Goal: Task Accomplishment & Management: Complete application form

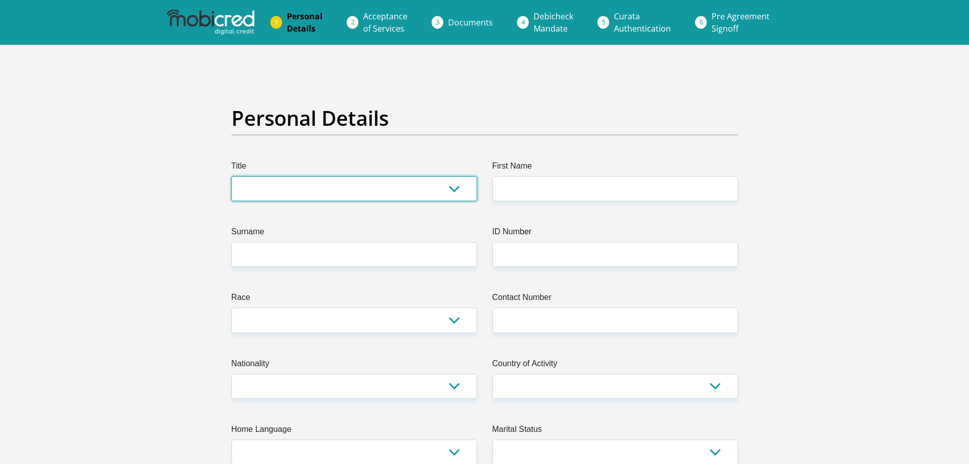
click at [418, 192] on select "Mr Ms Mrs Dr Other" at bounding box center [355, 188] width 246 height 25
select select "Mr"
click at [232, 176] on select "Mr Ms Mrs Dr Other" at bounding box center [355, 188] width 246 height 25
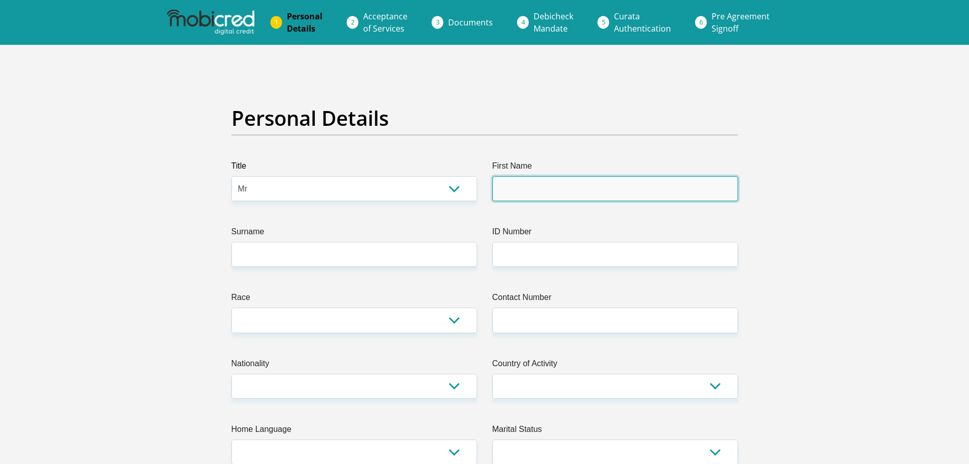
click at [579, 192] on input "First Name" at bounding box center [616, 188] width 246 height 25
type input "Stanley"
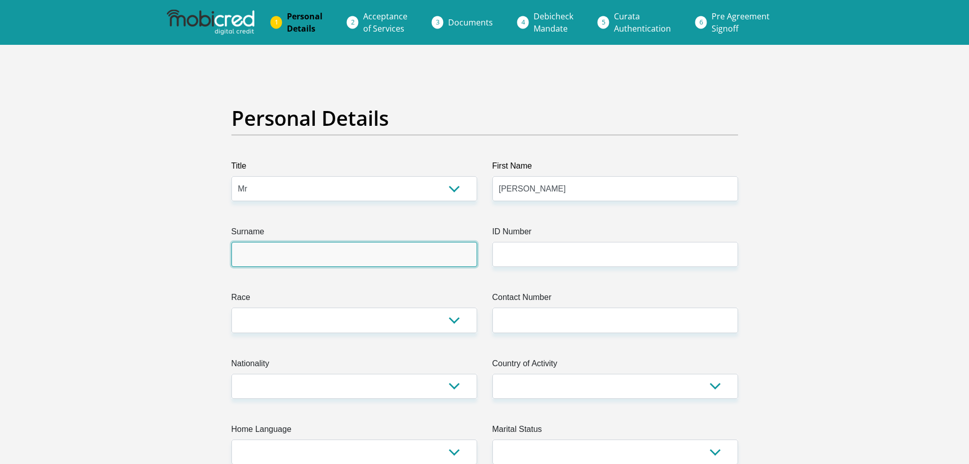
type input "e"
type input "Henderson"
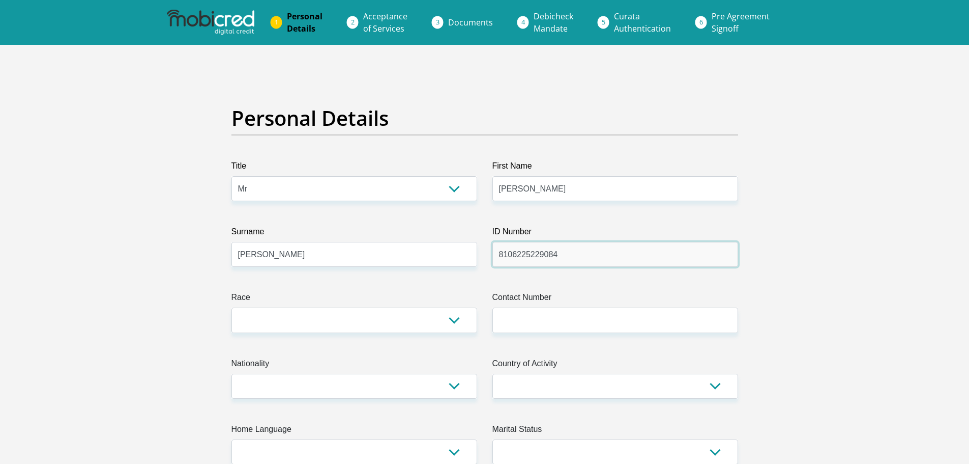
type input "8106225229084"
select select "2"
type input "0847777826"
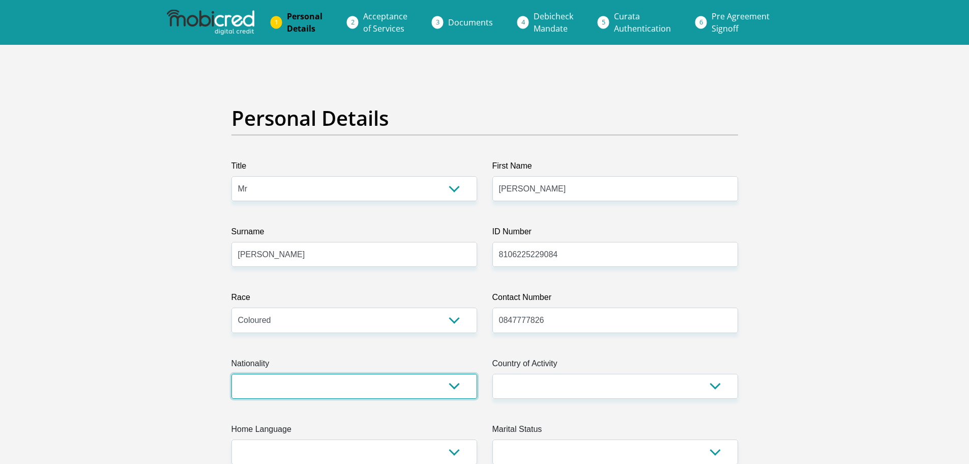
select select "ZAF"
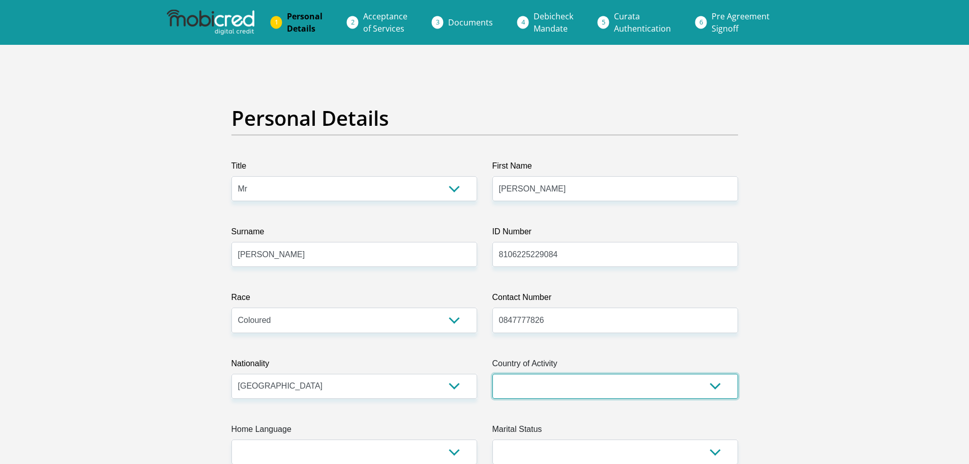
select select "ZAF"
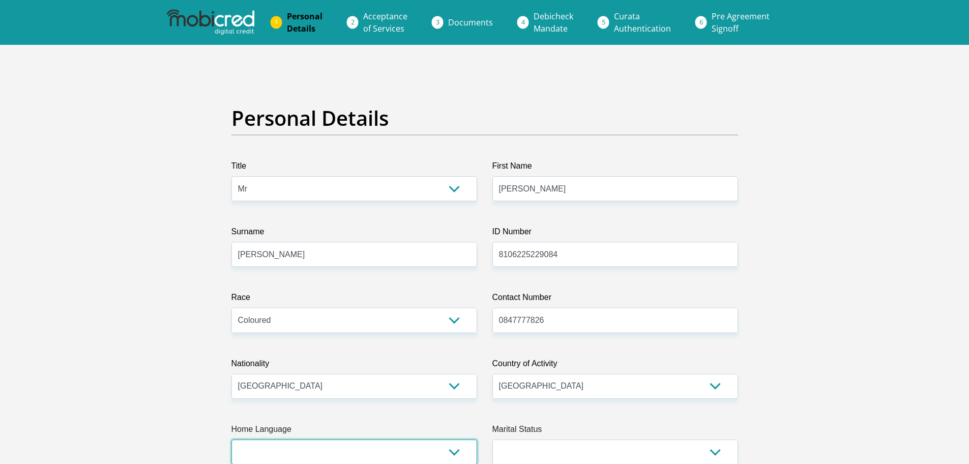
scroll to position [1, 0]
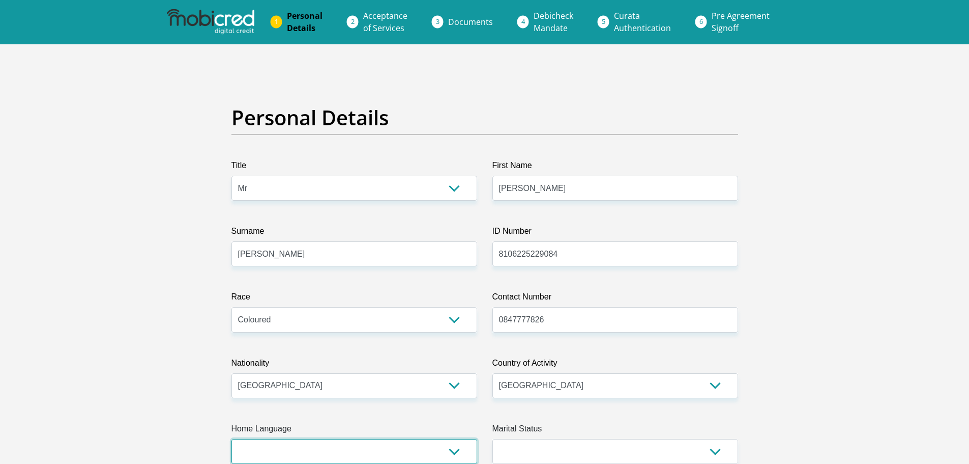
select select "afr"
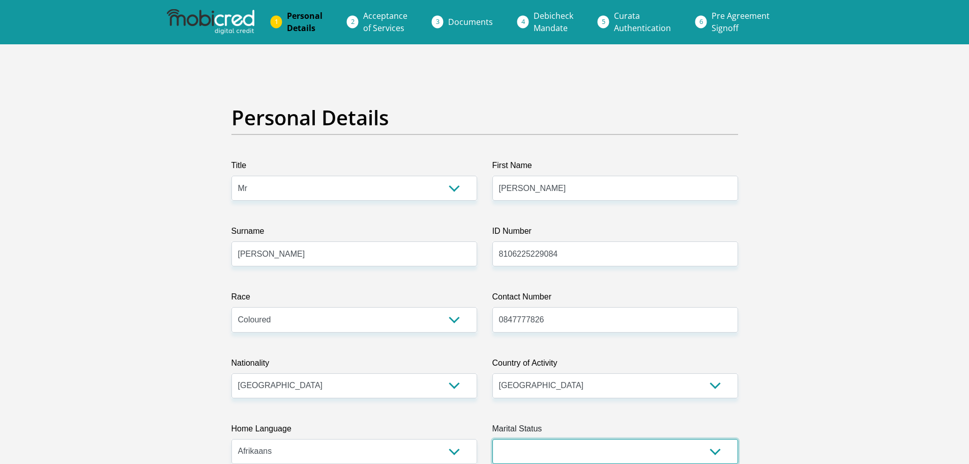
scroll to position [204, 0]
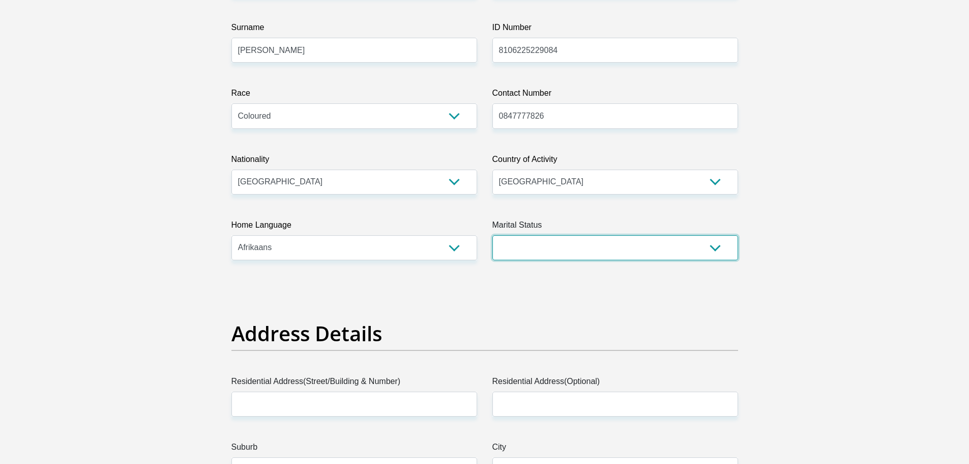
click at [732, 252] on select "Married ANC Single Divorced Widowed Married COP or Customary Law" at bounding box center [616, 247] width 246 height 25
select select "5"
click at [493, 235] on select "Married ANC Single Divorced Widowed Married COP or Customary Law" at bounding box center [616, 247] width 246 height 25
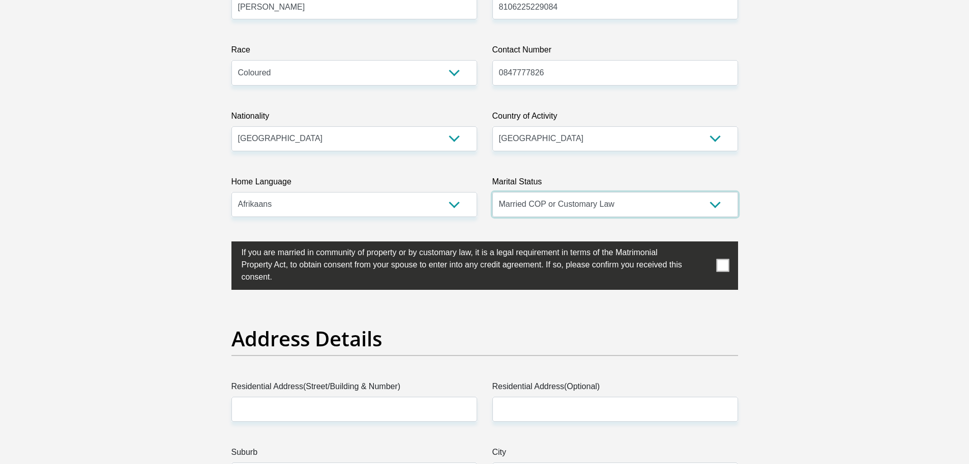
scroll to position [357, 0]
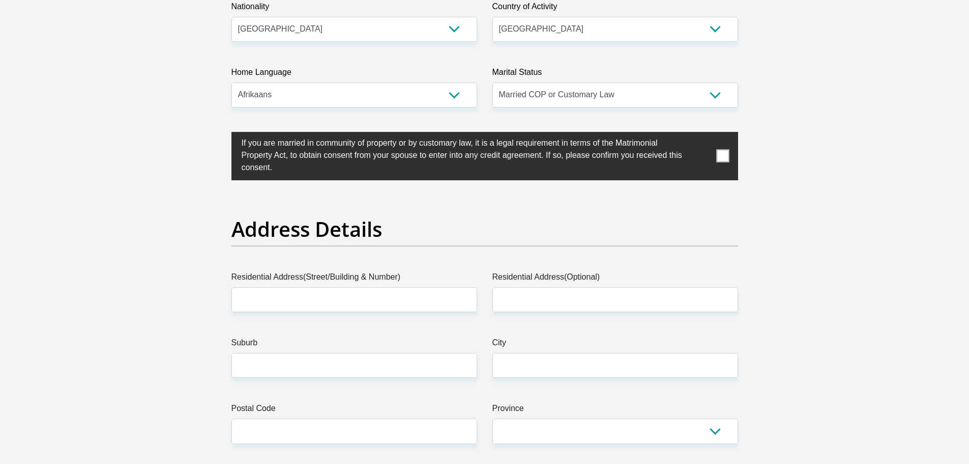
click at [727, 157] on span at bounding box center [722, 156] width 13 height 13
click at [221, 134] on input "checkbox" at bounding box center [221, 134] width 0 height 0
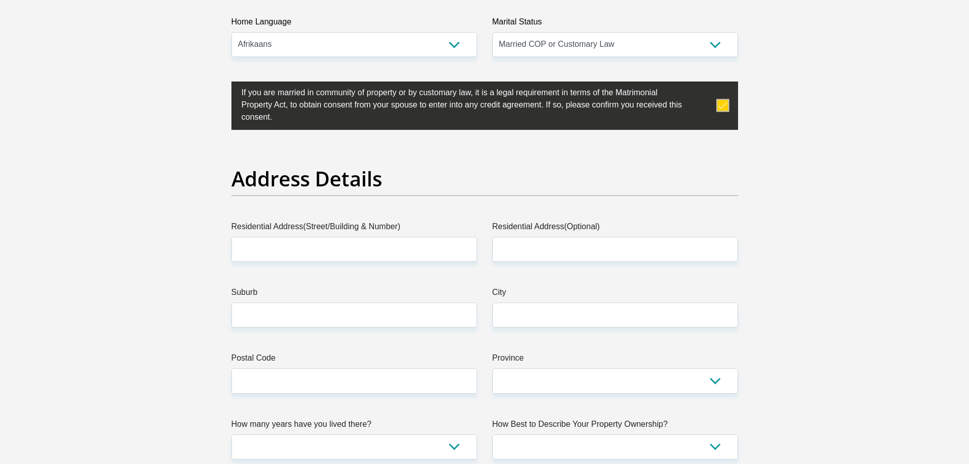
scroll to position [408, 0]
click at [318, 251] on input "Residential Address(Street/Building & Number)" at bounding box center [355, 248] width 246 height 25
type input "55"
click at [579, 247] on input "Residential Address(Optional)" at bounding box center [616, 248] width 246 height 25
type input "River Road"
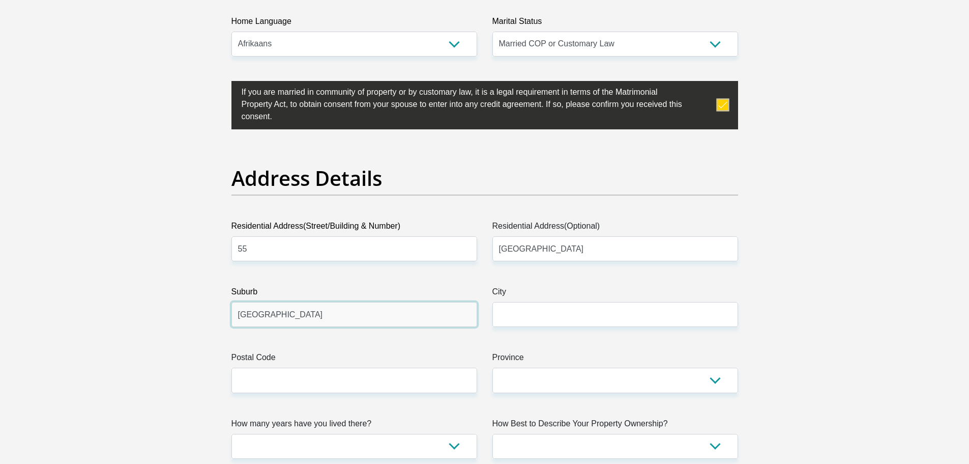
type input "Lyttleton-Manor"
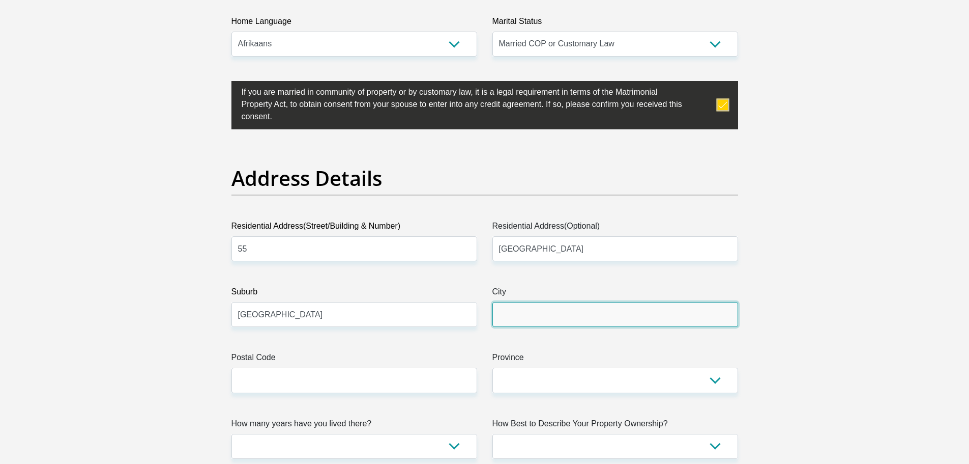
click at [537, 321] on input "City" at bounding box center [616, 314] width 246 height 25
type input "Centurion"
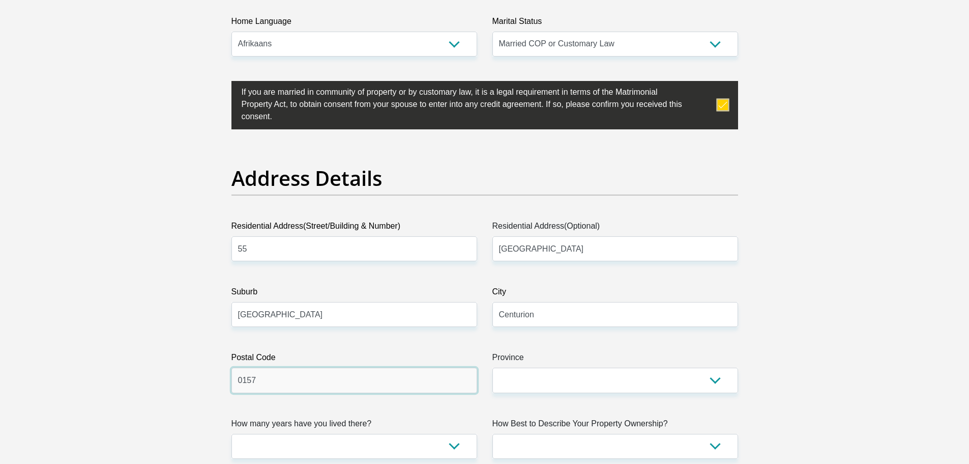
type input "0157"
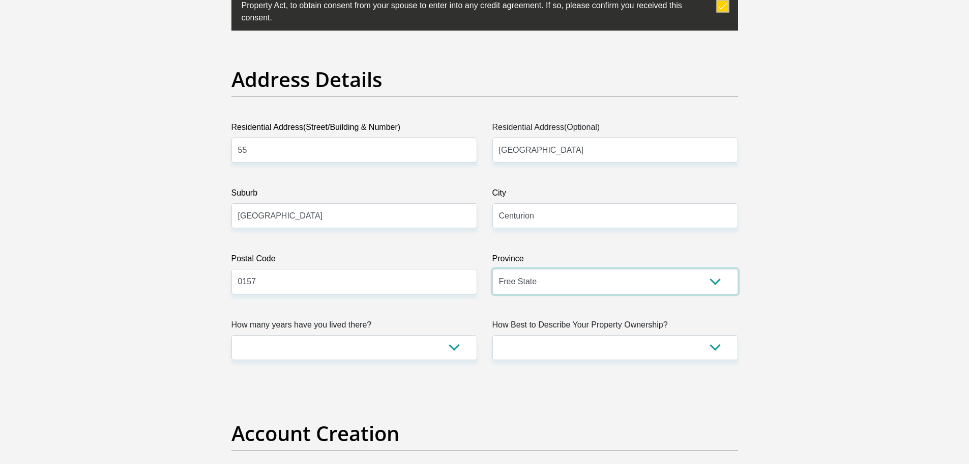
scroll to position [509, 0]
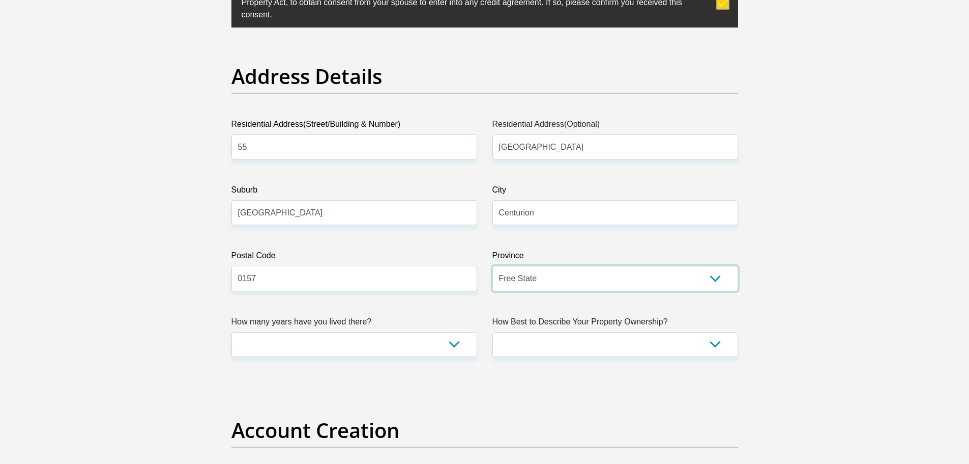
click at [556, 274] on select "Eastern Cape Free State Gauteng KwaZulu-Natal Limpopo Mpumalanga Northern Cape …" at bounding box center [616, 278] width 246 height 25
select select "Gauteng"
click at [493, 266] on select "Eastern Cape Free State Gauteng KwaZulu-Natal Limpopo Mpumalanga Northern Cape …" at bounding box center [616, 278] width 246 height 25
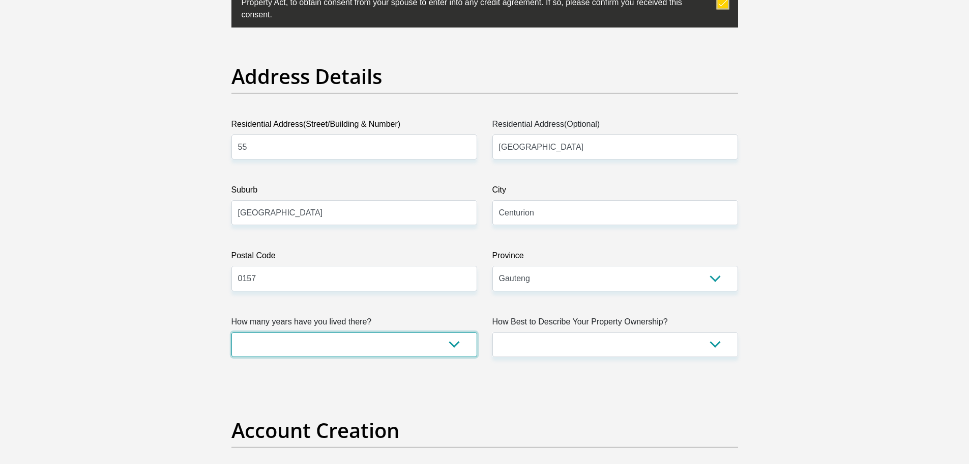
click at [458, 352] on select "less than 1 year 1-3 years 3-5 years 5+ years" at bounding box center [355, 344] width 246 height 25
click at [232, 332] on select "less than 1 year 1-3 years 3-5 years 5+ years" at bounding box center [355, 344] width 246 height 25
click at [375, 341] on select "less than 1 year 1-3 years 3-5 years 5+ years" at bounding box center [355, 344] width 246 height 25
select select "4"
click at [232, 332] on select "less than 1 year 1-3 years 3-5 years 5+ years" at bounding box center [355, 344] width 246 height 25
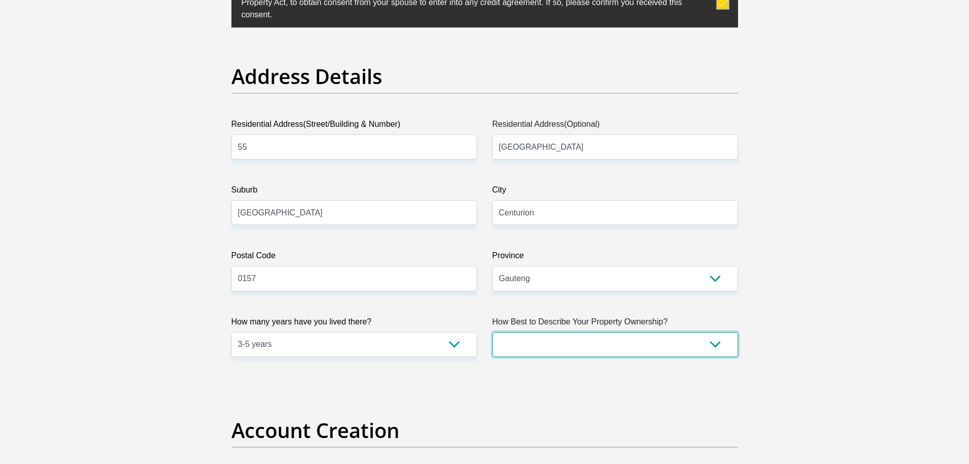
click at [603, 347] on select "Owned Rented Family Owned Company Dwelling" at bounding box center [616, 344] width 246 height 25
select select "Owned"
click at [493, 332] on select "Owned Rented Family Owned Company Dwelling" at bounding box center [616, 344] width 246 height 25
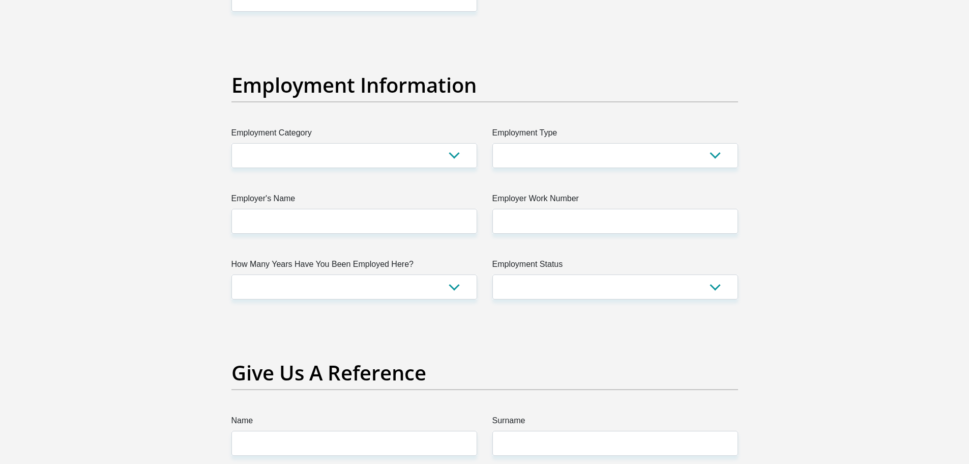
scroll to position [1782, 0]
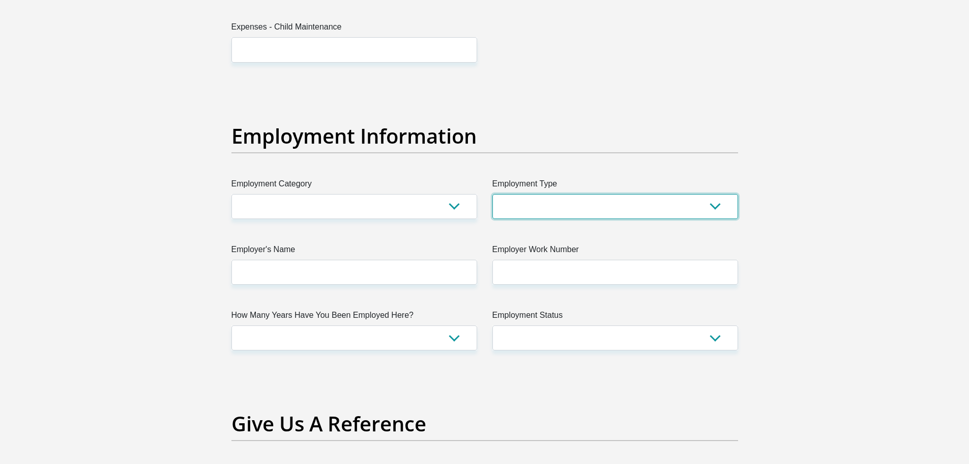
click at [643, 207] on select "College/Lecturer Craft Seller Creative Driver Executive Farmer Forces - Non Com…" at bounding box center [616, 206] width 246 height 25
select select "Manager"
click at [493, 194] on select "College/Lecturer Craft Seller Creative Driver Executive Farmer Forces - Non Com…" at bounding box center [616, 206] width 246 height 25
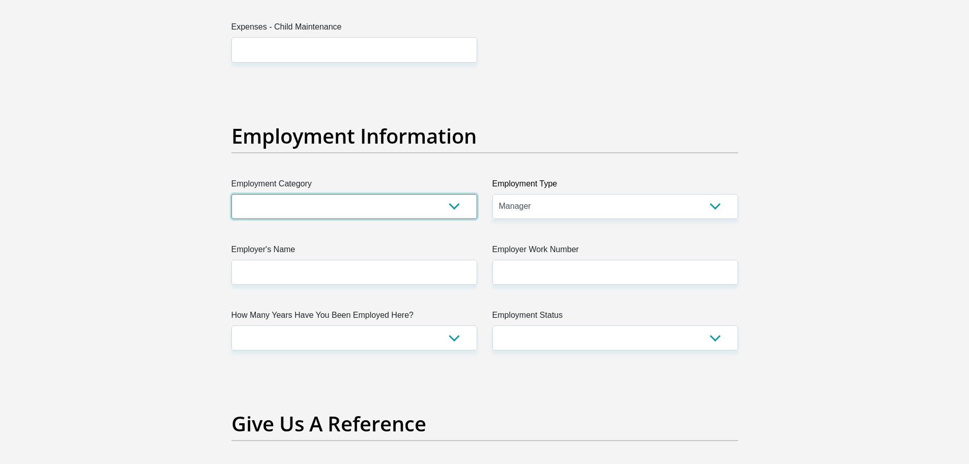
click at [431, 199] on select "AGRICULTURE ALCOHOL & TOBACCO CONSTRUCTION MATERIALS METALLURGY EQUIPMENT FOR R…" at bounding box center [355, 206] width 246 height 25
select select "69"
click at [232, 194] on select "AGRICULTURE ALCOHOL & TOBACCO CONSTRUCTION MATERIALS METALLURGY EQUIPMENT FOR R…" at bounding box center [355, 206] width 246 height 25
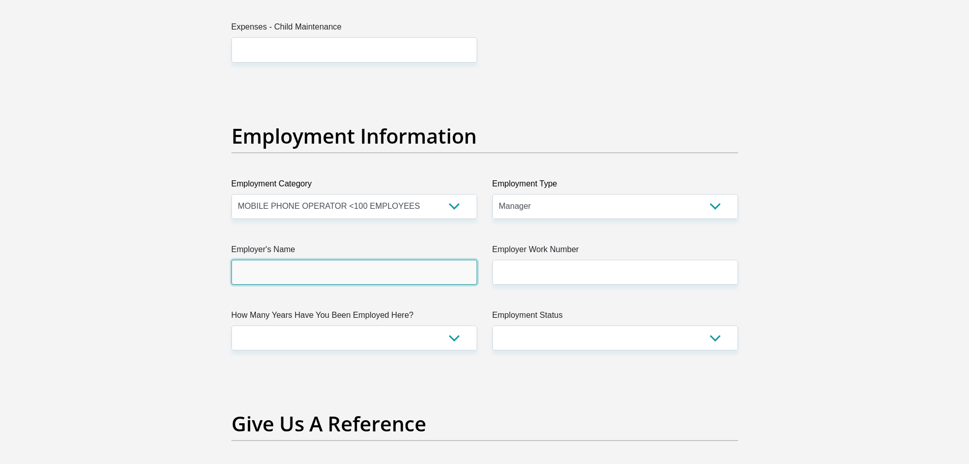
click at [433, 273] on input "Employer's Name" at bounding box center [355, 272] width 246 height 25
type input "CellC"
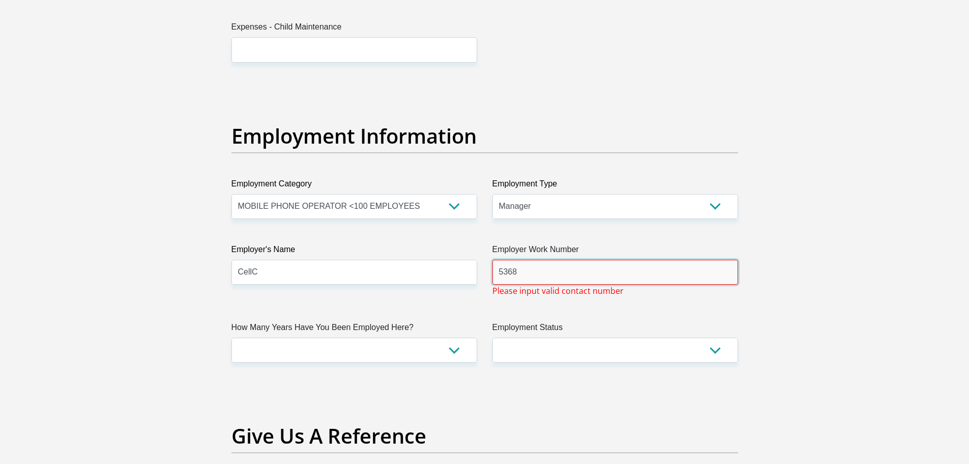
drag, startPoint x: 510, startPoint y: 272, endPoint x: 423, endPoint y: 272, distance: 87.5
click at [423, 272] on div "Title Mr Ms Mrs Dr Other First Name Stanley Surname Henderson ID Number 8106225…" at bounding box center [485, 64] width 522 height 3372
click at [503, 274] on input "0841679149" at bounding box center [616, 272] width 246 height 25
click at [502, 274] on input "0841679149" at bounding box center [616, 272] width 246 height 25
click at [636, 283] on input "27841679149" at bounding box center [616, 272] width 246 height 25
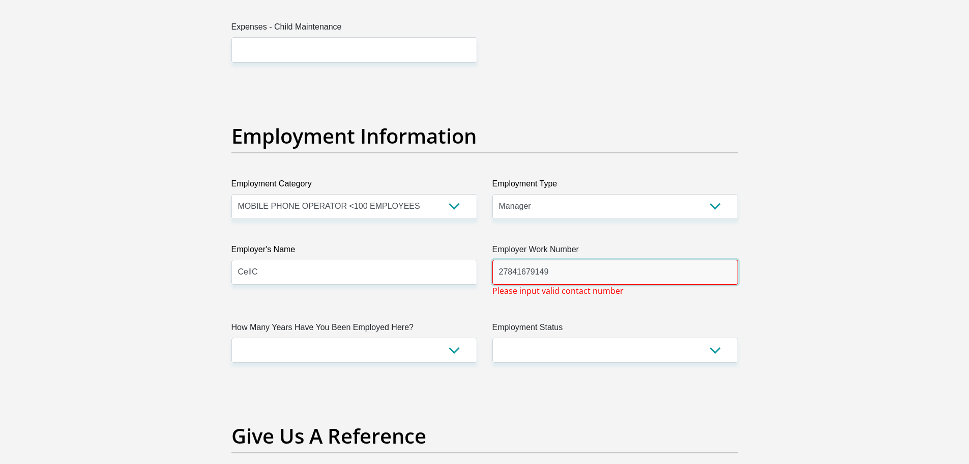
type input "27841679149"
click at [527, 341] on select "Permanent/Full-time Part-time/Casual Contract Worker Self-Employed Housewife Re…" at bounding box center [616, 349] width 246 height 25
select select "1"
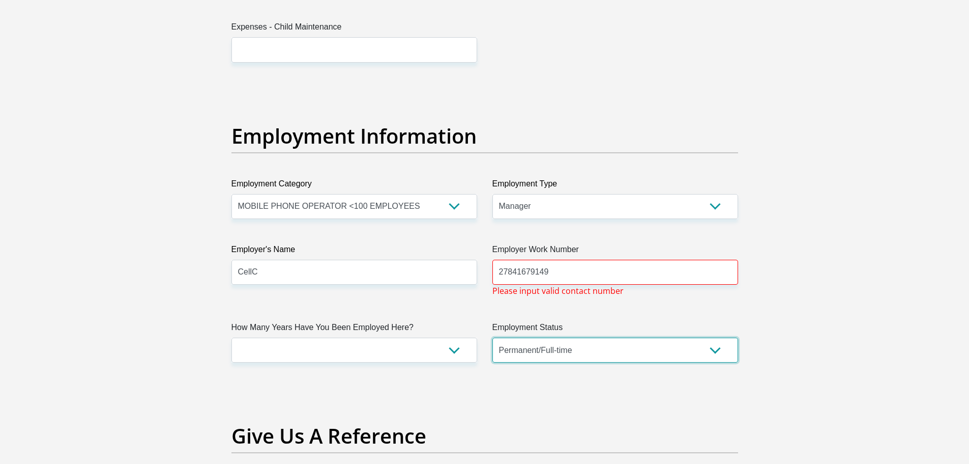
click at [493, 337] on select "Permanent/Full-time Part-time/Casual Contract Worker Self-Employed Housewife Re…" at bounding box center [616, 349] width 246 height 25
click at [393, 353] on select "less than 1 year 1-3 years 3-5 years 5+ years" at bounding box center [355, 349] width 246 height 25
select select "60"
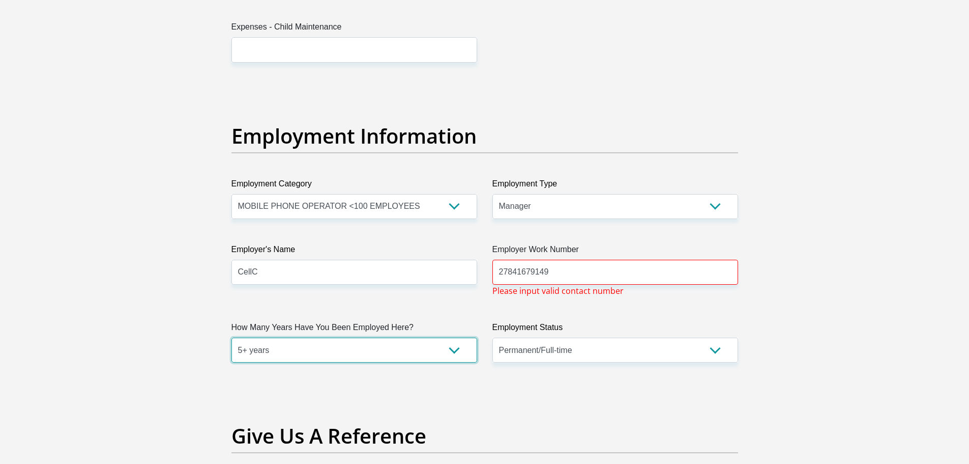
click at [232, 337] on select "less than 1 year 1-3 years 3-5 years 5+ years" at bounding box center [355, 349] width 246 height 25
drag, startPoint x: 515, startPoint y: 273, endPoint x: 441, endPoint y: 272, distance: 74.8
click at [445, 272] on div "Title Mr Ms Mrs Dr Other First Name Stanley Surname Henderson ID Number 8106225…" at bounding box center [485, 64] width 522 height 3372
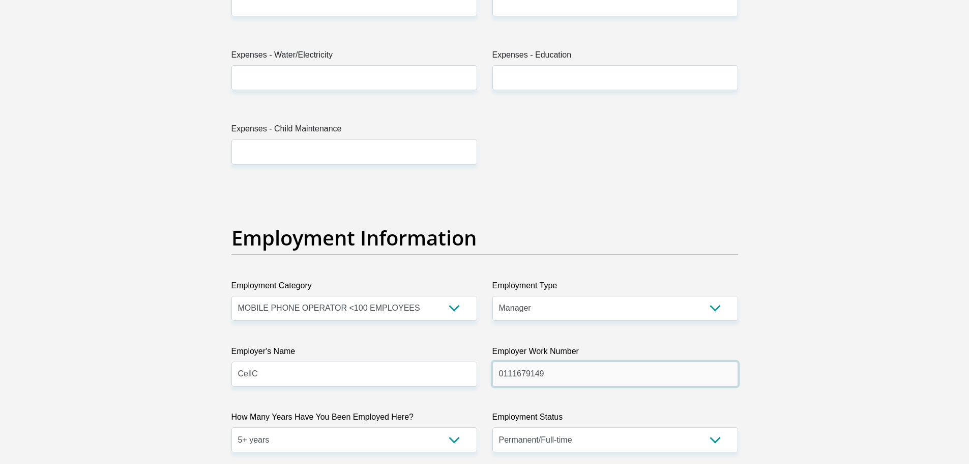
scroll to position [1629, 0]
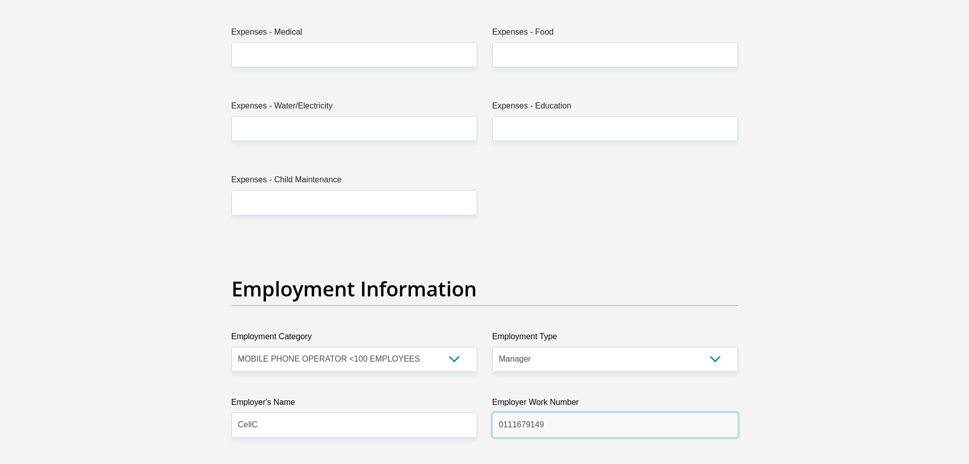
type input "0111679149"
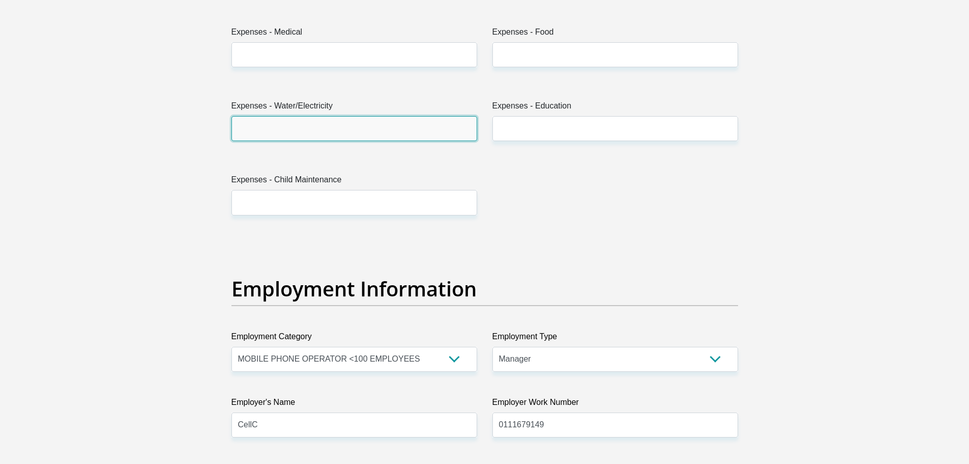
click at [272, 131] on input "Expenses - Water/Electricity" at bounding box center [355, 128] width 246 height 25
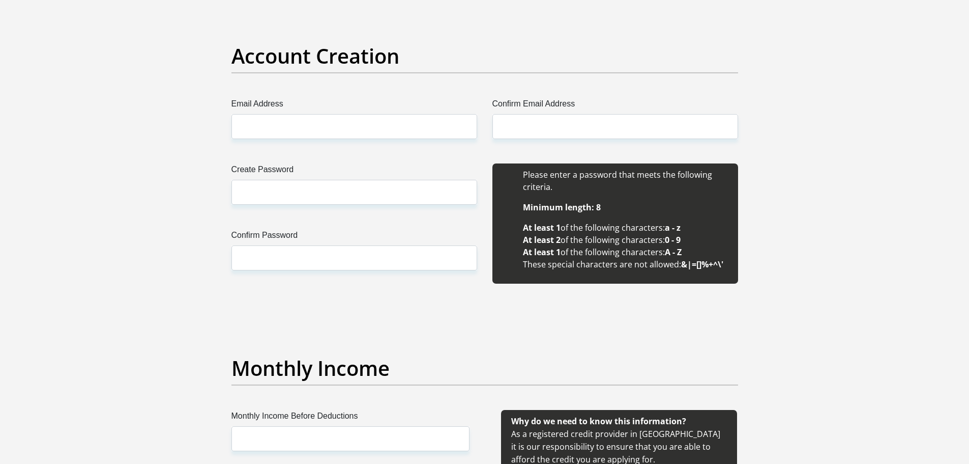
scroll to position [866, 0]
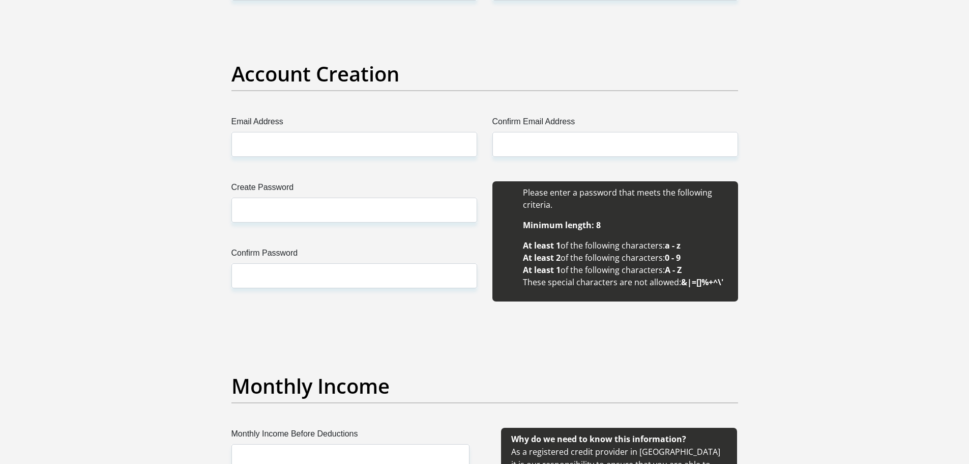
type input "2000"
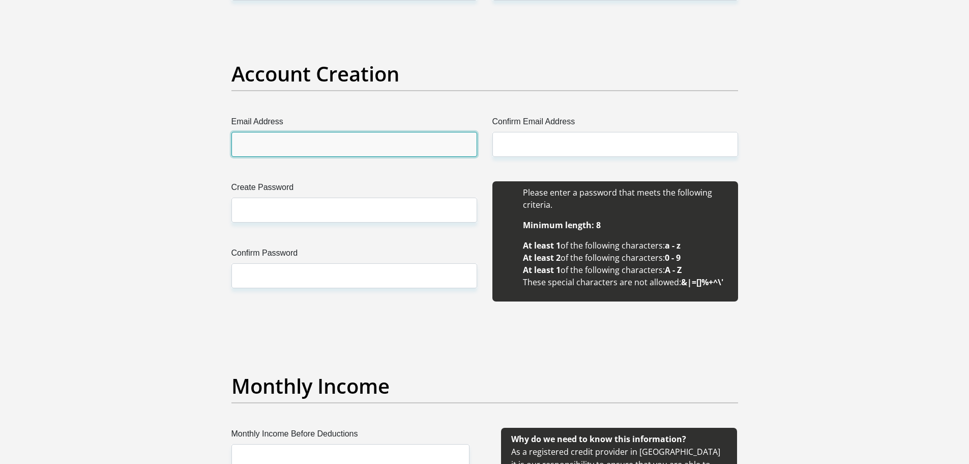
click at [255, 150] on input "Email Address" at bounding box center [355, 144] width 246 height 25
type input "[DOMAIN_NAME][EMAIL_ADDRESS][DOMAIN_NAME]"
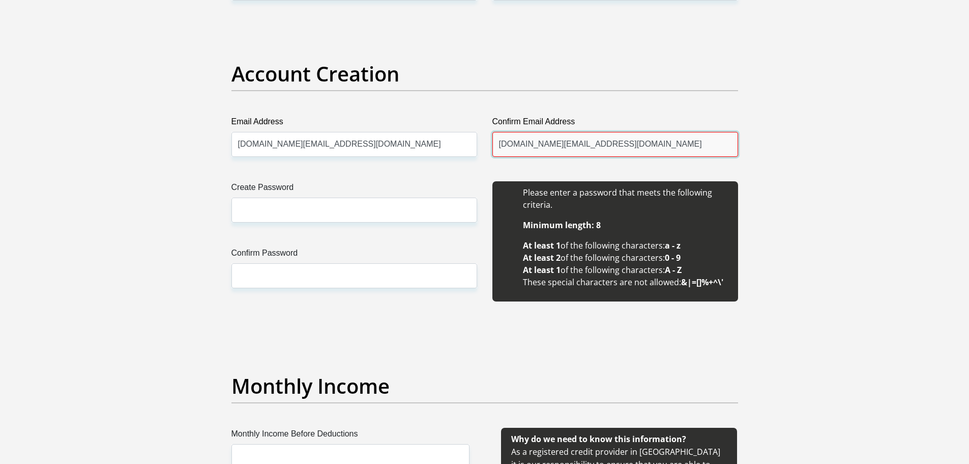
type input "[DOMAIN_NAME][EMAIL_ADDRESS][DOMAIN_NAME]"
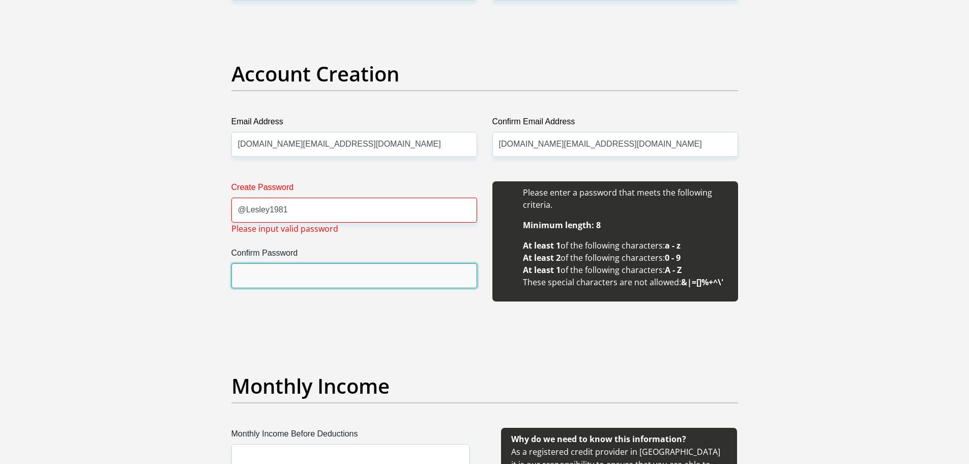
click at [269, 271] on input "Confirm Password" at bounding box center [355, 275] width 246 height 25
drag, startPoint x: 201, startPoint y: 212, endPoint x: 164, endPoint y: 215, distance: 36.8
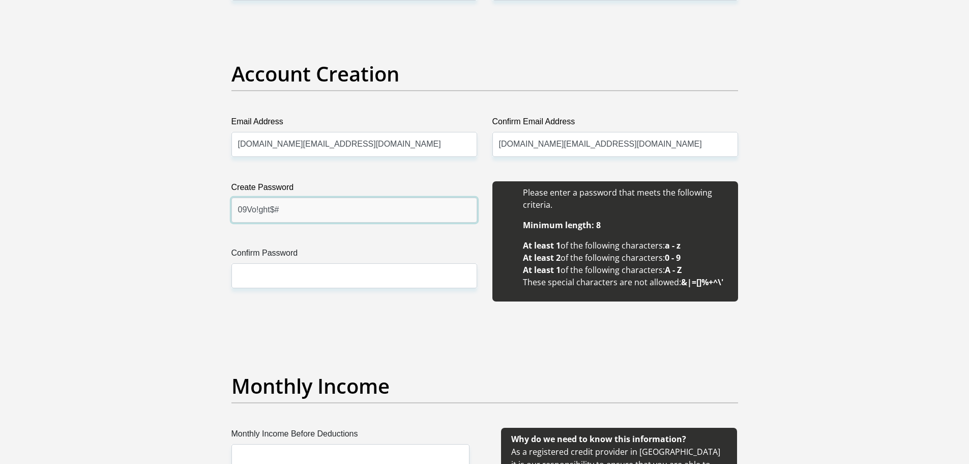
type input "09Vo!ght$#"
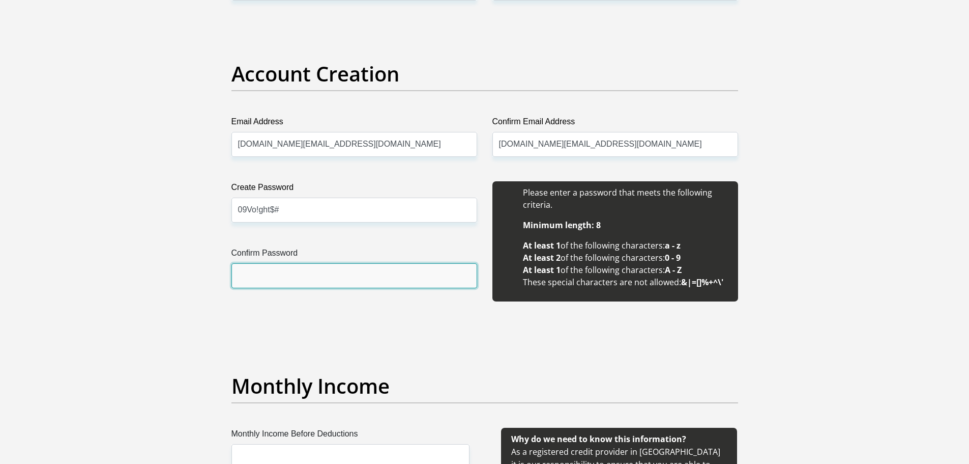
type input "9"
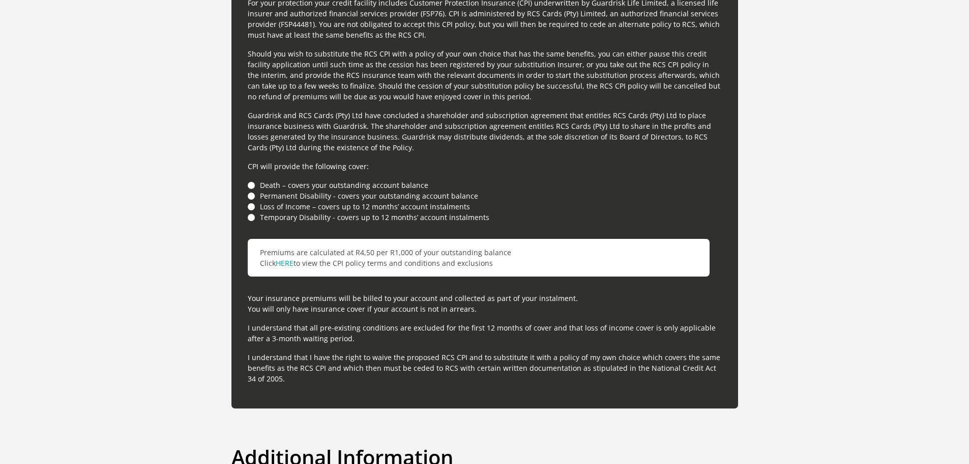
scroll to position [2901, 0]
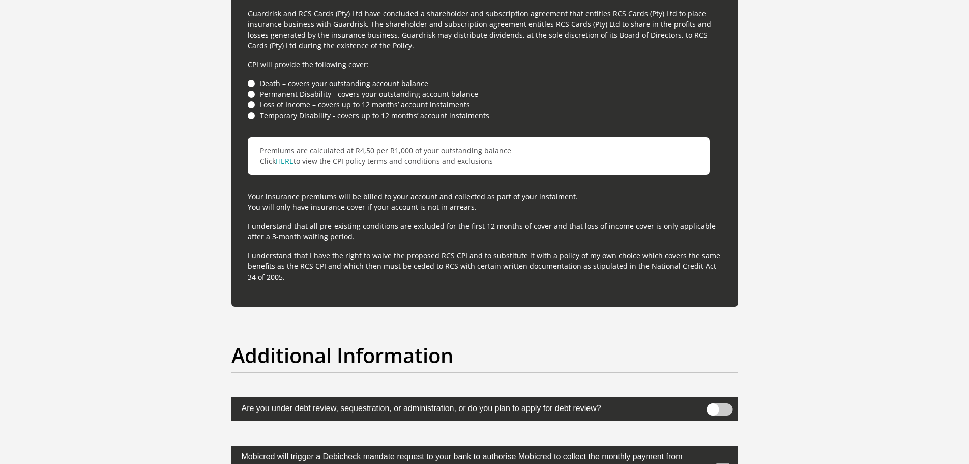
type input "09Vo!ght$#"
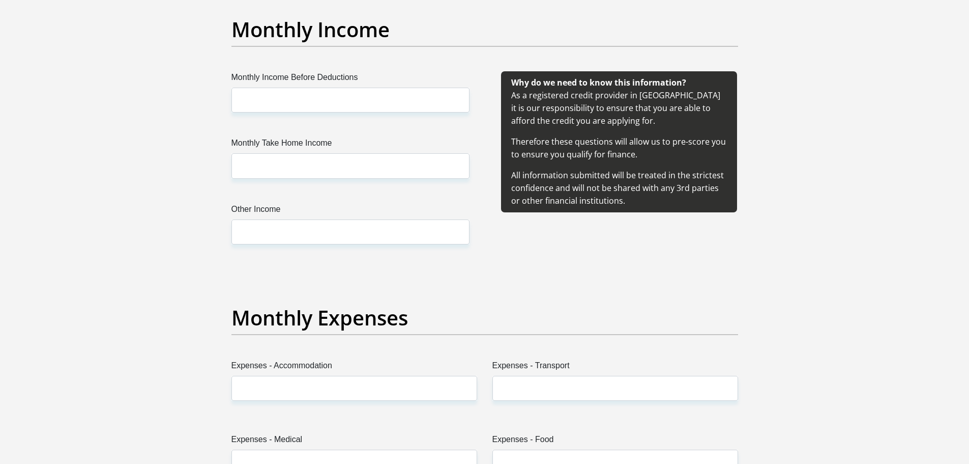
scroll to position [1120, 0]
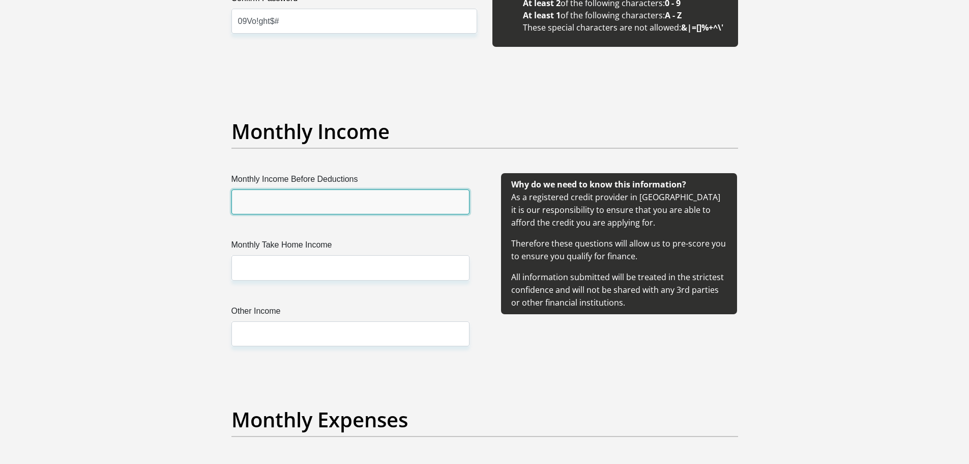
click at [262, 208] on input "Monthly Income Before Deductions" at bounding box center [351, 201] width 238 height 25
type input "730008"
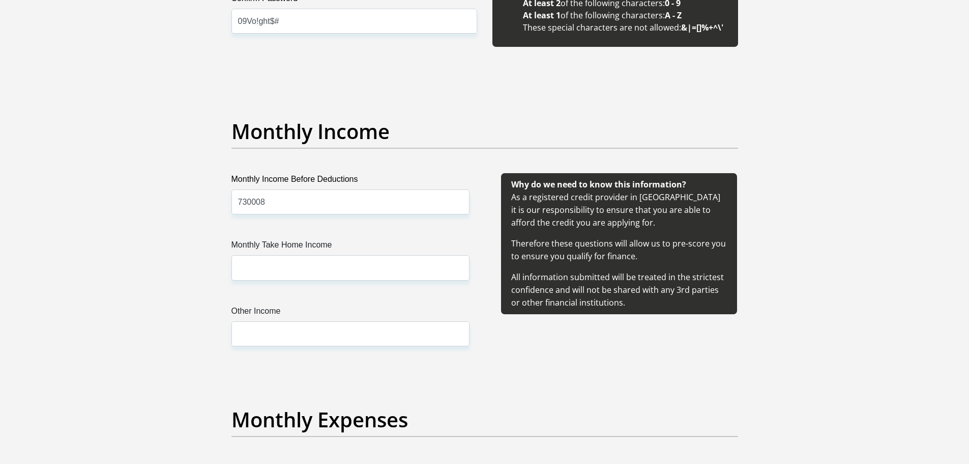
click at [265, 284] on div "Monthly Income Before Deductions 730008 Monthly Take Home Income Other Income" at bounding box center [350, 271] width 269 height 197
click at [262, 265] on input "Monthly Take Home Income" at bounding box center [351, 267] width 238 height 25
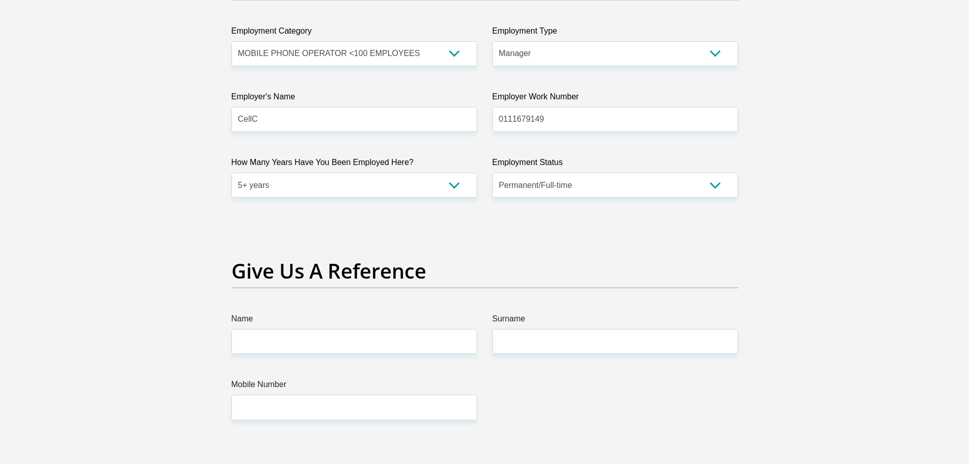
scroll to position [2087, 0]
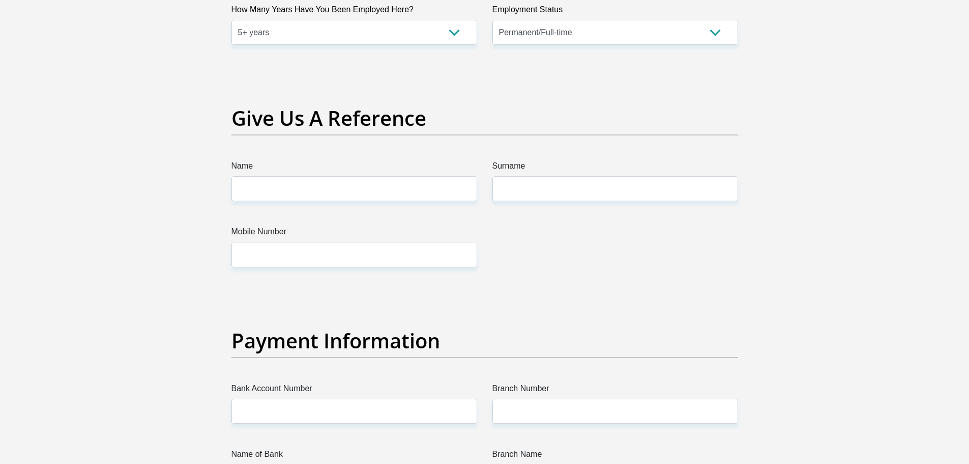
type input "44641"
click at [334, 185] on input "Name" at bounding box center [355, 188] width 246 height 25
type input "O"
type input "Prudence"
type input "Ndlovu"
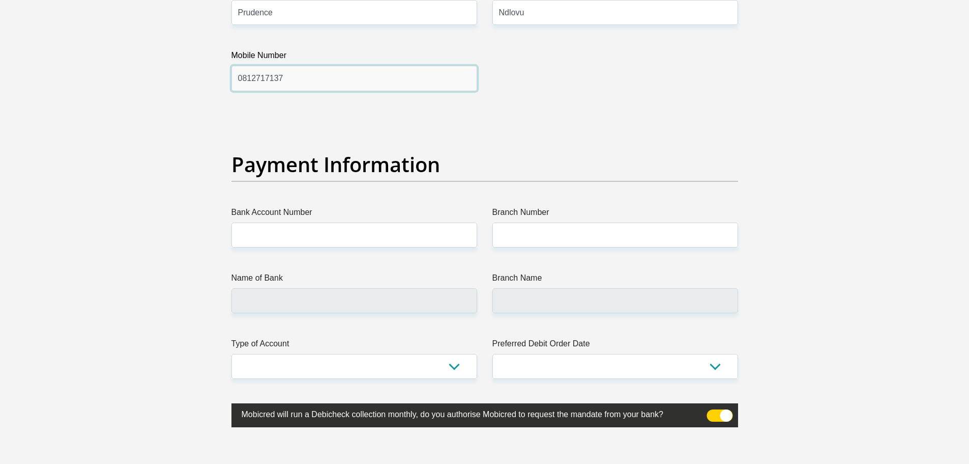
scroll to position [2290, 0]
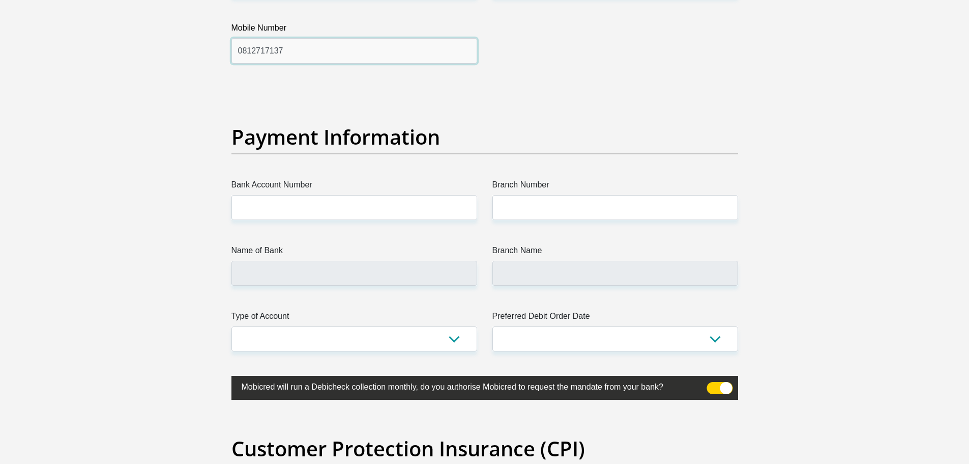
type input "0812717137"
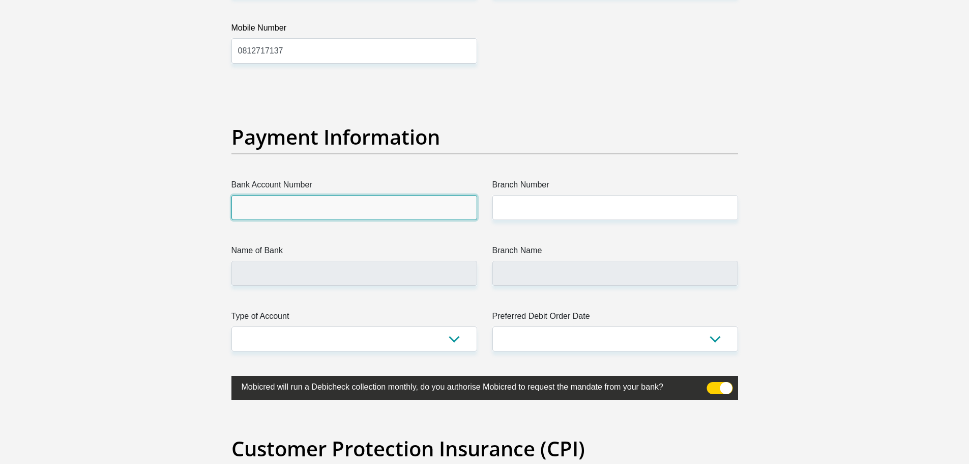
click at [297, 200] on input "Bank Account Number" at bounding box center [355, 207] width 246 height 25
type input "F"
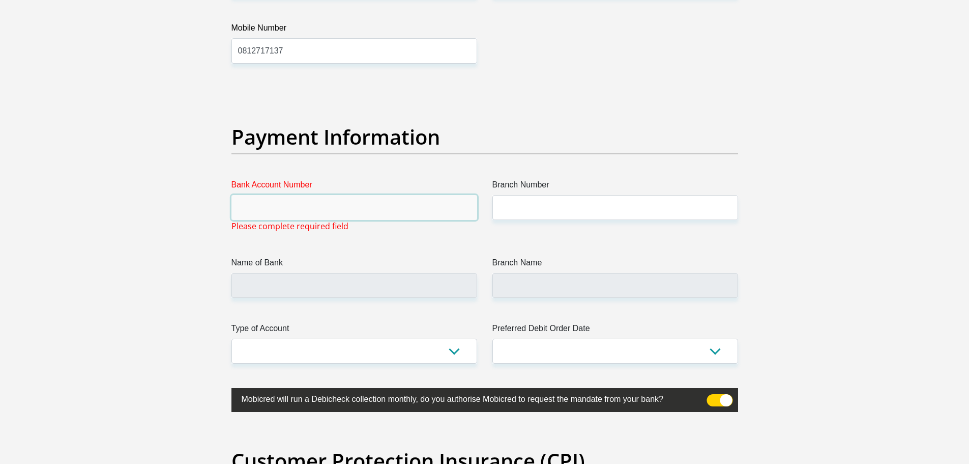
click at [313, 211] on input "Bank Account Number" at bounding box center [355, 207] width 246 height 25
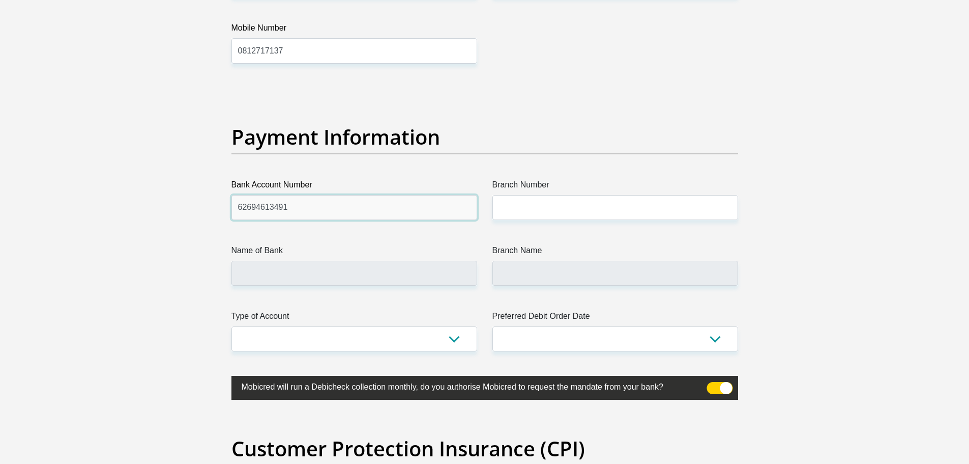
type input "62694613491"
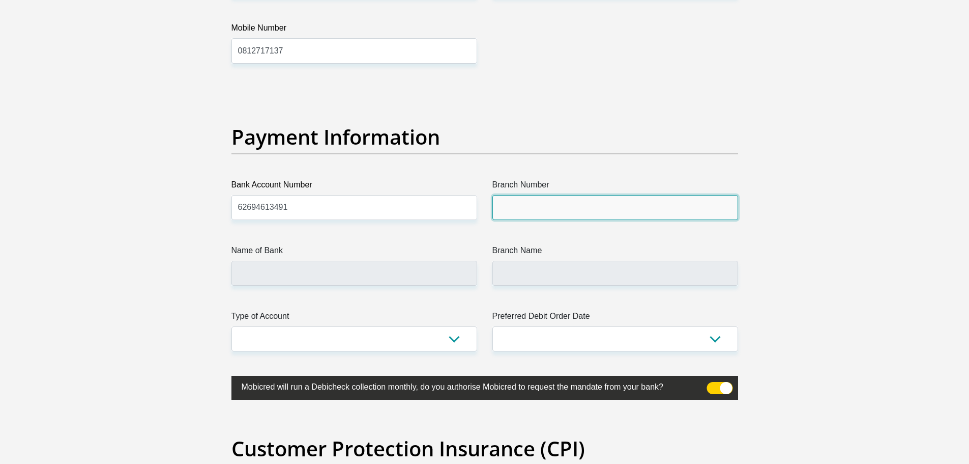
click at [563, 214] on input "Branch Number" at bounding box center [616, 207] width 246 height 25
type input "250655"
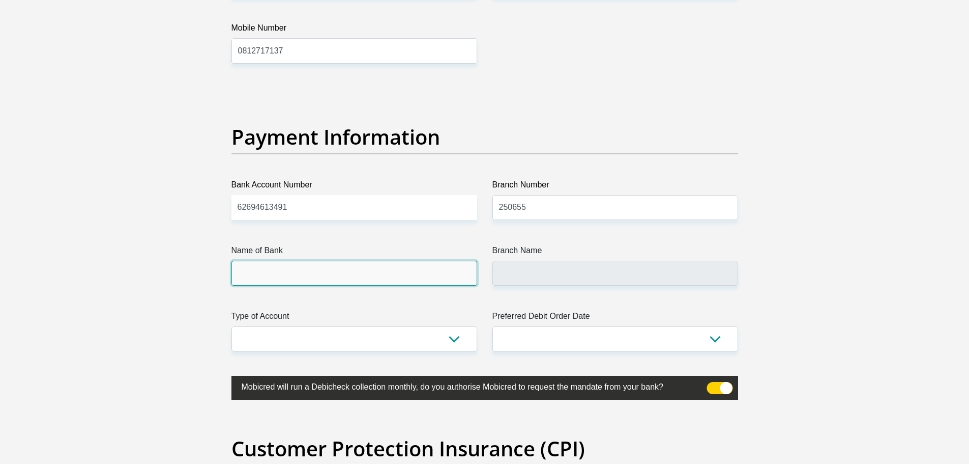
type input "FIRSTRAND BANK"
type input "BRANCH 560"
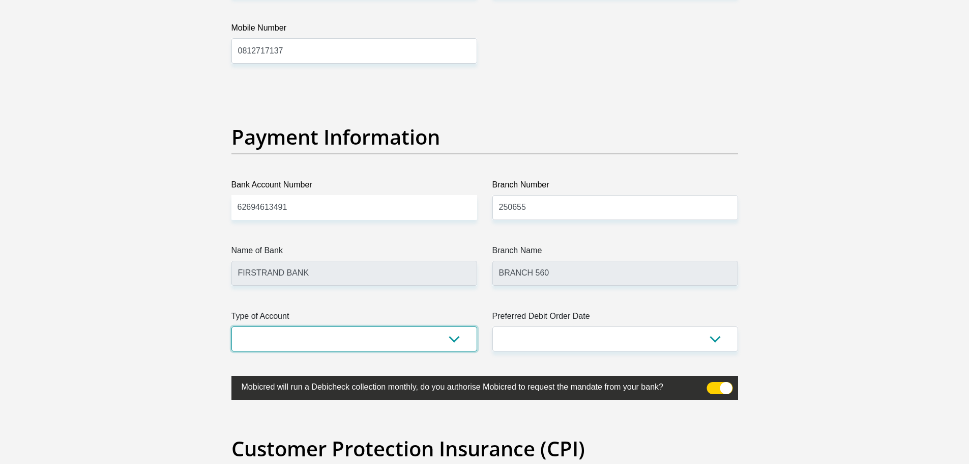
click at [382, 344] on select "Cheque Savings" at bounding box center [355, 338] width 246 height 25
select select "CUR"
click at [232, 326] on select "Cheque Savings" at bounding box center [355, 338] width 246 height 25
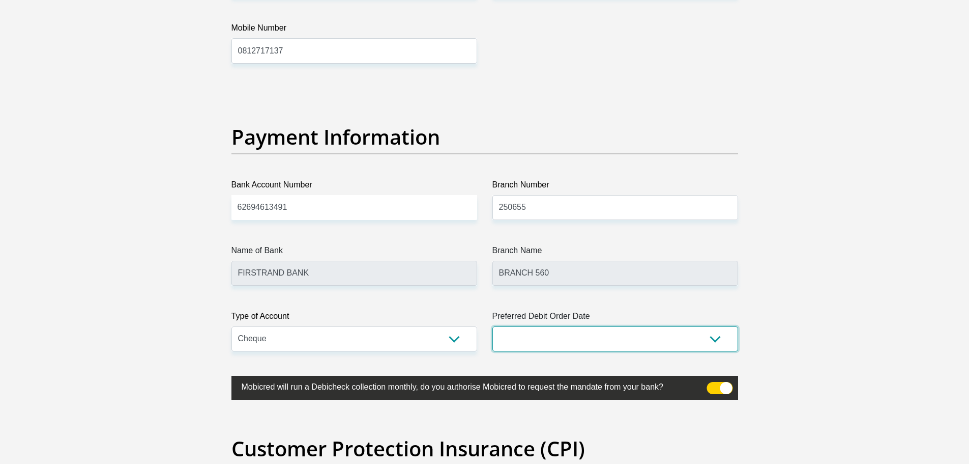
click at [579, 336] on select "1st 2nd 3rd 4th 5th 7th 18th 19th 20th 21st 22nd 23rd 24th 25th 26th 27th 28th …" at bounding box center [616, 338] width 246 height 25
select select "1"
click at [493, 326] on select "1st 2nd 3rd 4th 5th 7th 18th 19th 20th 21st 22nd 23rd 24th 25th 26th 27th 28th …" at bounding box center [616, 338] width 246 height 25
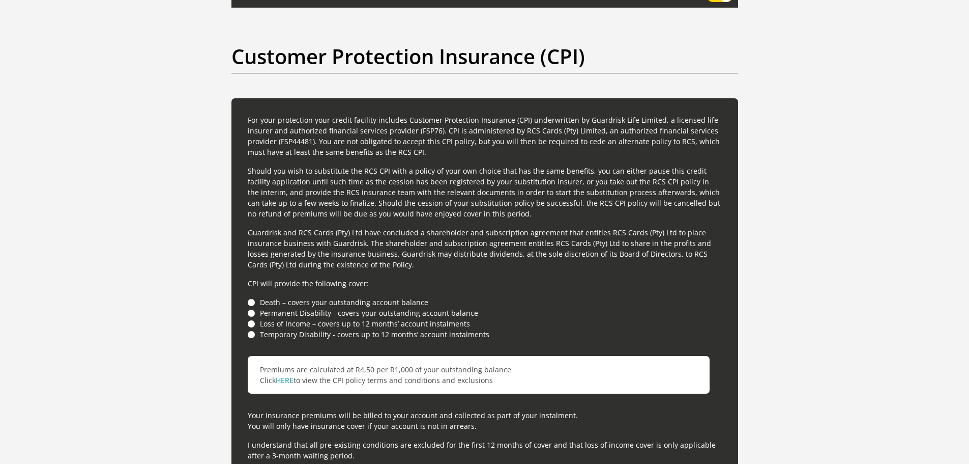
scroll to position [2697, 0]
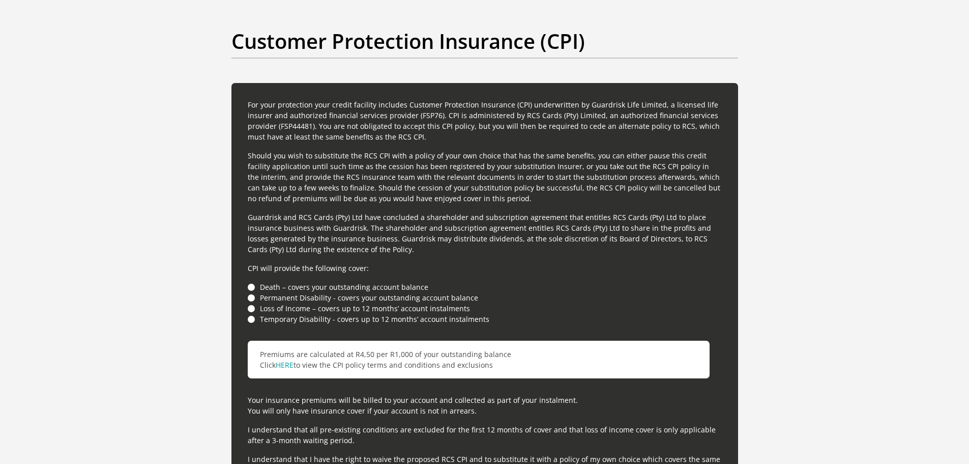
click at [250, 288] on li "Death – covers your outstanding account balance" at bounding box center [485, 286] width 474 height 11
click at [250, 286] on li "Death – covers your outstanding account balance" at bounding box center [485, 286] width 474 height 11
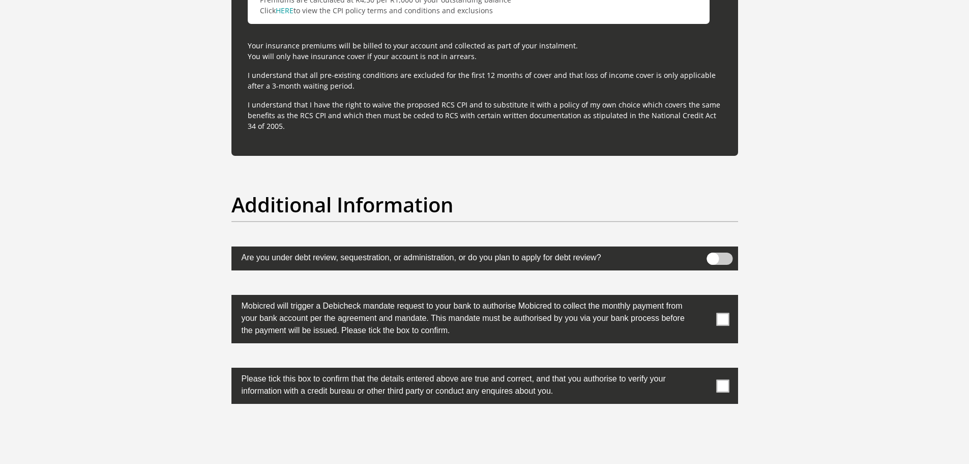
scroll to position [3054, 0]
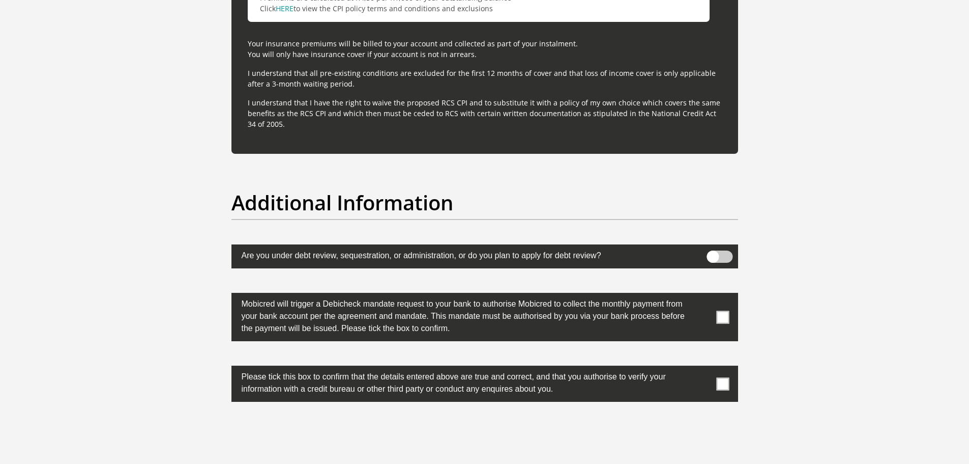
click at [725, 319] on span at bounding box center [722, 316] width 13 height 13
click at [703, 295] on input "checkbox" at bounding box center [703, 295] width 0 height 0
click at [721, 384] on span at bounding box center [722, 383] width 13 height 13
click at [703, 368] on input "checkbox" at bounding box center [703, 368] width 0 height 0
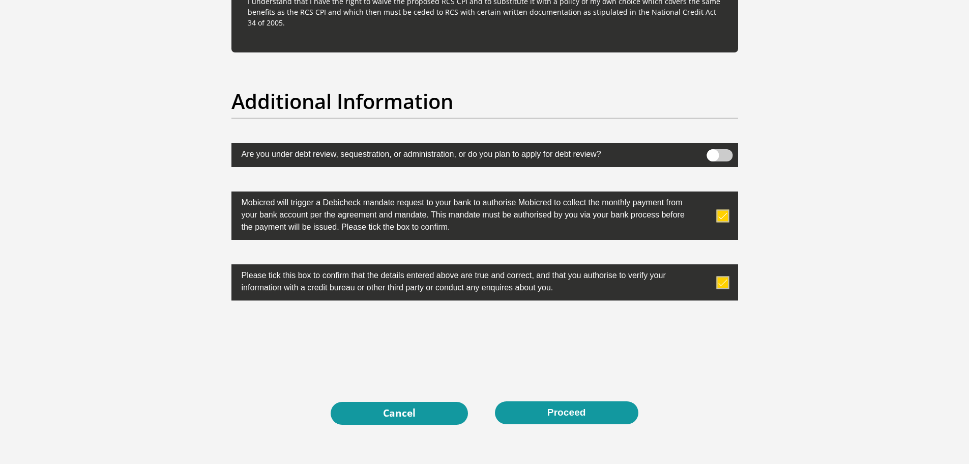
scroll to position [3155, 0]
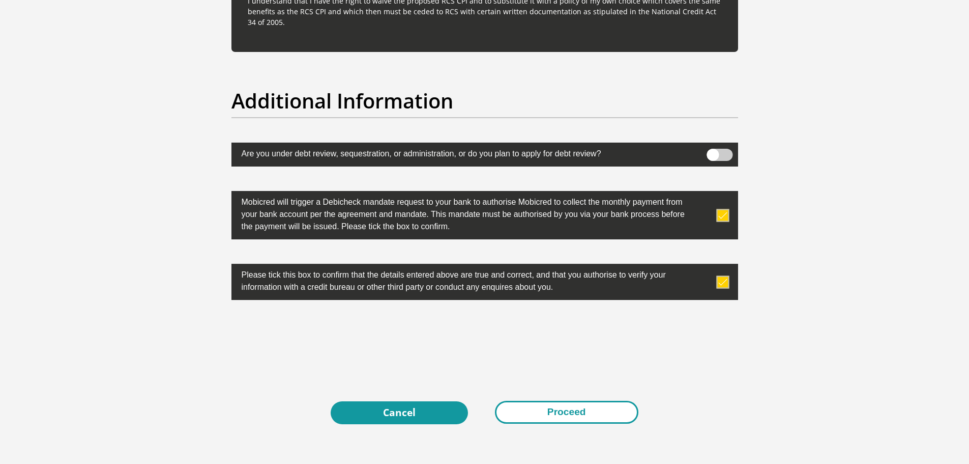
click at [561, 415] on button "Proceed" at bounding box center [567, 411] width 144 height 23
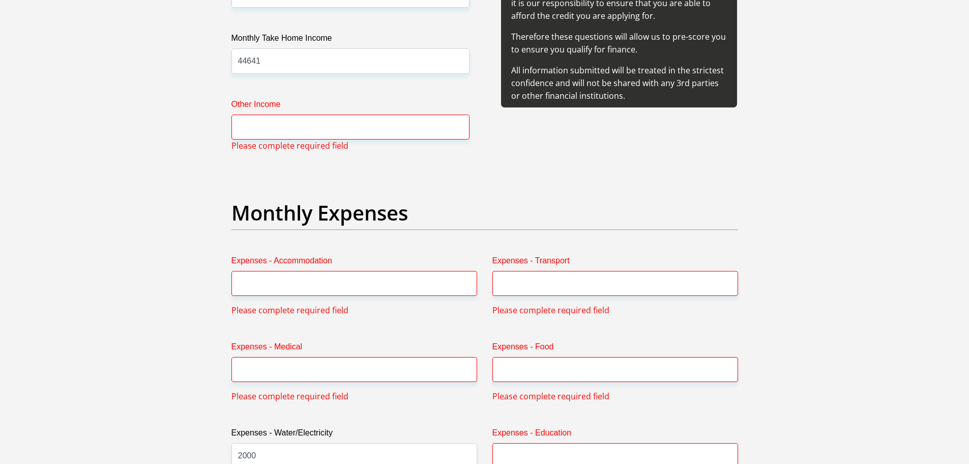
scroll to position [1313, 0]
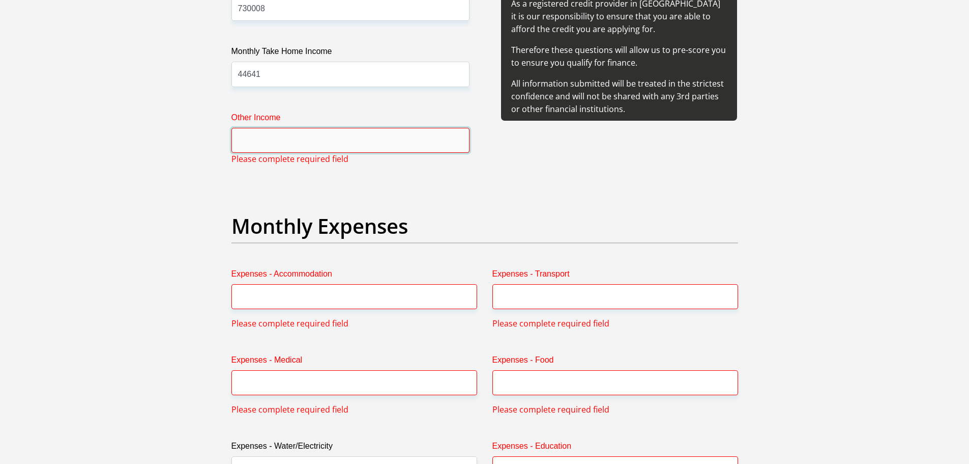
click at [330, 136] on input "Other Income" at bounding box center [351, 140] width 238 height 25
type input "0"
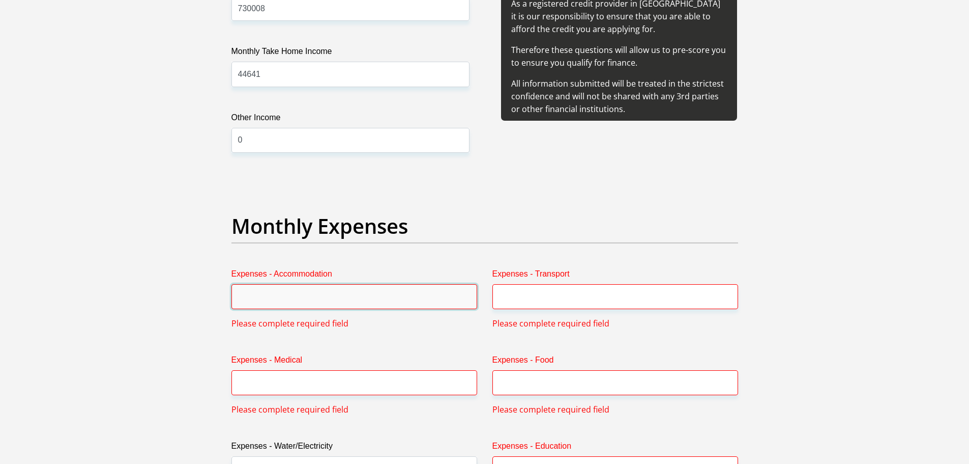
click at [269, 292] on input "Expenses - Accommodation" at bounding box center [355, 296] width 246 height 25
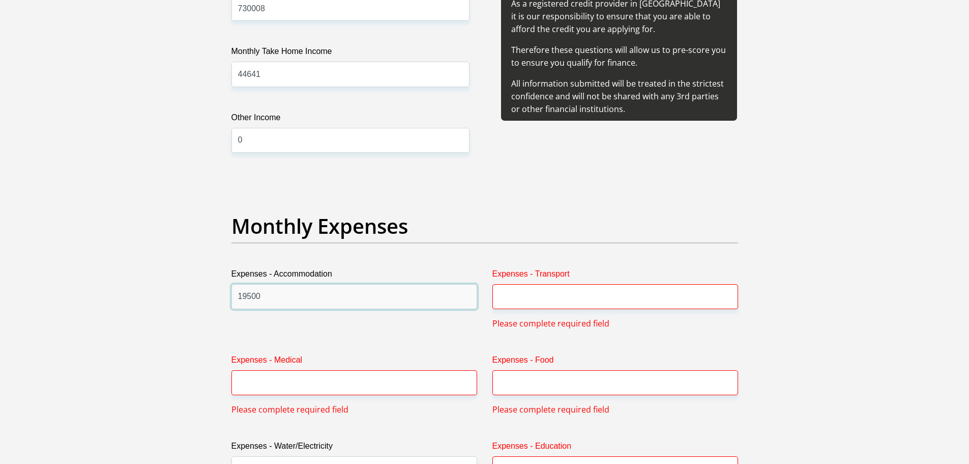
type input "19500"
click at [502, 287] on input "Expenses - Transport" at bounding box center [616, 296] width 246 height 25
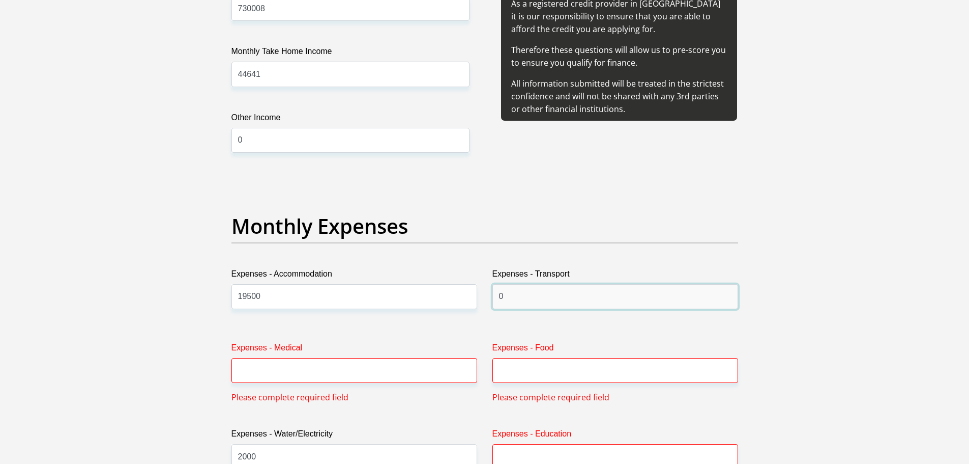
type input "0"
click at [315, 369] on input "Expenses - Medical" at bounding box center [355, 370] width 246 height 25
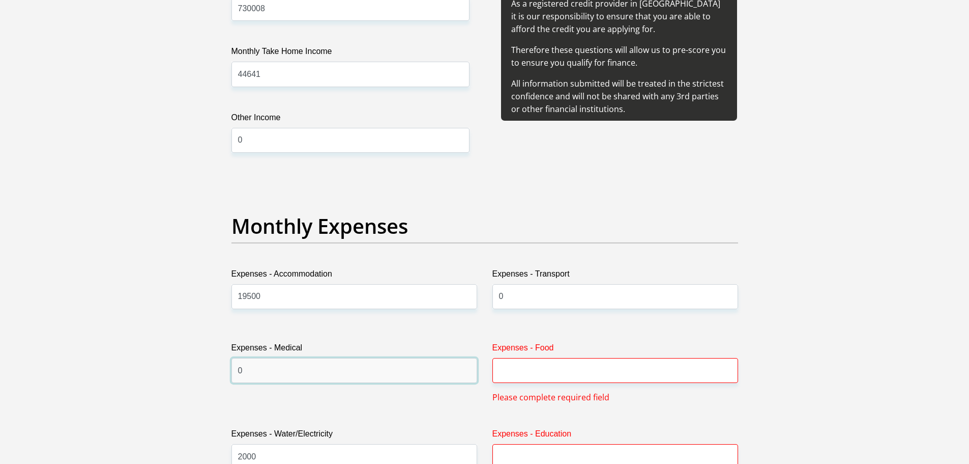
type input "0"
click at [534, 375] on input "Expenses - Food" at bounding box center [616, 370] width 246 height 25
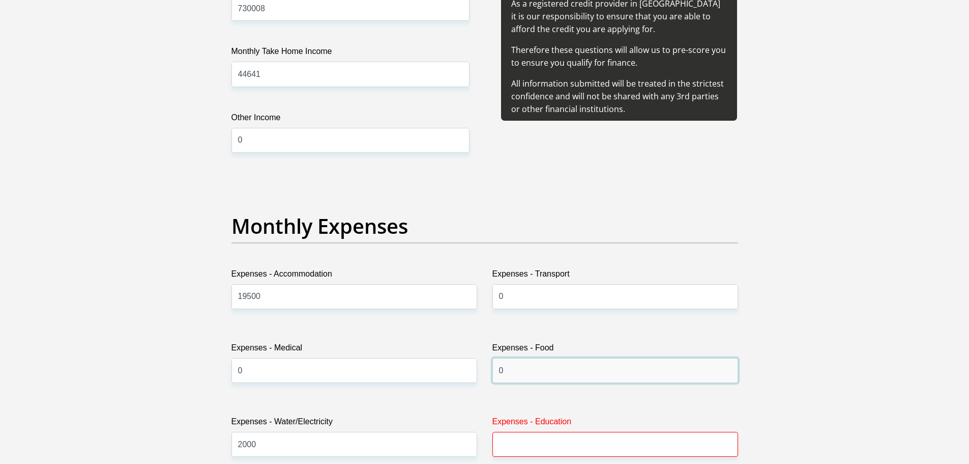
type input "0"
click at [526, 438] on input "Expenses - Education" at bounding box center [616, 444] width 246 height 25
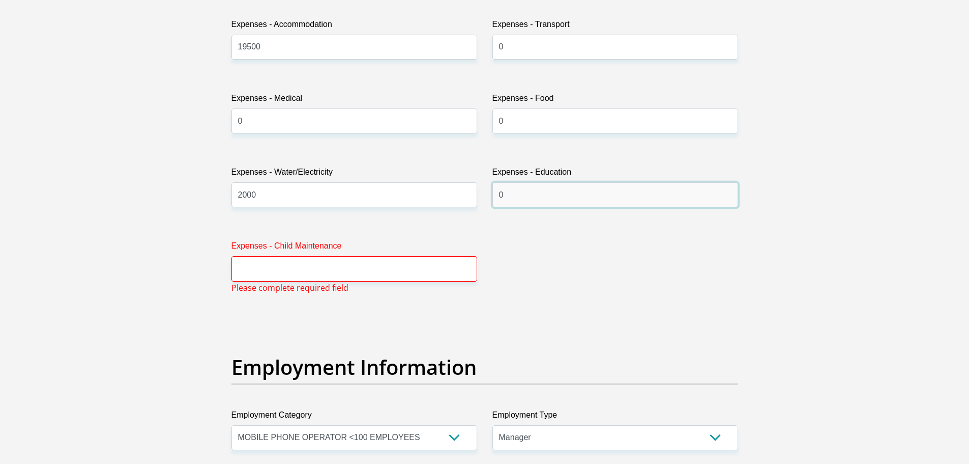
scroll to position [1568, 0]
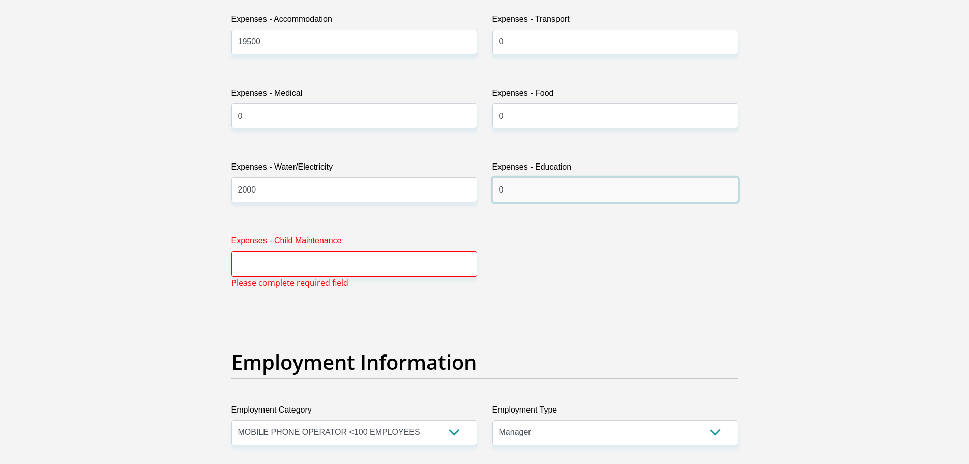
type input "0"
click at [296, 260] on input "Expenses - Child Maintenance" at bounding box center [355, 263] width 246 height 25
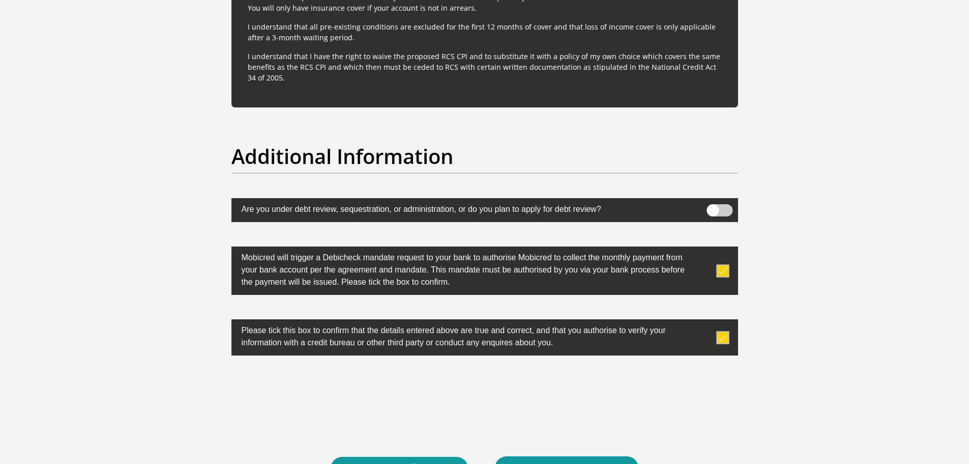
scroll to position [3236, 0]
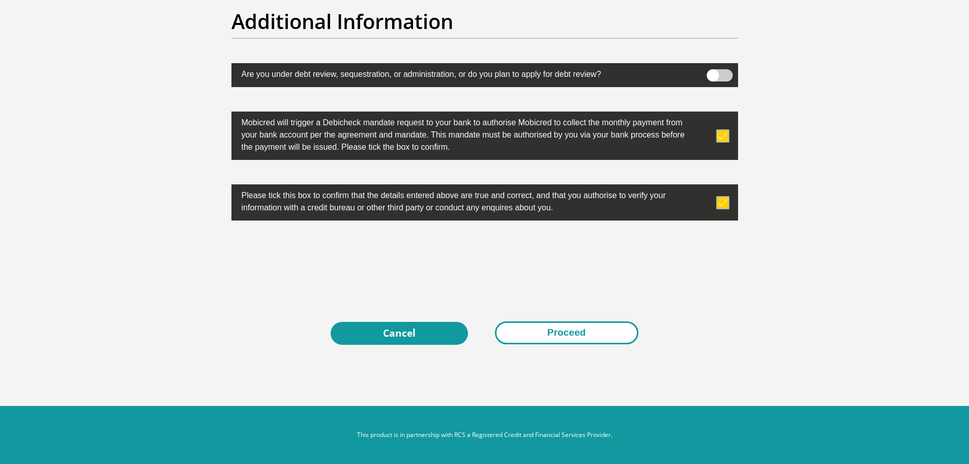
type input "0"
click at [586, 336] on button "Proceed" at bounding box center [567, 332] width 144 height 23
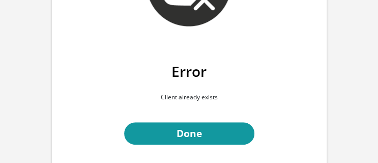
scroll to position [118, 0]
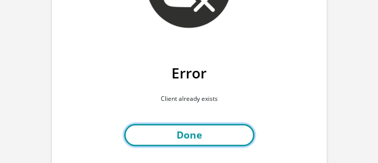
click at [229, 136] on link "Done" at bounding box center [189, 135] width 130 height 23
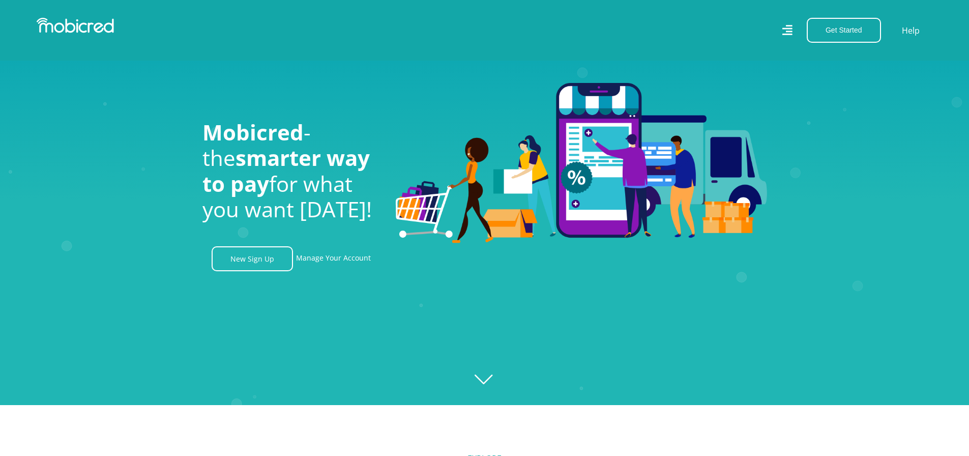
scroll to position [0, 1160]
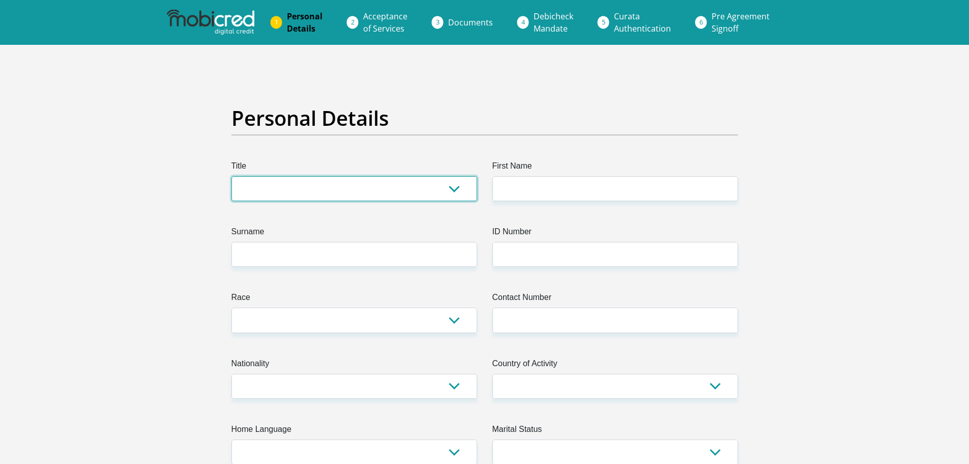
click at [404, 192] on select "Mr Ms Mrs Dr Other" at bounding box center [355, 188] width 246 height 25
select select "Mr"
click at [232, 176] on select "Mr Ms Mrs Dr Other" at bounding box center [355, 188] width 246 height 25
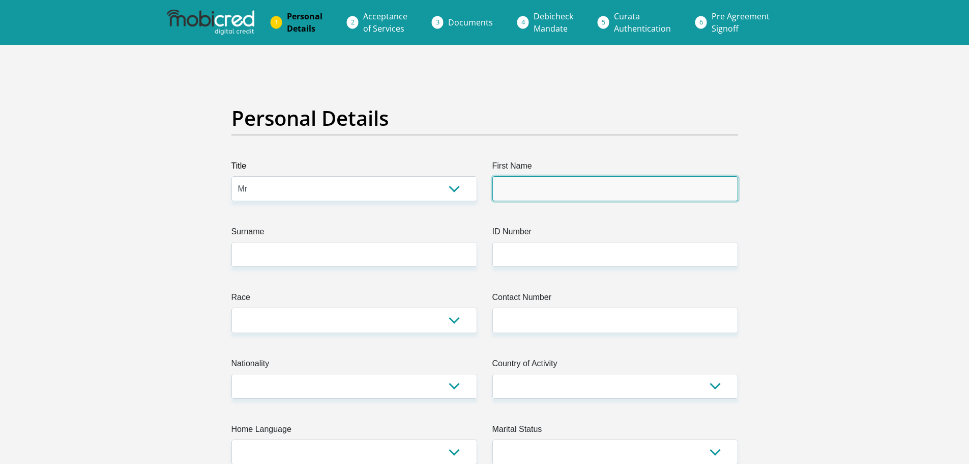
click at [604, 189] on input "First Name" at bounding box center [616, 188] width 246 height 25
type input "Stanley"
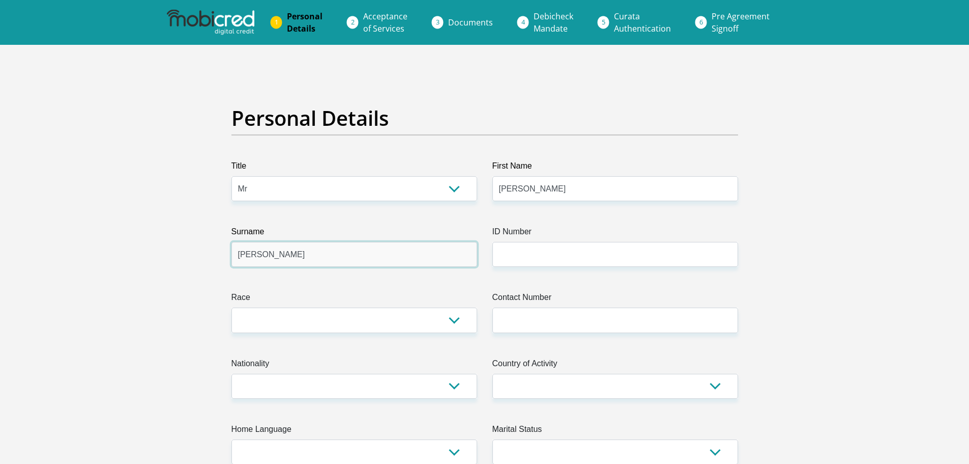
type input "Henderson"
type input "8106225229084"
select select "2"
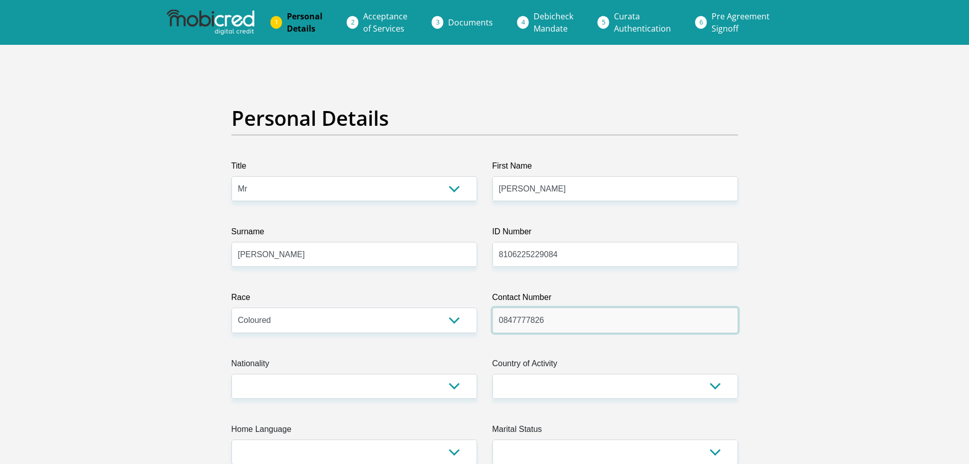
type input "0847777826"
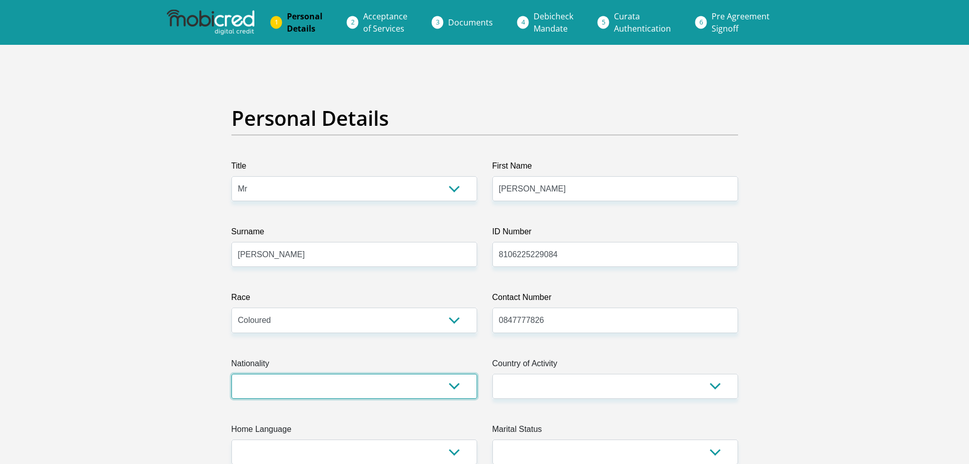
select select "ZAF"
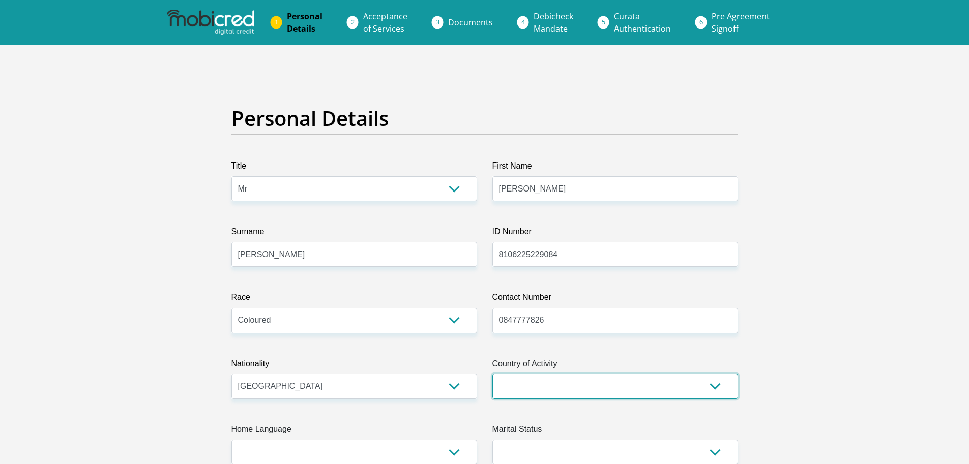
select select "ZAF"
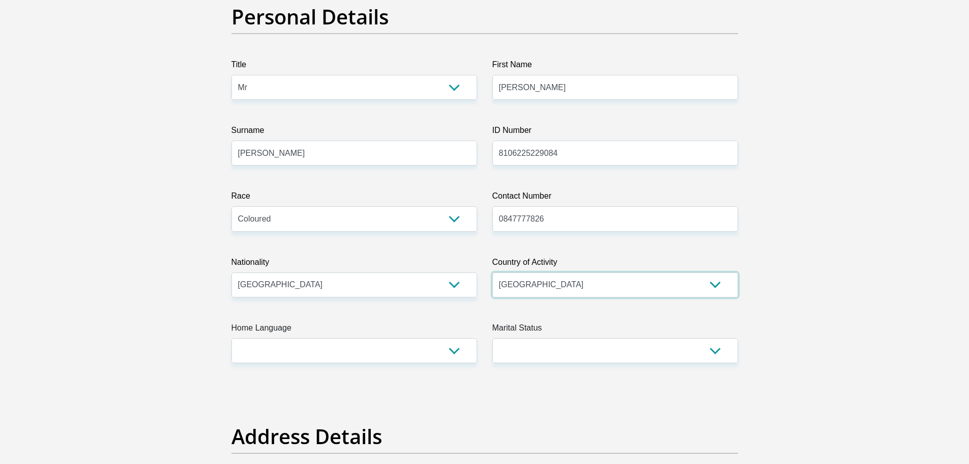
scroll to position [102, 0]
click at [345, 351] on select "Afrikaans English Sepedi South Ndebele Southern Sotho Swati Tsonga Tswana Venda…" at bounding box center [355, 349] width 246 height 25
select select "afr"
click at [232, 337] on select "Afrikaans English Sepedi South Ndebele Southern Sotho Swati Tsonga Tswana Venda…" at bounding box center [355, 349] width 246 height 25
click at [515, 348] on select "Married ANC Single Divorced Widowed Married COP or Customary Law" at bounding box center [616, 349] width 246 height 25
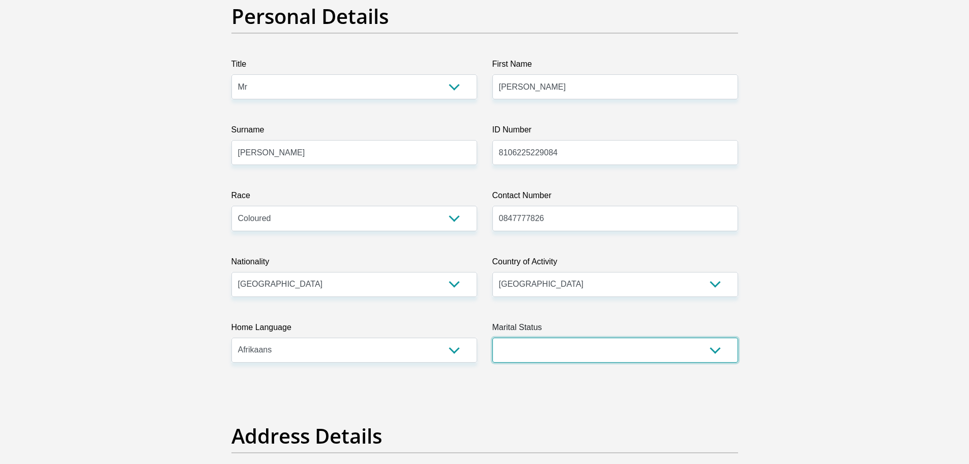
select select "5"
click at [493, 337] on select "Married ANC Single Divorced Widowed Married COP or Customary Law" at bounding box center [616, 349] width 246 height 25
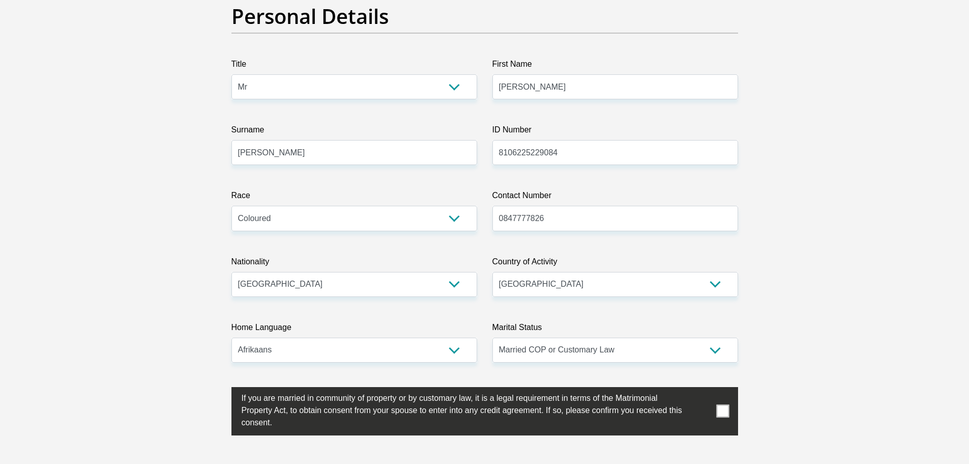
click at [719, 409] on span at bounding box center [722, 411] width 13 height 13
click at [221, 389] on input "checkbox" at bounding box center [221, 389] width 0 height 0
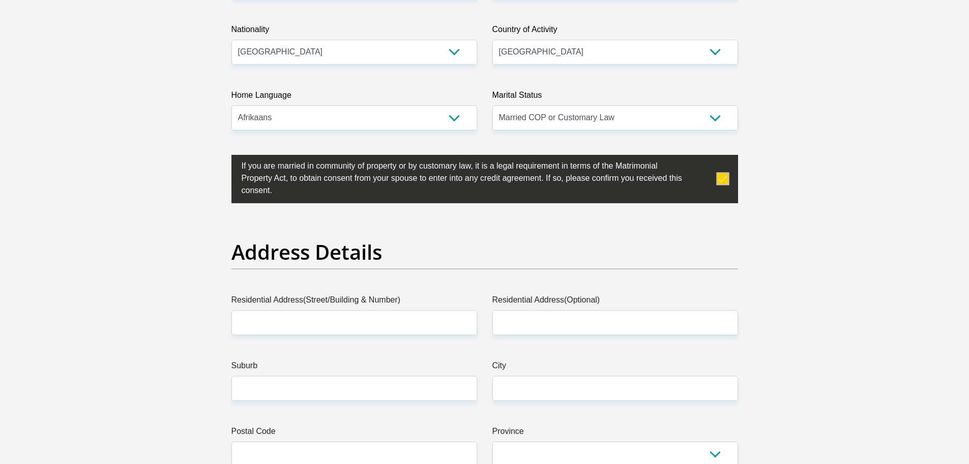
scroll to position [356, 0]
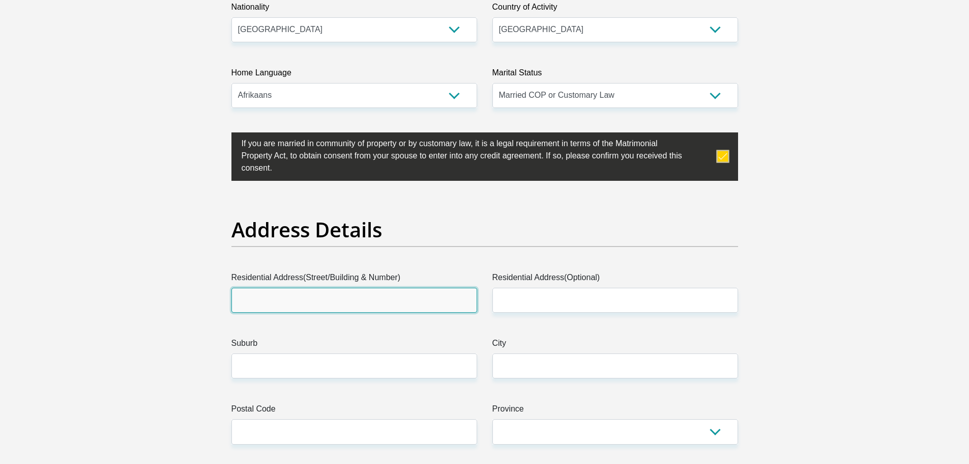
click at [271, 302] on input "Residential Address(Street/Building & Number)" at bounding box center [355, 300] width 246 height 25
type input "55"
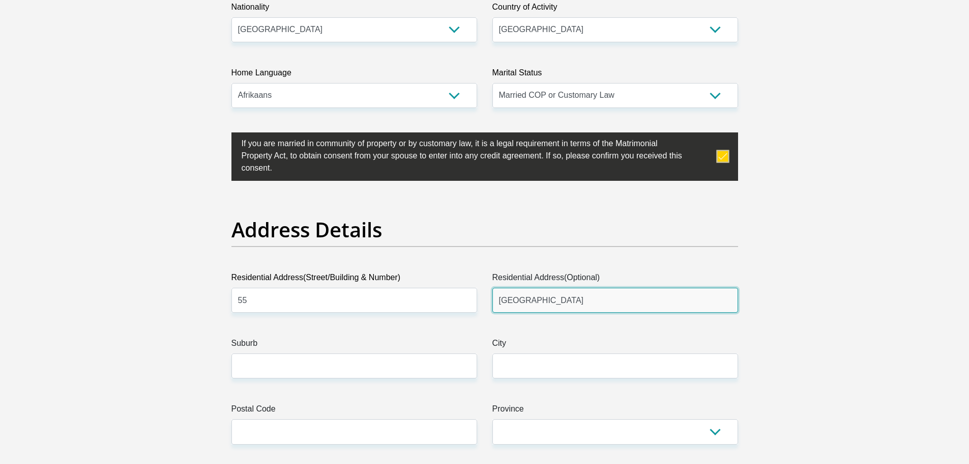
type input "River Road"
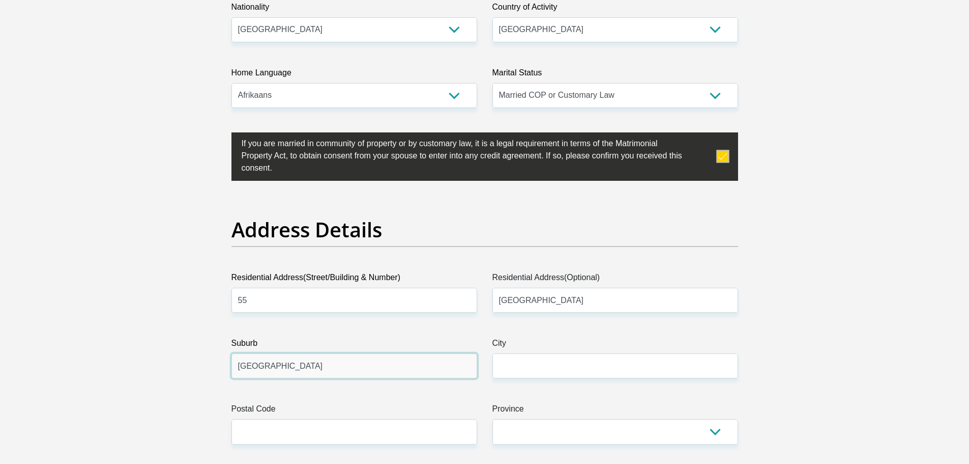
type input "Lyttleton-Manor"
type input "Centurion"
type input "0157"
select select "Gauteng"
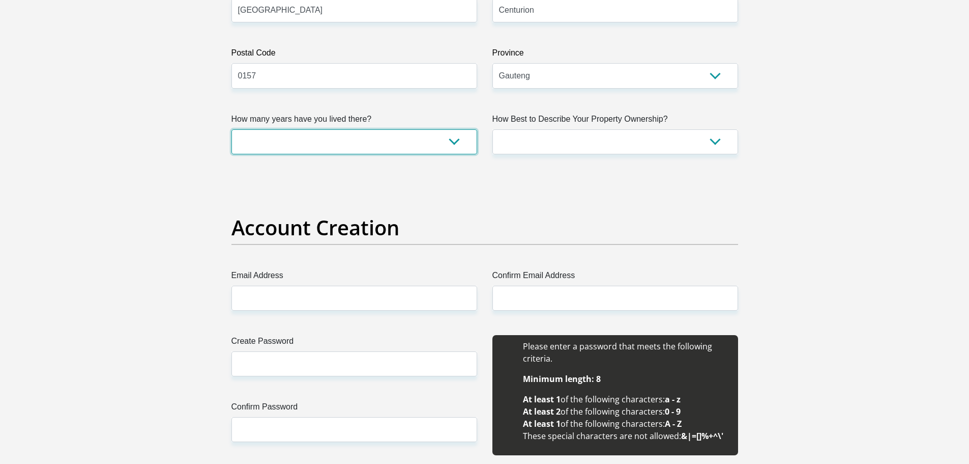
scroll to position [724, 0]
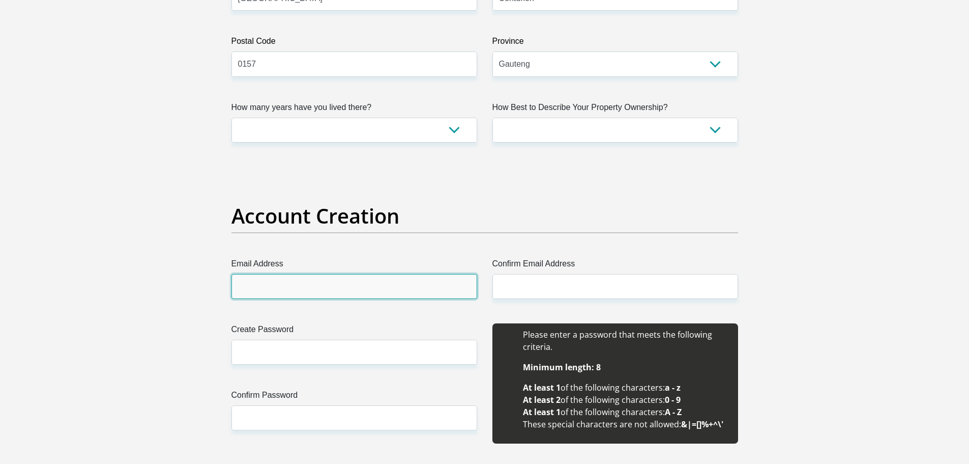
click at [269, 282] on input "Email Address" at bounding box center [355, 286] width 246 height 25
type input "[DOMAIN_NAME][EMAIL_ADDRESS][DOMAIN_NAME]"
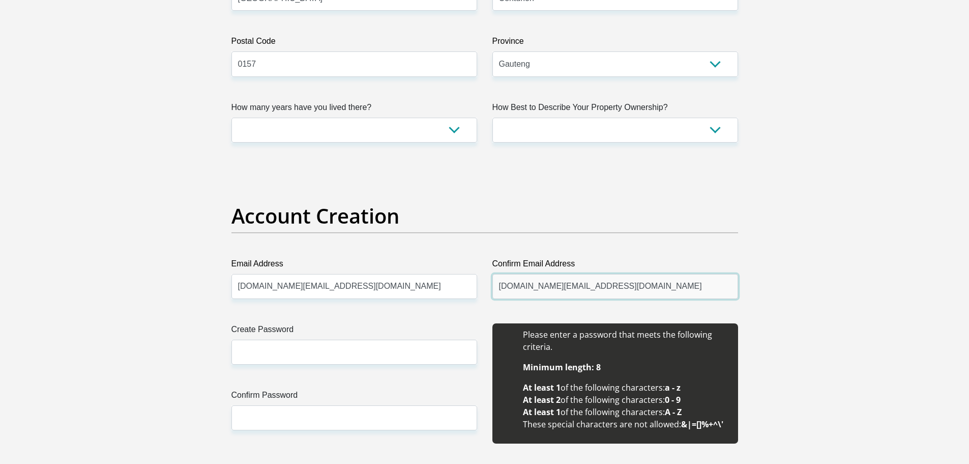
type input "[DOMAIN_NAME][EMAIL_ADDRESS][DOMAIN_NAME]"
type input "09Vo!ght$#"
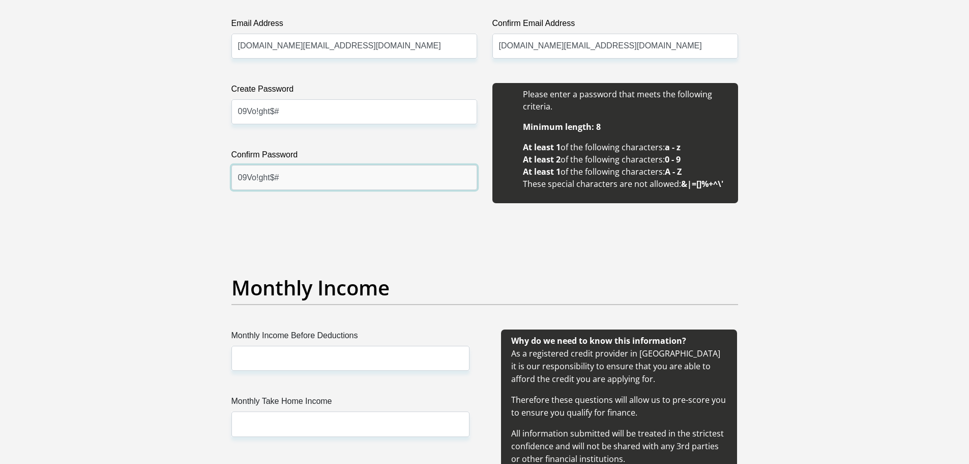
scroll to position [978, 0]
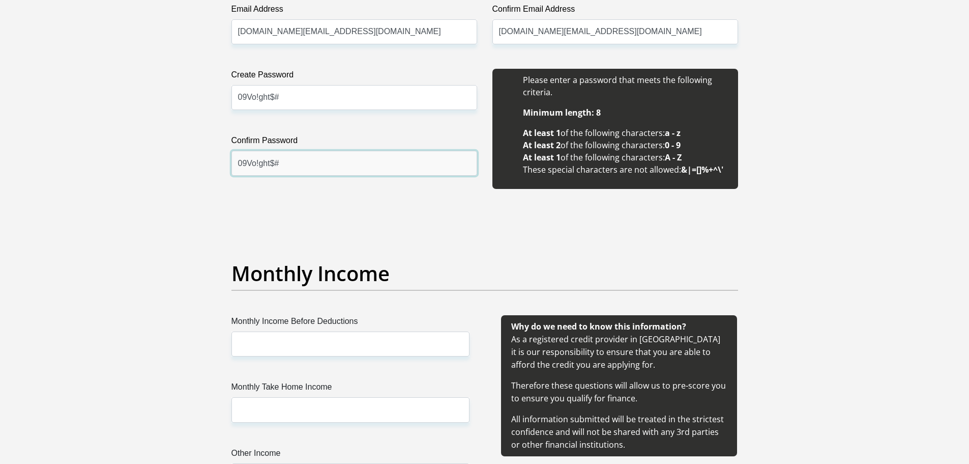
type input "09Vo!ght$#"
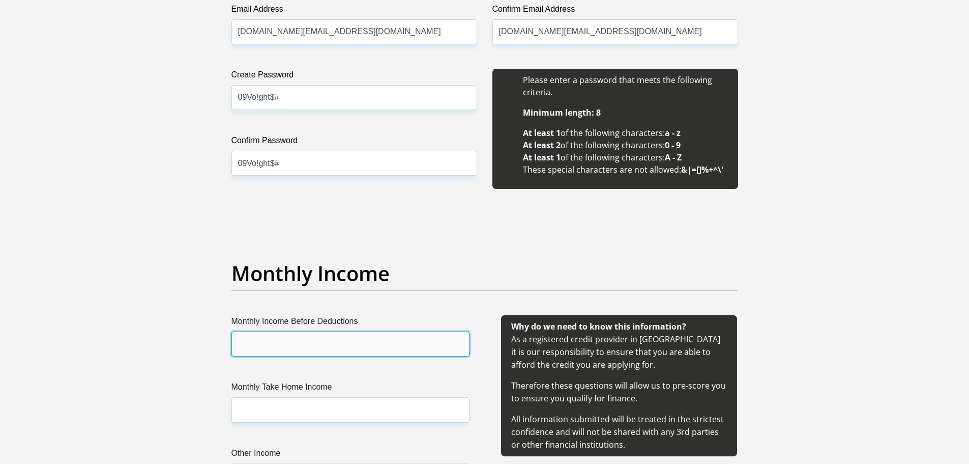
click at [282, 333] on input "Monthly Income Before Deductions" at bounding box center [351, 343] width 238 height 25
click at [254, 342] on input "73008" at bounding box center [351, 343] width 238 height 25
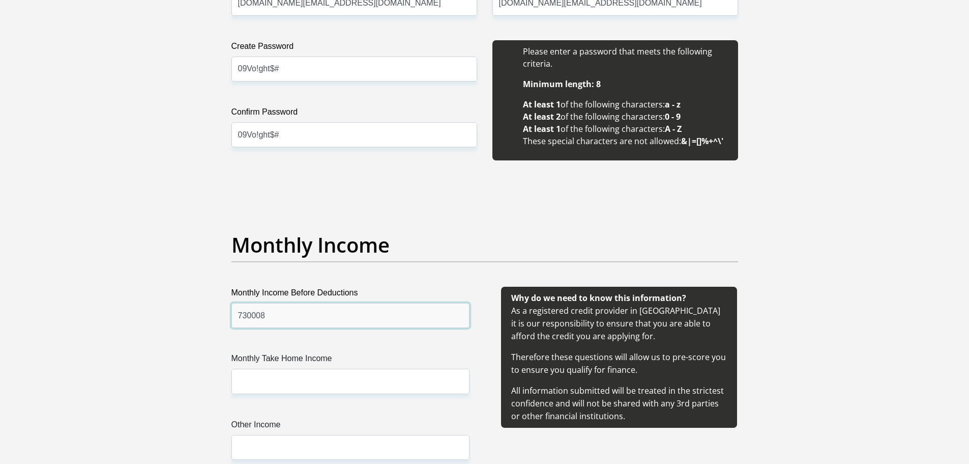
scroll to position [1029, 0]
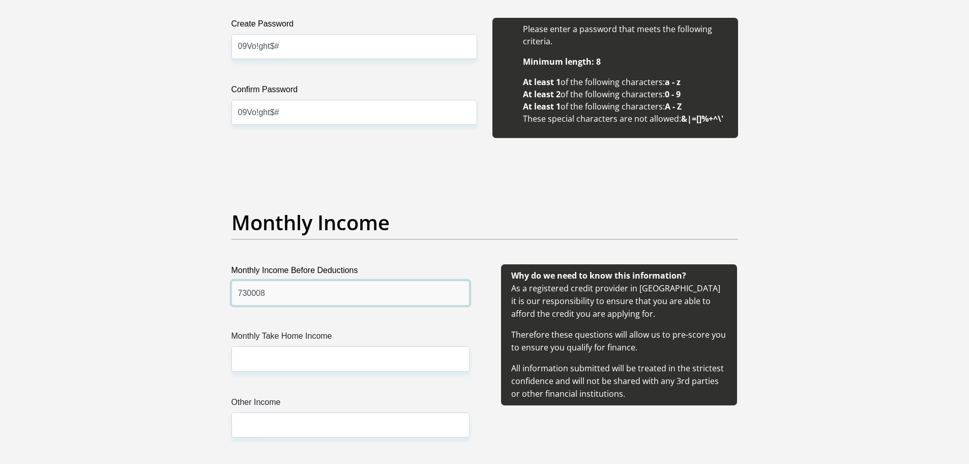
type input "730008"
click at [304, 362] on input "Monthly Take Home Income" at bounding box center [351, 358] width 238 height 25
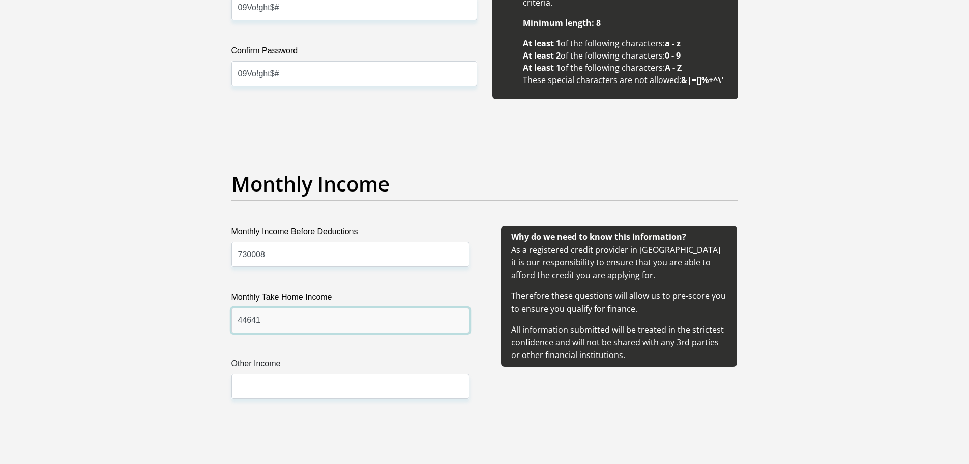
scroll to position [1131, 0]
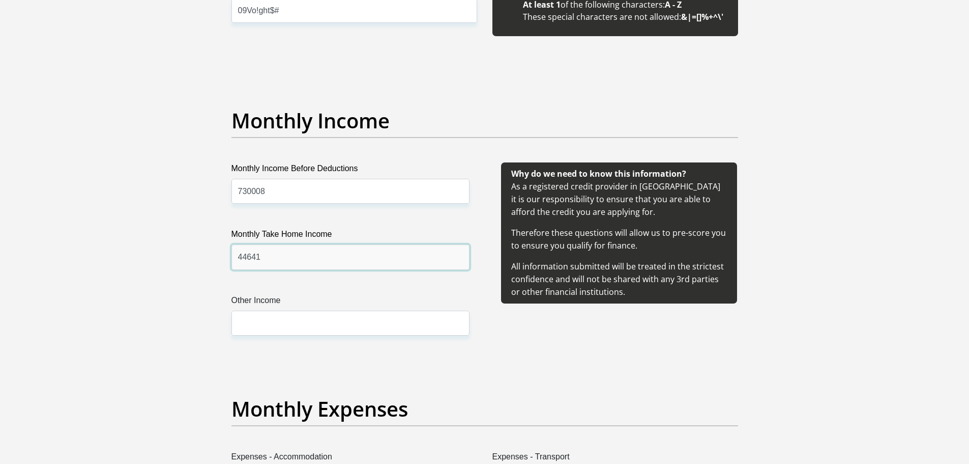
type input "44641"
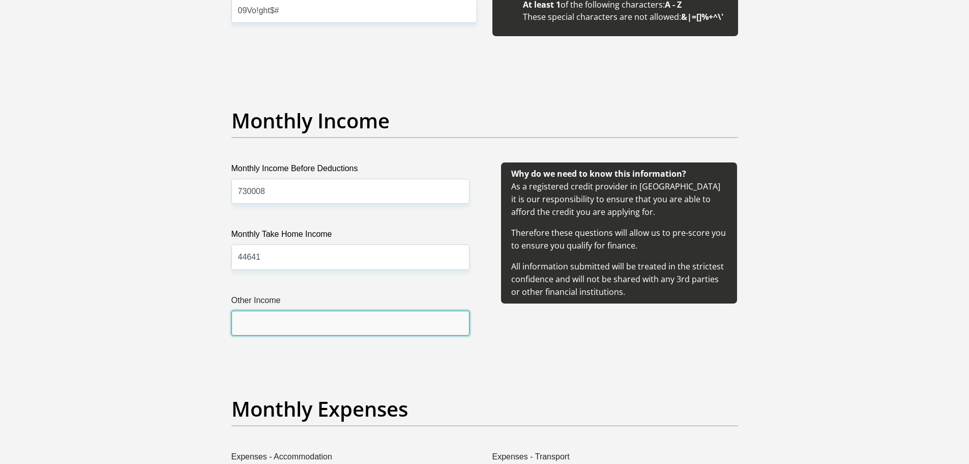
click at [263, 332] on input "Other Income" at bounding box center [351, 322] width 238 height 25
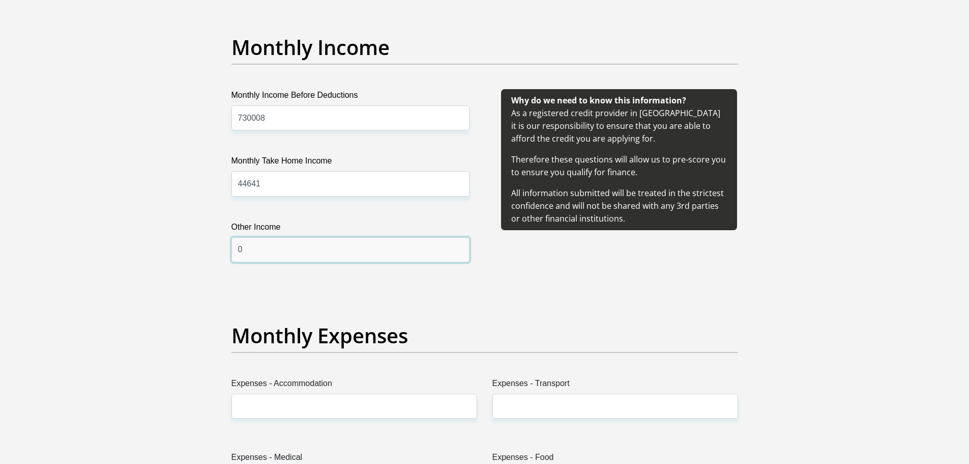
scroll to position [1283, 0]
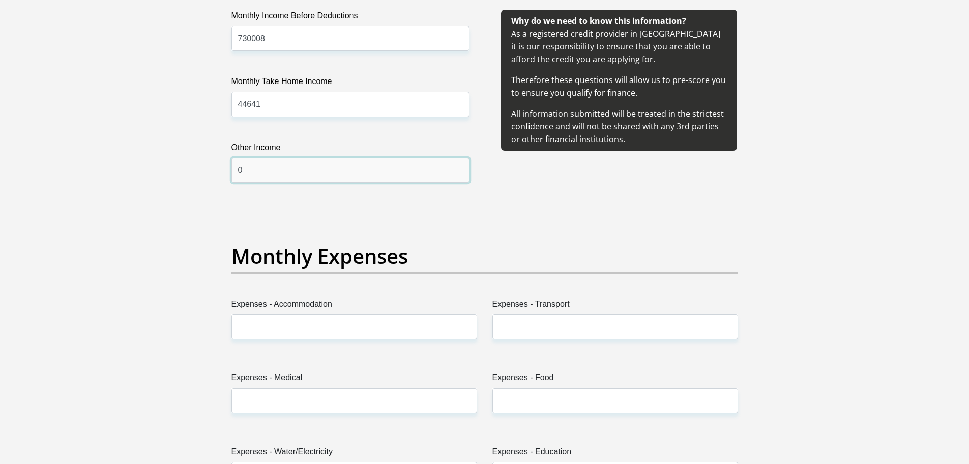
type input "0"
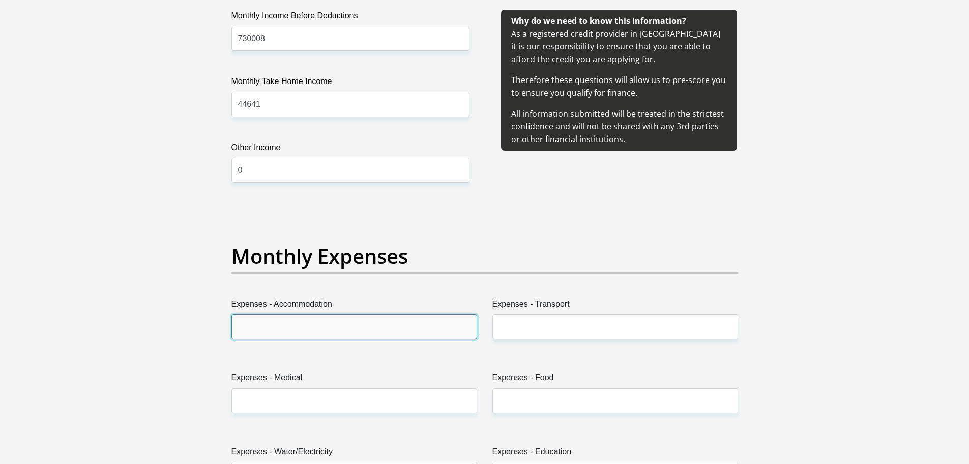
click at [307, 328] on input "Expenses - Accommodation" at bounding box center [355, 326] width 246 height 25
type input "19500"
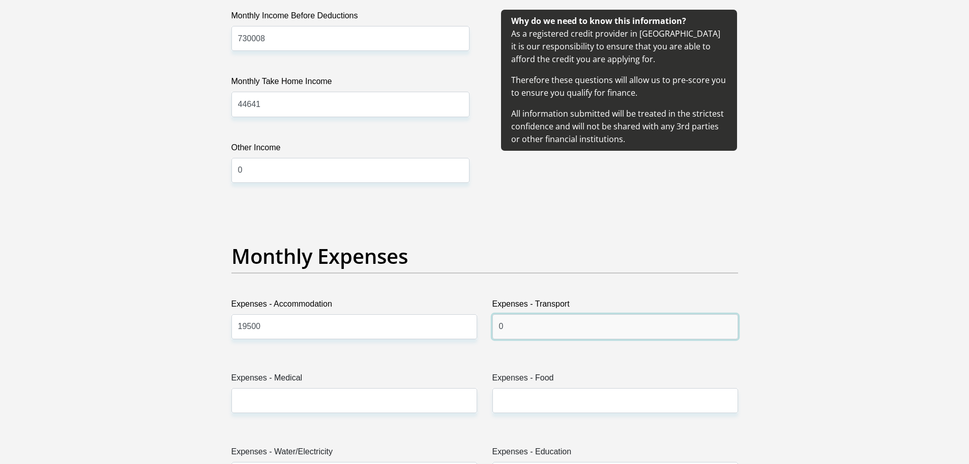
type input "0"
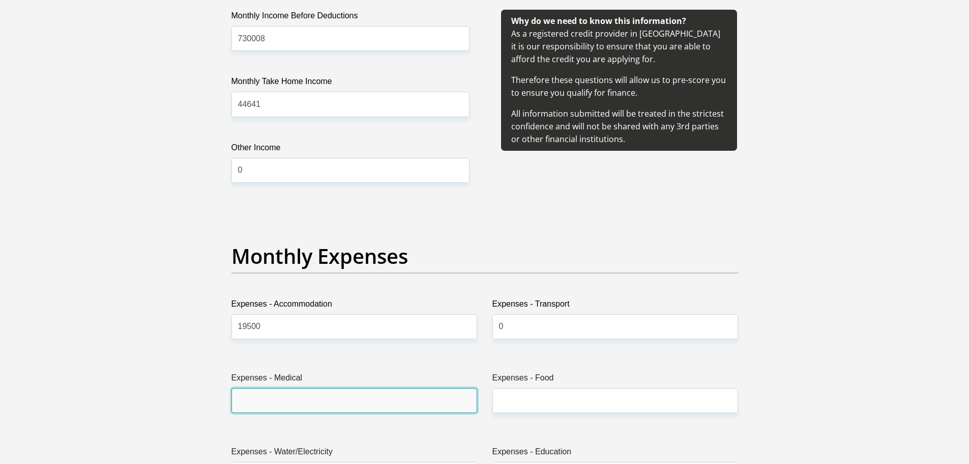
click at [244, 403] on input "Expenses - Medical" at bounding box center [355, 400] width 246 height 25
type input "0"
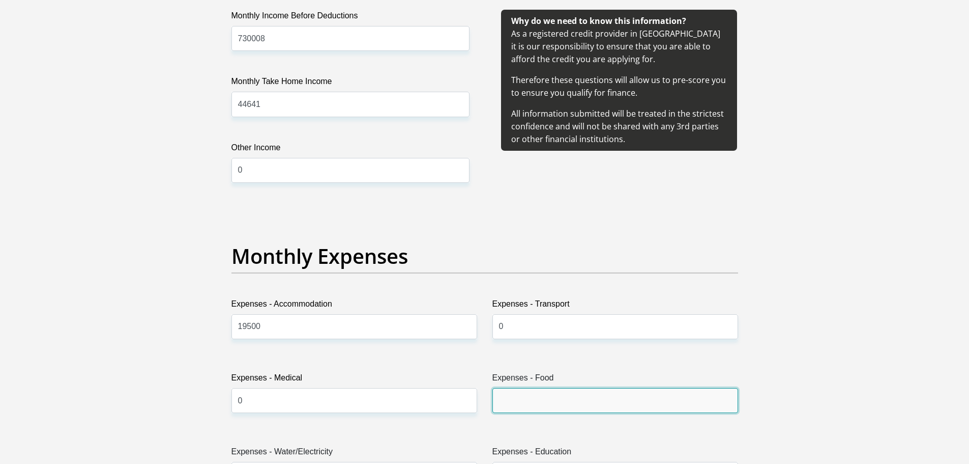
click at [527, 396] on input "Expenses - Food" at bounding box center [616, 400] width 246 height 25
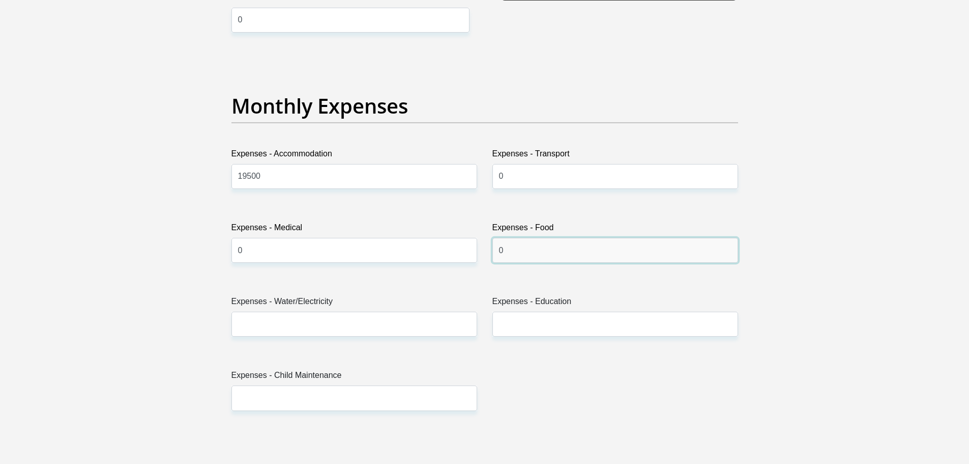
scroll to position [1436, 0]
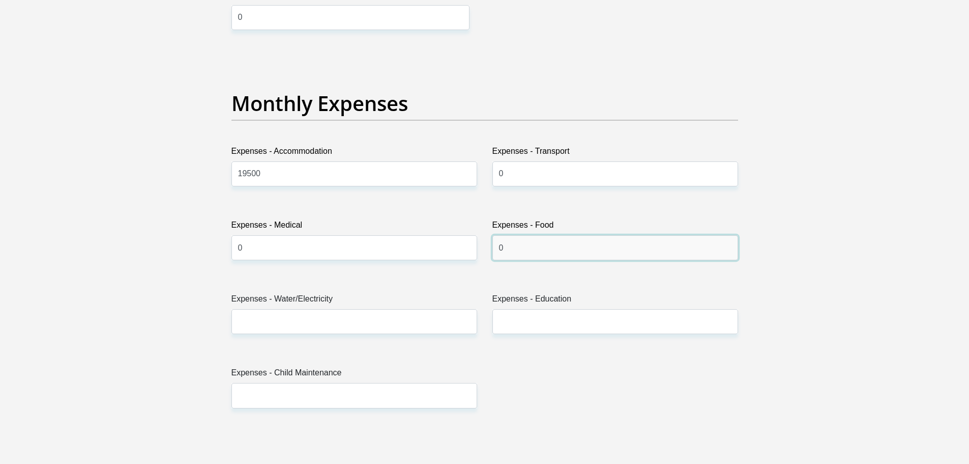
type input "0"
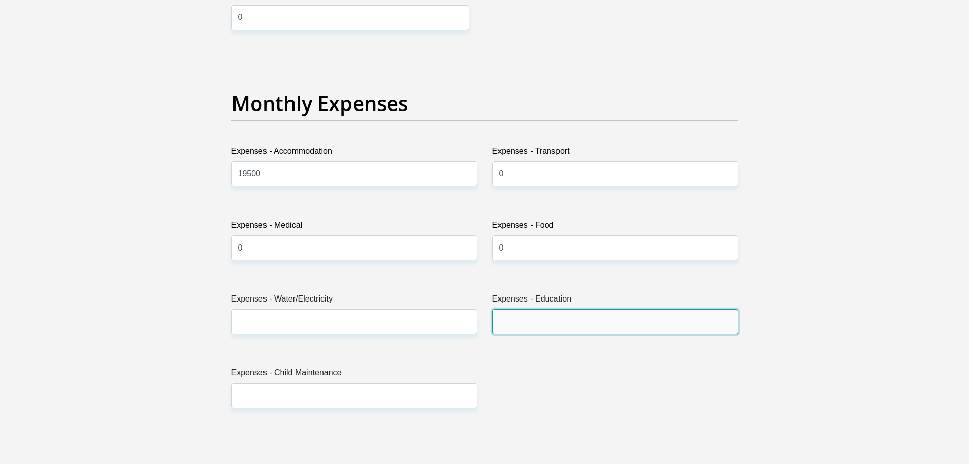
click at [524, 311] on input "Expenses - Education" at bounding box center [616, 321] width 246 height 25
type input "0"
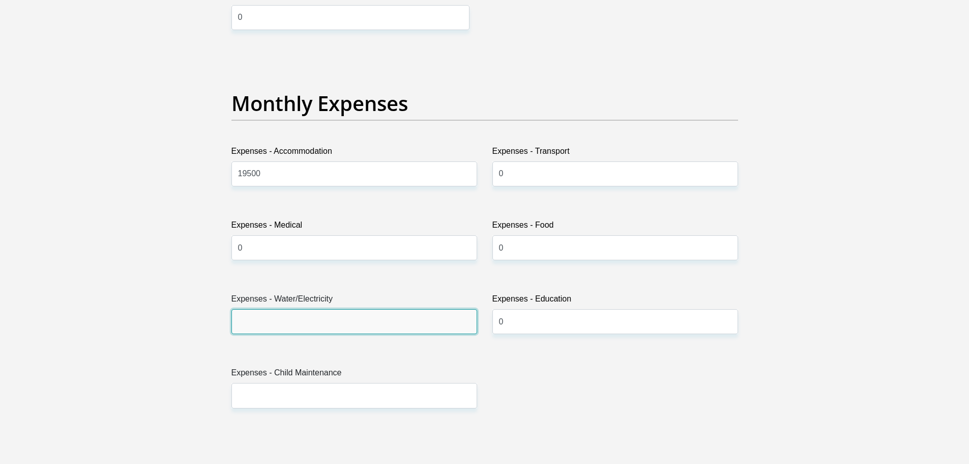
click at [276, 327] on input "Expenses - Water/Electricity" at bounding box center [355, 321] width 246 height 25
type input "2000"
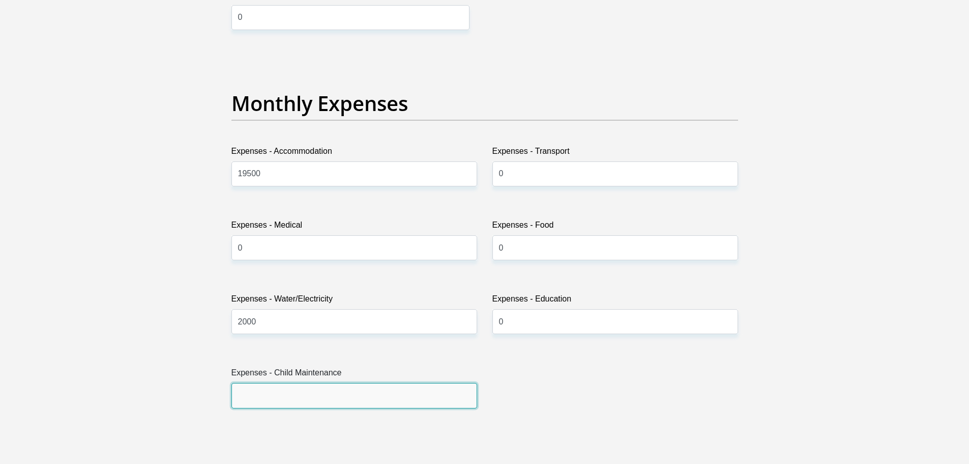
click at [281, 389] on input "Expenses - Child Maintenance" at bounding box center [355, 395] width 246 height 25
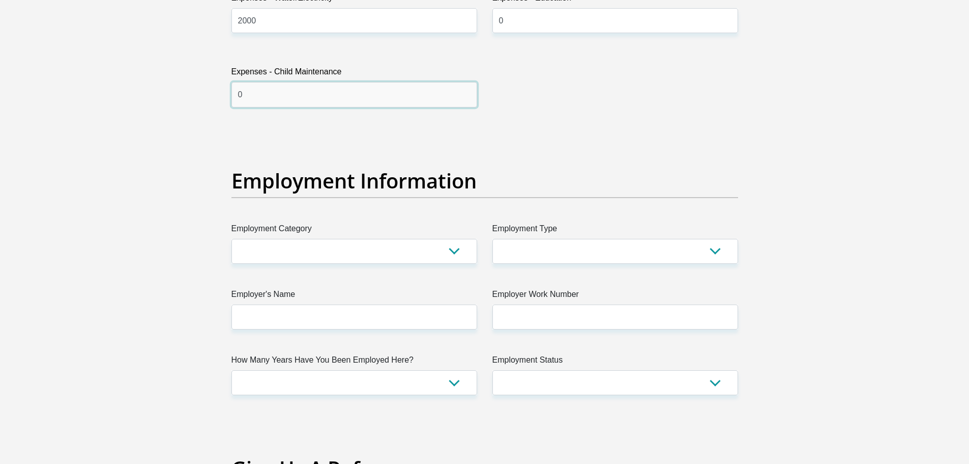
scroll to position [1741, 0]
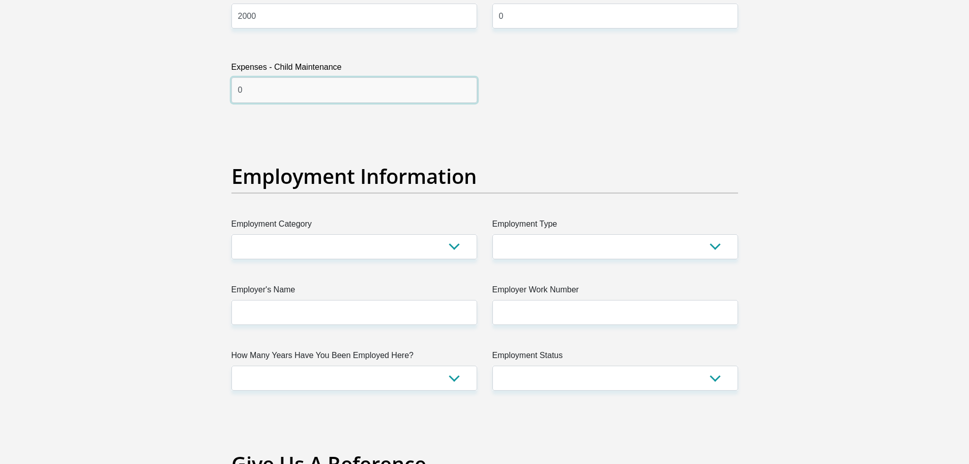
type input "0"
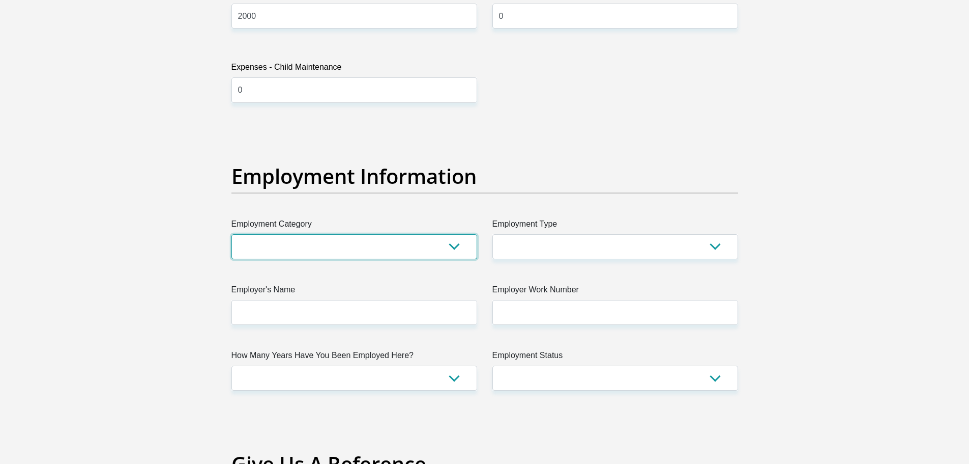
click at [369, 241] on select "AGRICULTURE ALCOHOL & TOBACCO CONSTRUCTION MATERIALS METALLURGY EQUIPMENT FOR R…" at bounding box center [355, 246] width 246 height 25
select select "69"
click at [232, 234] on select "AGRICULTURE ALCOHOL & TOBACCO CONSTRUCTION MATERIALS METALLURGY EQUIPMENT FOR R…" at bounding box center [355, 246] width 246 height 25
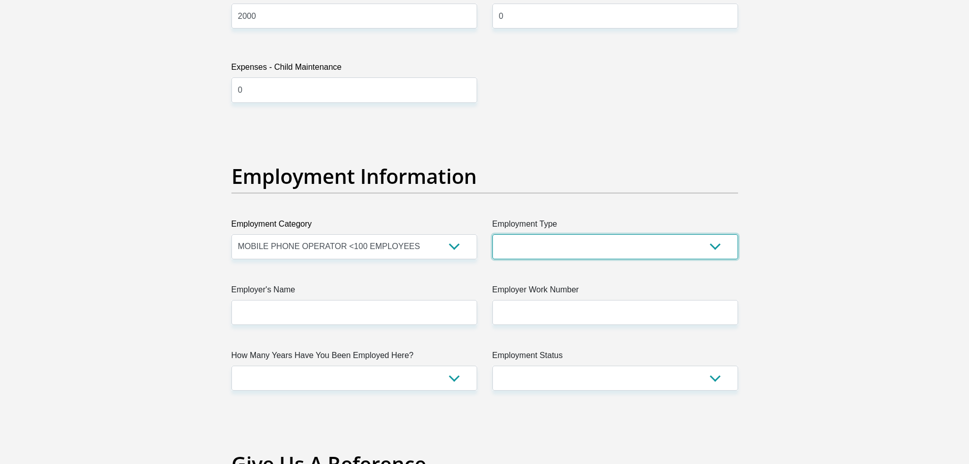
click at [562, 247] on select "College/Lecturer Craft Seller Creative Driver Executive Farmer Forces - Non Com…" at bounding box center [616, 246] width 246 height 25
select select "Manager"
click at [493, 234] on select "College/Lecturer Craft Seller Creative Driver Executive Farmer Forces - Non Com…" at bounding box center [616, 246] width 246 height 25
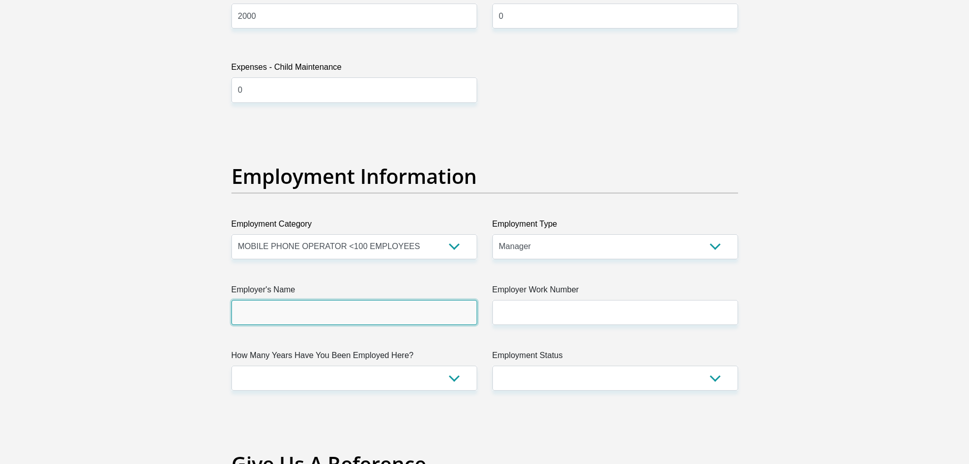
click at [326, 313] on input "Employer's Name" at bounding box center [355, 312] width 246 height 25
click at [252, 315] on input "CellC" at bounding box center [355, 312] width 246 height 25
type input "CellC"
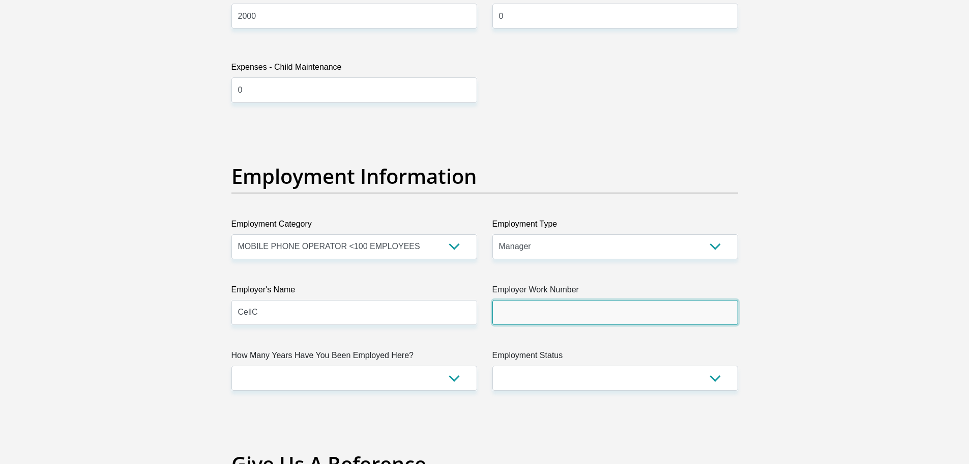
click at [634, 309] on input "Employer Work Number" at bounding box center [616, 312] width 246 height 25
type input "0111679149"
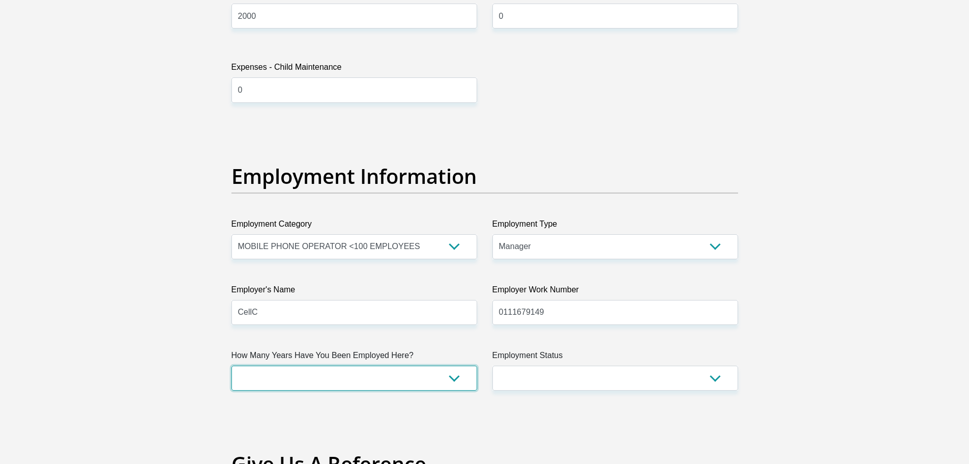
click at [276, 370] on select "less than 1 year 1-3 years 3-5 years 5+ years" at bounding box center [355, 377] width 246 height 25
select select "48"
click at [232, 365] on select "less than 1 year 1-3 years 3-5 years 5+ years" at bounding box center [355, 377] width 246 height 25
click at [578, 366] on select "Permanent/Full-time Part-time/Casual Contract Worker Self-Employed Housewife Re…" at bounding box center [616, 377] width 246 height 25
select select "1"
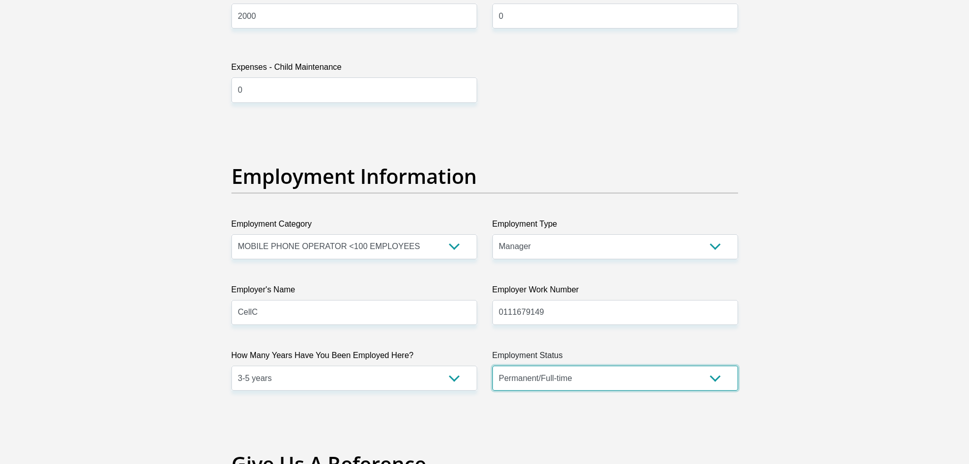
click at [493, 365] on select "Permanent/Full-time Part-time/Casual Contract Worker Self-Employed Housewife Re…" at bounding box center [616, 377] width 246 height 25
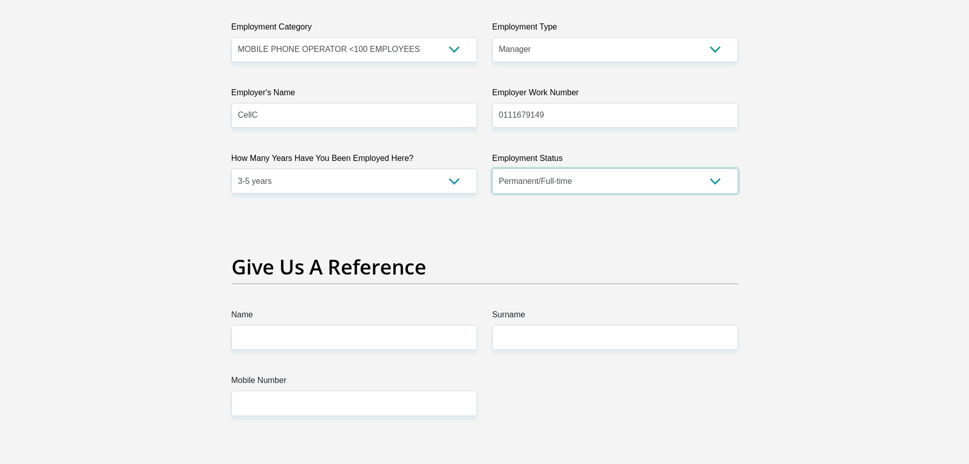
scroll to position [1945, 0]
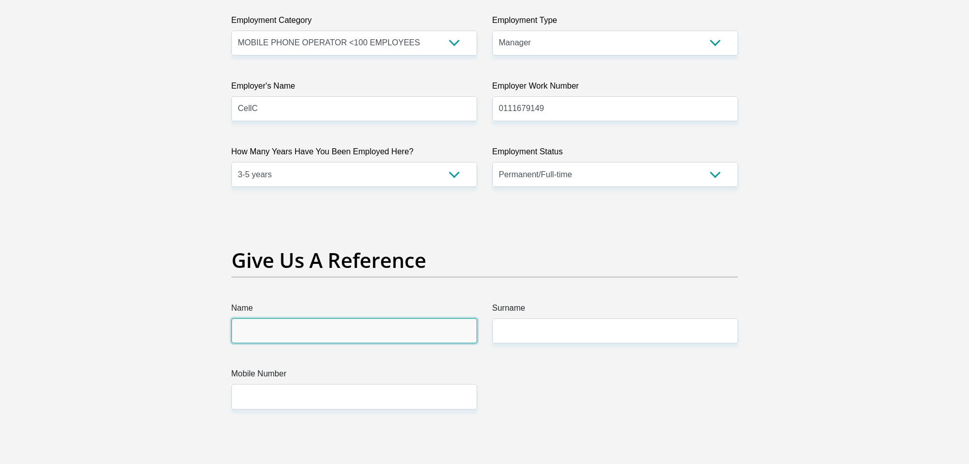
click at [286, 329] on input "Name" at bounding box center [355, 330] width 246 height 25
type input "Prudence"
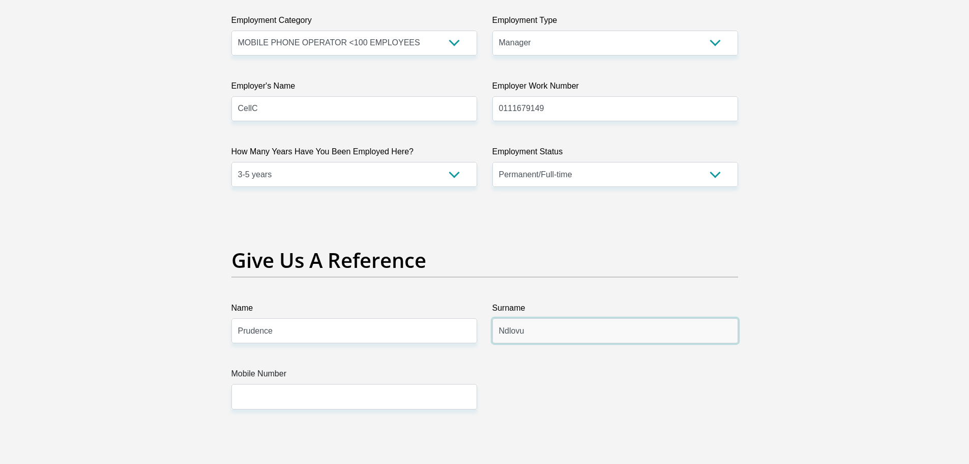
type input "Ndlovu"
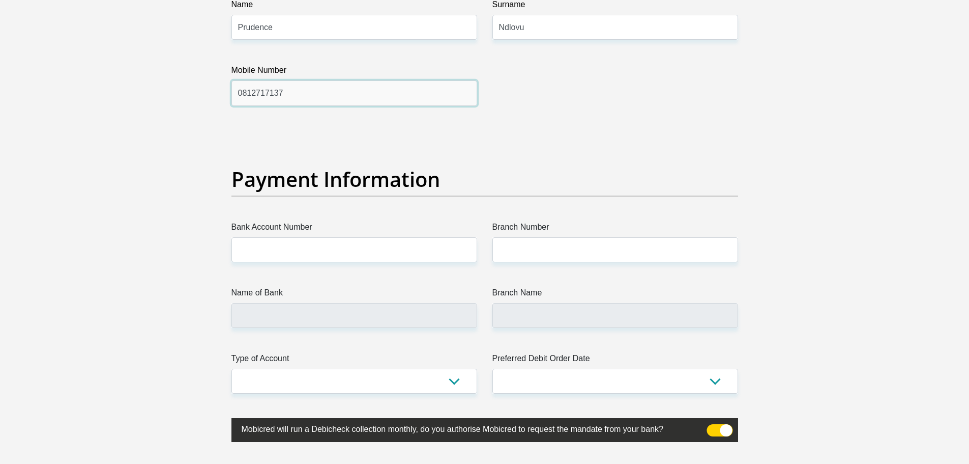
scroll to position [2250, 0]
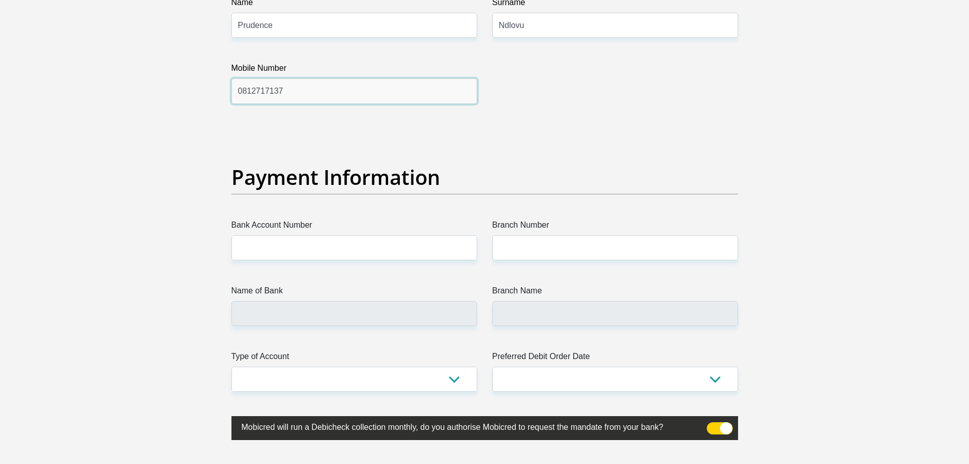
type input "0812717137"
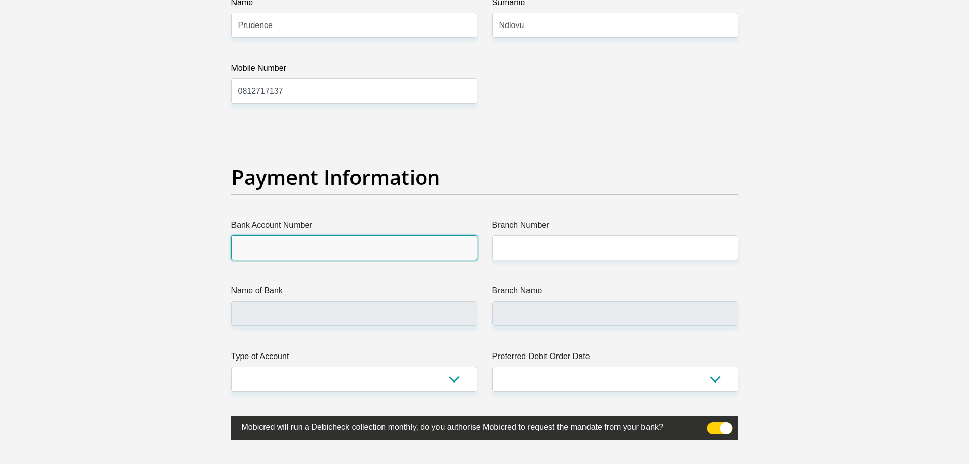
click at [302, 235] on input "Bank Account Number" at bounding box center [355, 247] width 246 height 25
type input "62694613491"
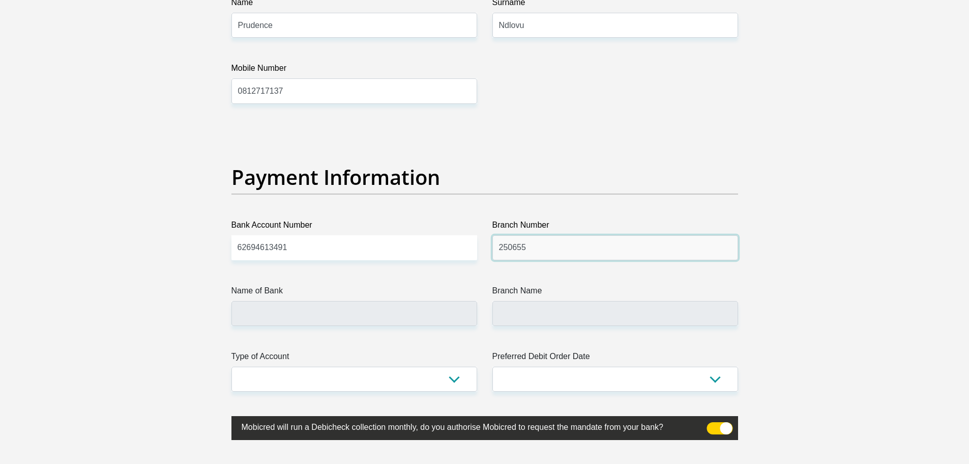
type input "250655"
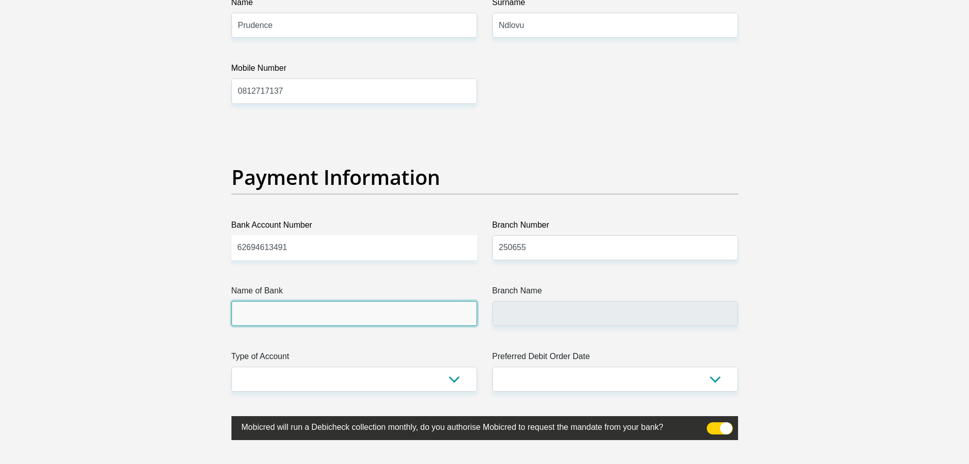
type input "FIRSTRAND BANK"
type input "BRANCH 560"
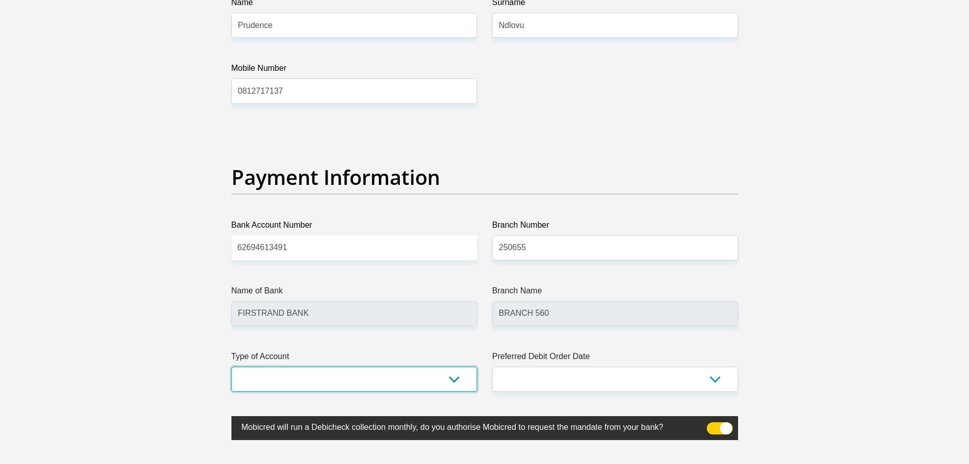
click at [263, 374] on select "Cheque Savings" at bounding box center [355, 378] width 246 height 25
select select "CUR"
click at [232, 366] on select "Cheque Savings" at bounding box center [355, 378] width 246 height 25
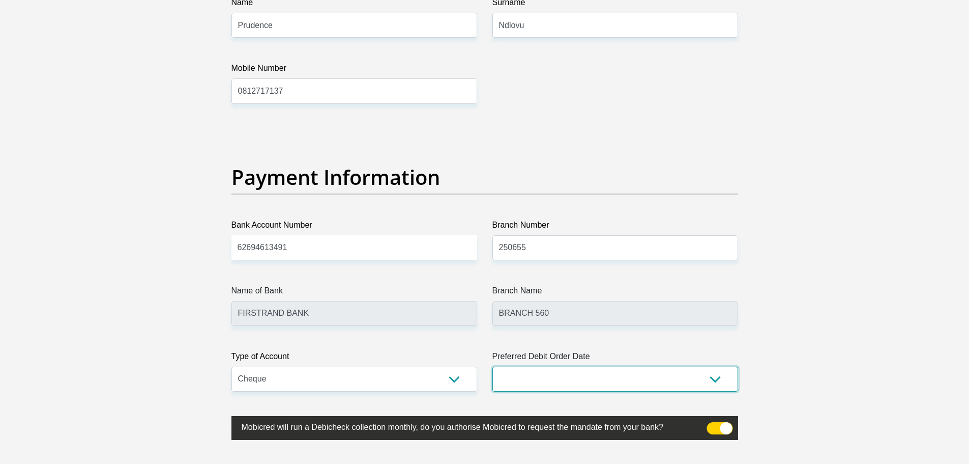
click at [543, 379] on select "1st 2nd 3rd 4th 5th 7th 18th 19th 20th 21st 22nd 23rd 24th 25th 26th 27th 28th …" at bounding box center [616, 378] width 246 height 25
select select "1"
click at [493, 366] on select "1st 2nd 3rd 4th 5th 7th 18th 19th 20th 21st 22nd 23rd 24th 25th 26th 27th 28th …" at bounding box center [616, 378] width 246 height 25
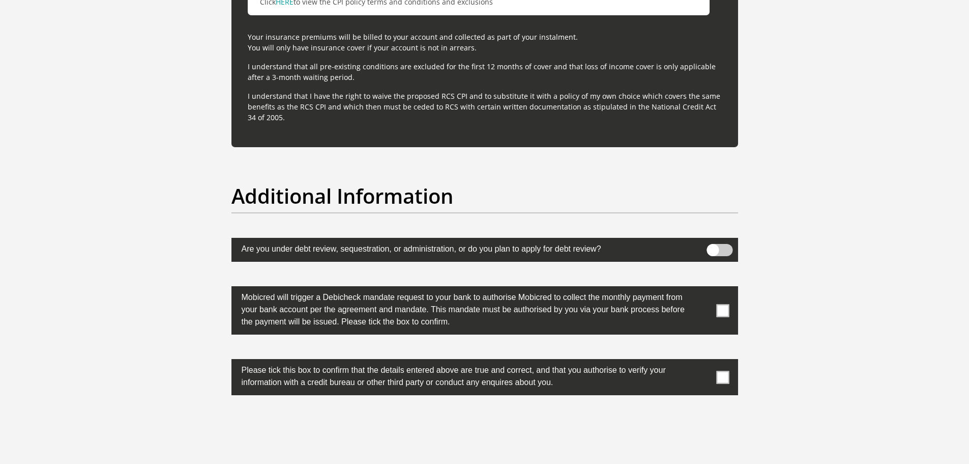
scroll to position [3064, 0]
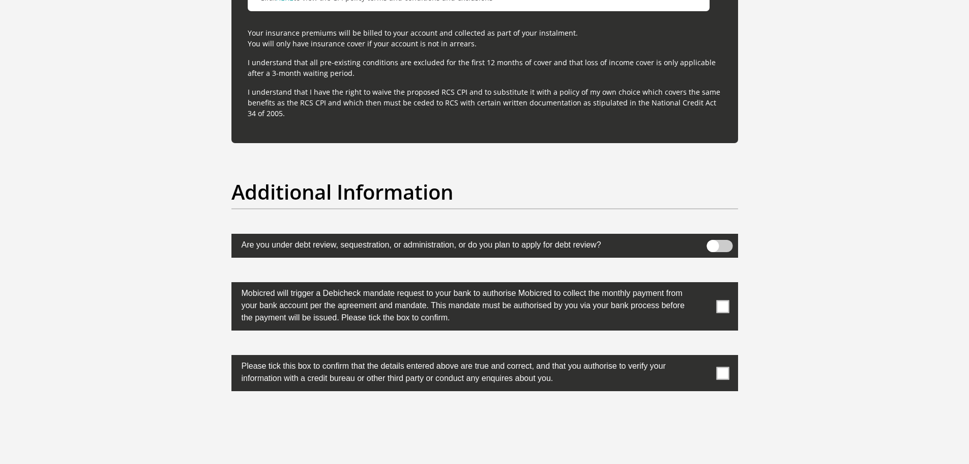
click at [723, 304] on span at bounding box center [722, 306] width 13 height 13
click at [703, 284] on input "checkbox" at bounding box center [703, 284] width 0 height 0
click at [727, 376] on span at bounding box center [722, 372] width 13 height 13
click at [703, 357] on input "checkbox" at bounding box center [703, 357] width 0 height 0
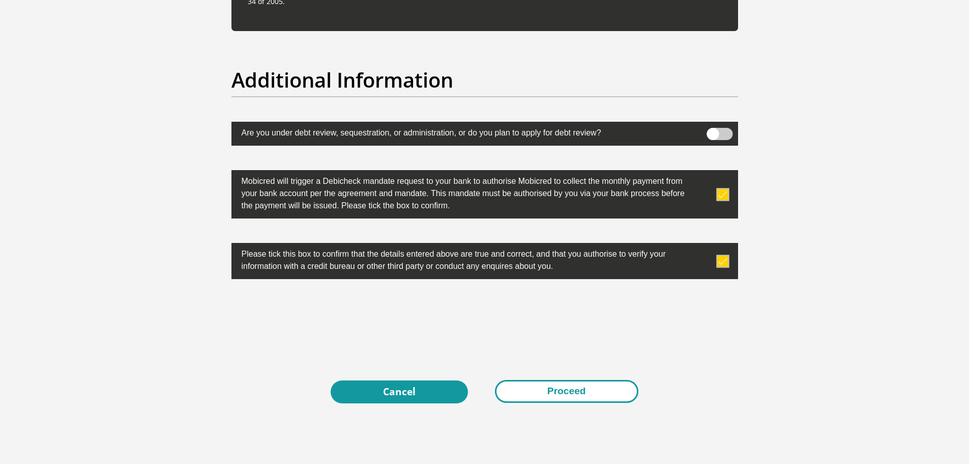
scroll to position [3217, 0]
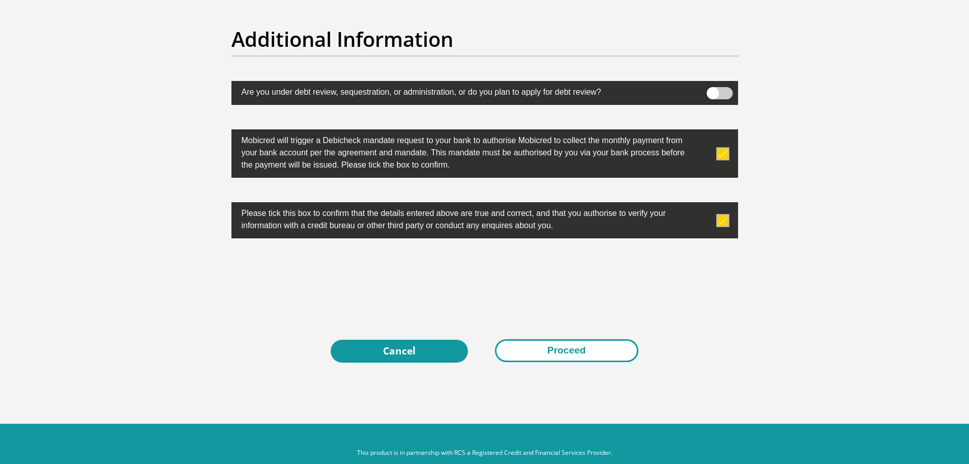
click at [554, 349] on button "Proceed" at bounding box center [567, 350] width 144 height 23
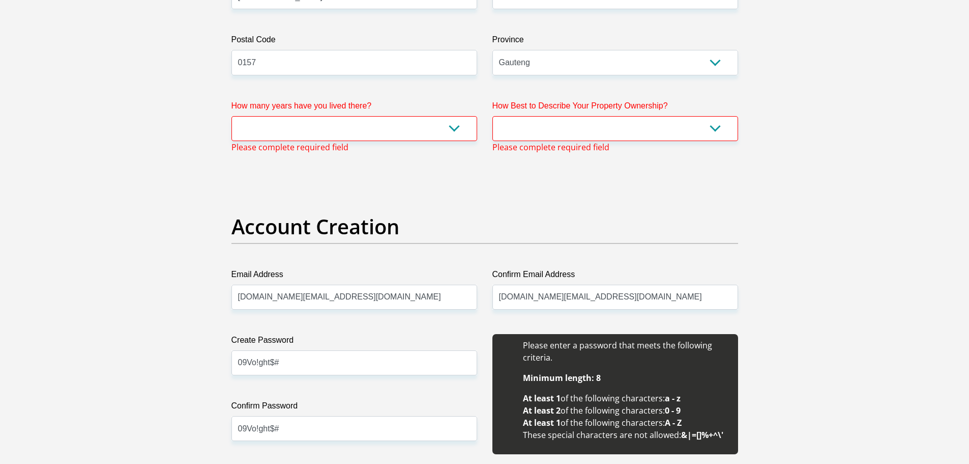
scroll to position [713, 0]
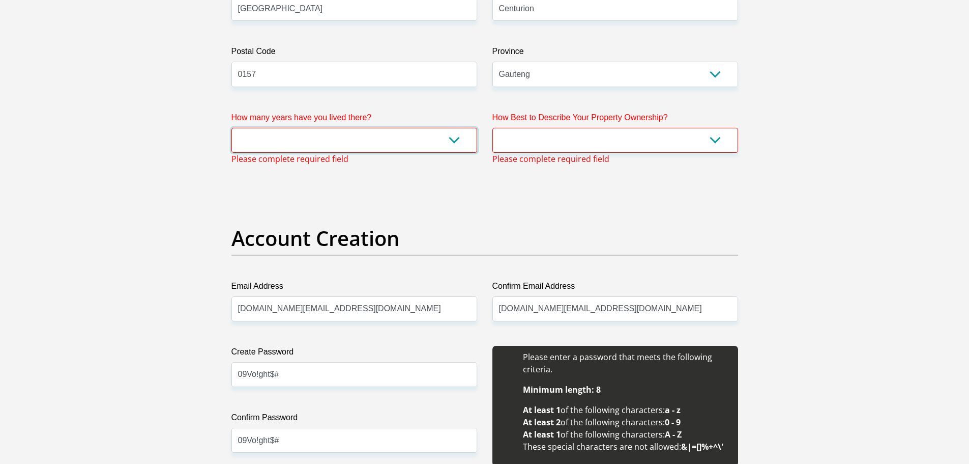
click at [363, 139] on select "less than 1 year 1-3 years 3-5 years 5+ years" at bounding box center [355, 140] width 246 height 25
select select "4"
click at [232, 128] on select "less than 1 year 1-3 years 3-5 years 5+ years" at bounding box center [355, 140] width 246 height 25
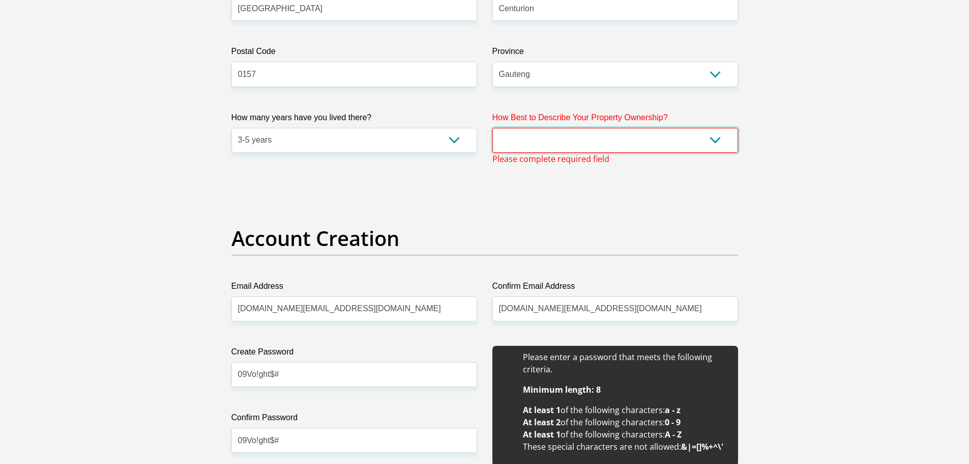
click at [621, 137] on select "Owned Rented Family Owned Company Dwelling" at bounding box center [616, 140] width 246 height 25
select select "Owned"
click at [493, 128] on select "Owned Rented Family Owned Company Dwelling" at bounding box center [616, 140] width 246 height 25
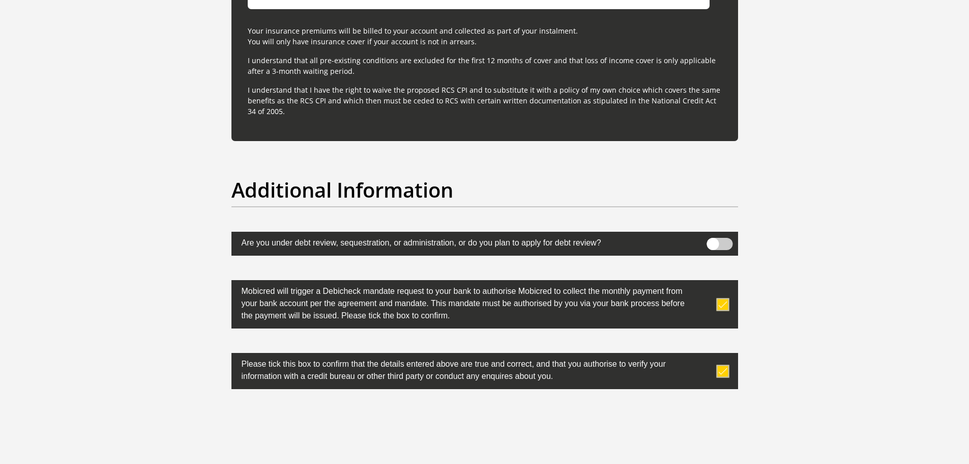
scroll to position [3236, 0]
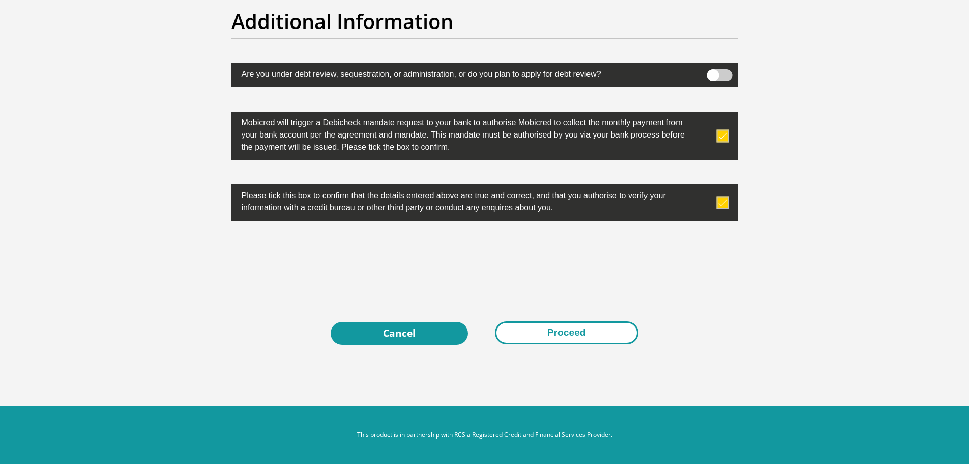
click at [603, 327] on button "Proceed" at bounding box center [567, 332] width 144 height 23
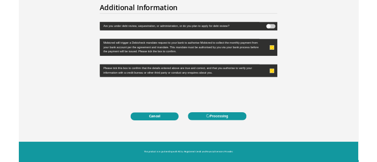
scroll to position [0, 0]
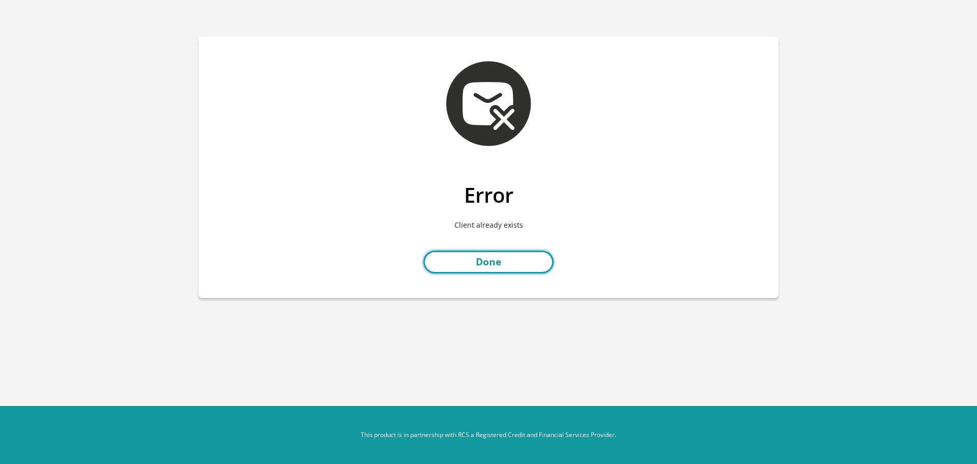
click at [377, 162] on link "Done" at bounding box center [488, 261] width 130 height 23
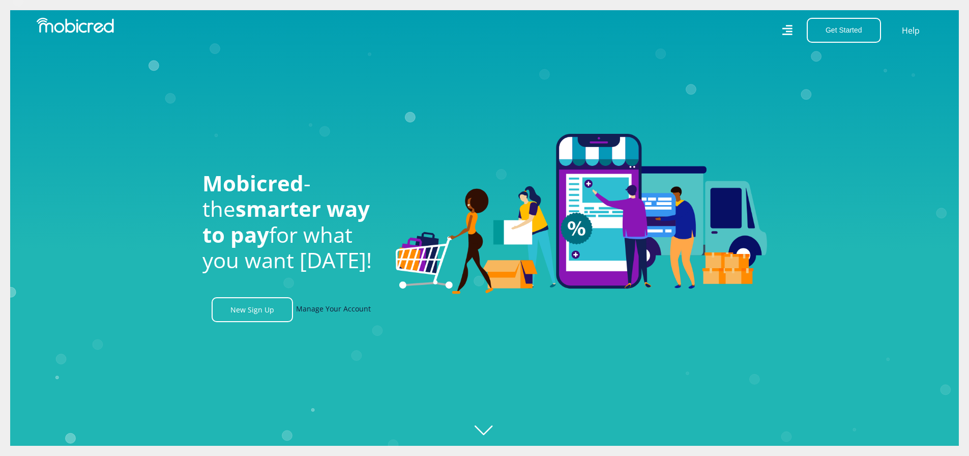
scroll to position [0, 725]
click at [339, 310] on link "Manage Your Account" at bounding box center [333, 309] width 75 height 25
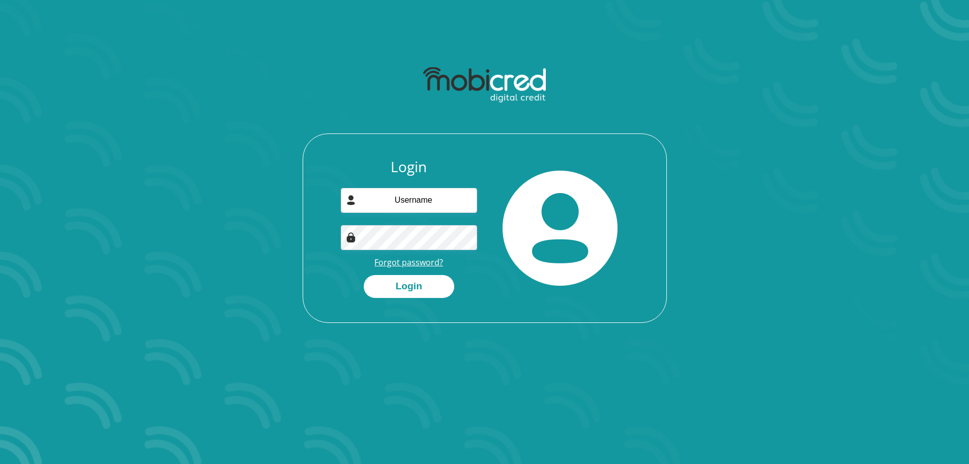
click at [406, 261] on link "Forgot password?" at bounding box center [409, 261] width 69 height 11
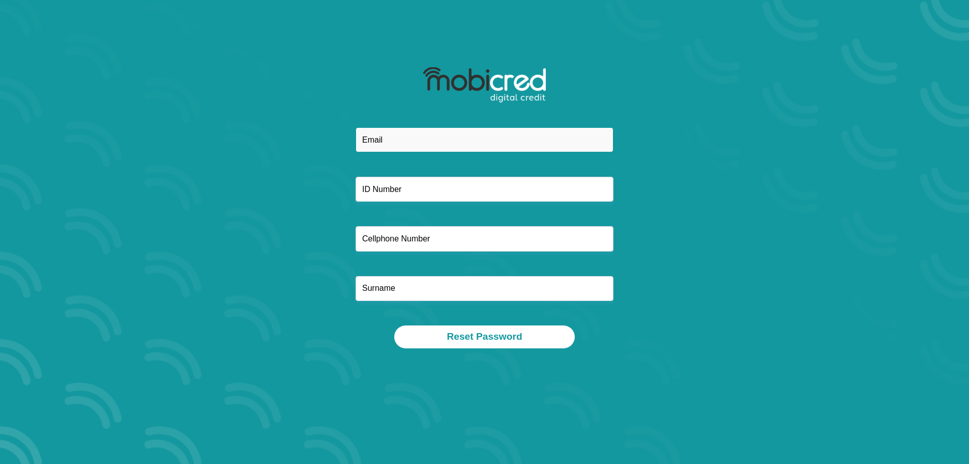
click at [419, 137] on input "email" at bounding box center [485, 139] width 258 height 25
type input "[DOMAIN_NAME][EMAIL_ADDRESS][DOMAIN_NAME]"
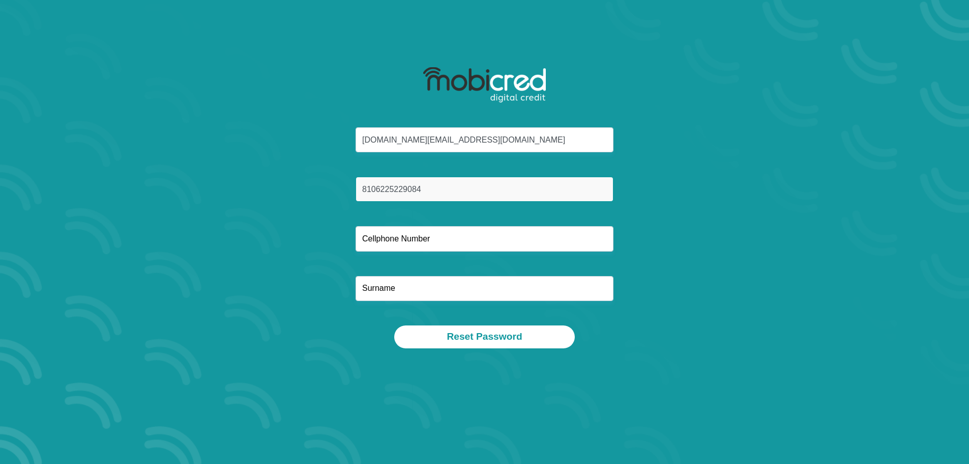
type input "8106225229084"
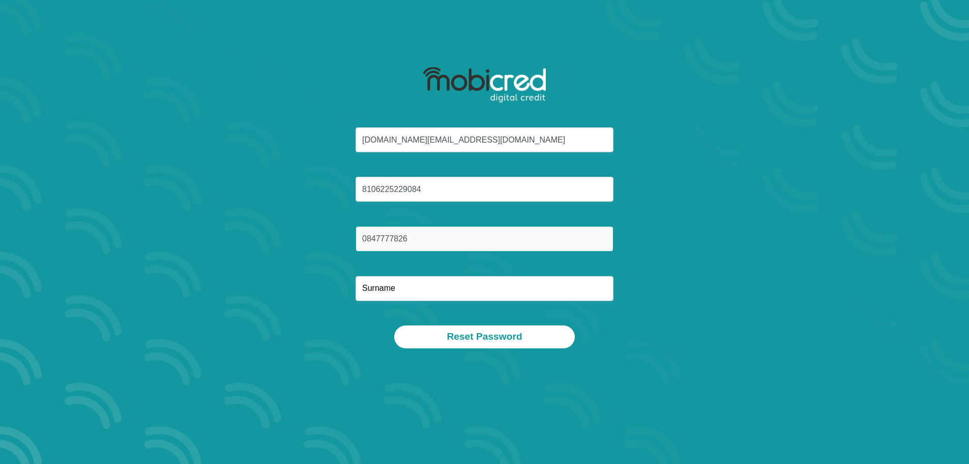
type input "0847777826"
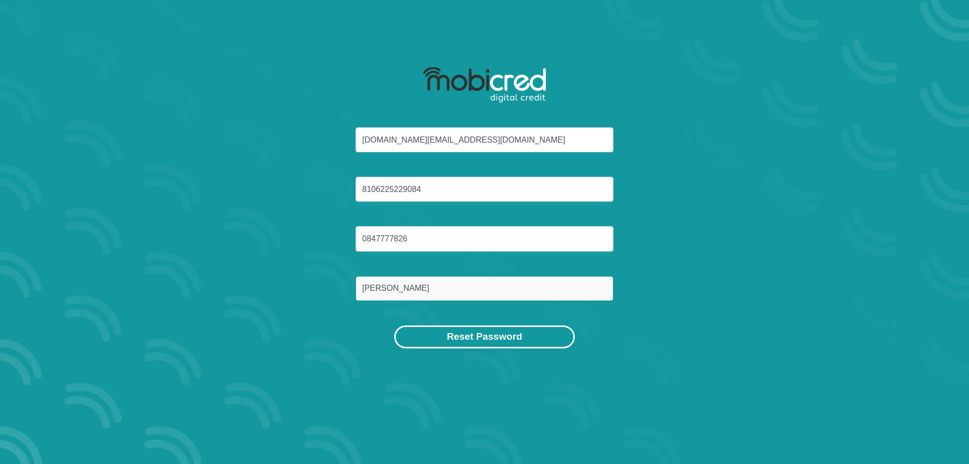
type input "Henderson"
click at [492, 332] on button "Reset Password" at bounding box center [484, 336] width 180 height 23
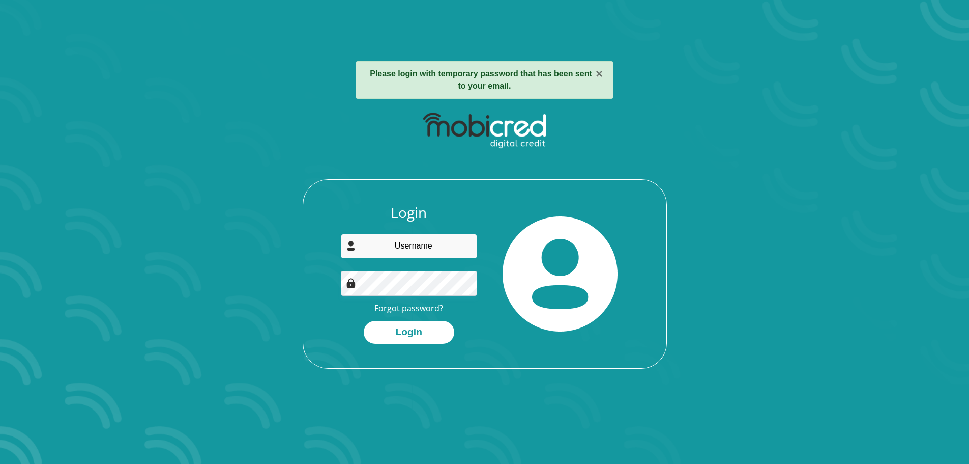
click at [401, 244] on input "email" at bounding box center [409, 246] width 136 height 25
type input "[DOMAIN_NAME][EMAIL_ADDRESS][DOMAIN_NAME]"
click at [259, 273] on div "Login [DOMAIN_NAME][EMAIL_ADDRESS][DOMAIN_NAME] Forgot password? Login" at bounding box center [485, 238] width 547 height 262
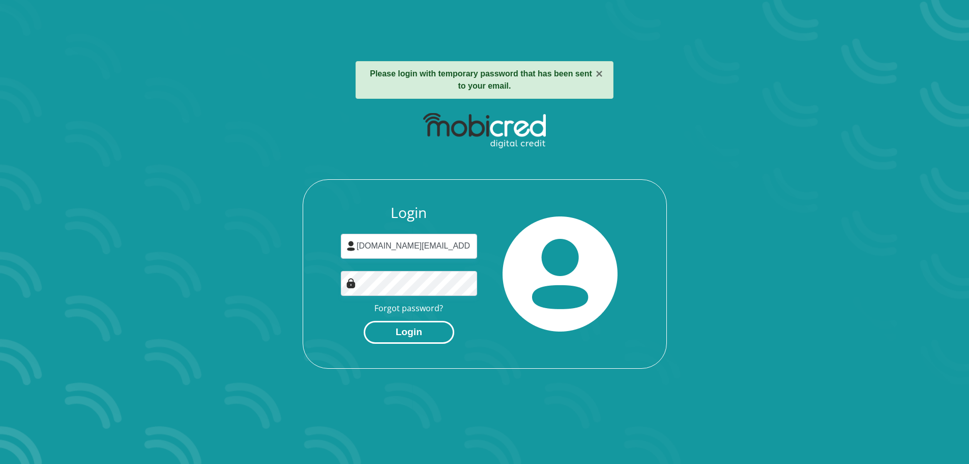
click at [382, 334] on button "Login" at bounding box center [409, 332] width 91 height 23
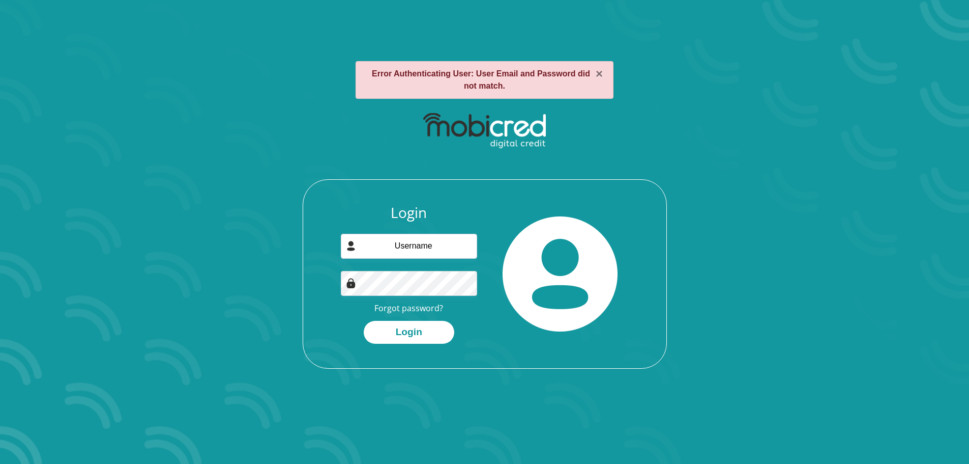
click at [395, 259] on div "Login Forgot password? Login" at bounding box center [409, 273] width 152 height 139
click at [412, 243] on input "email" at bounding box center [409, 246] width 136 height 25
type input "[DOMAIN_NAME][EMAIL_ADDRESS][DOMAIN_NAME]"
click at [374, 328] on button "Login" at bounding box center [409, 332] width 91 height 23
click at [430, 249] on input "email" at bounding box center [409, 246] width 136 height 25
